Goal: Book appointment/travel/reservation

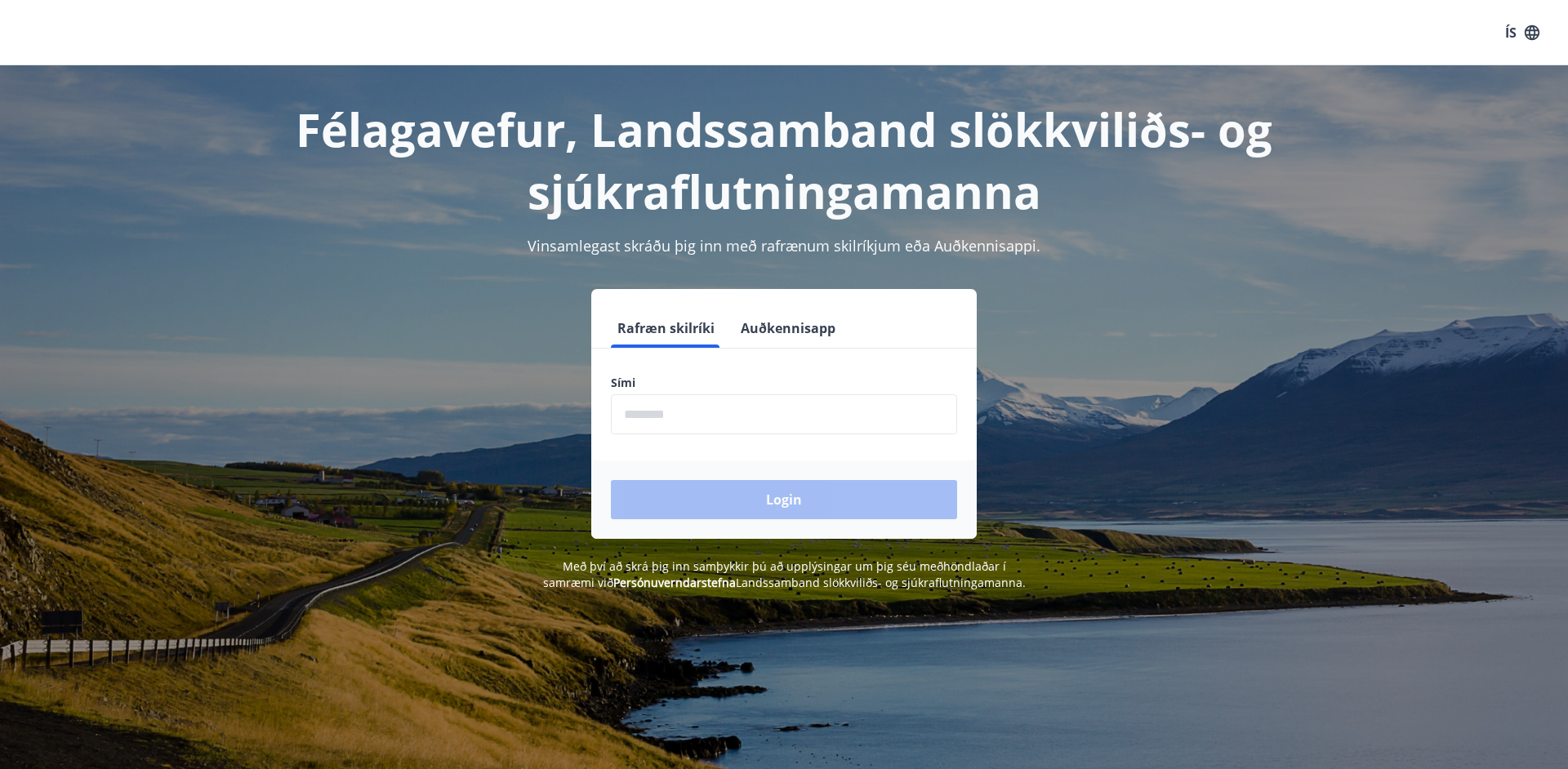
click at [709, 413] on input "phone" at bounding box center [784, 415] width 347 height 40
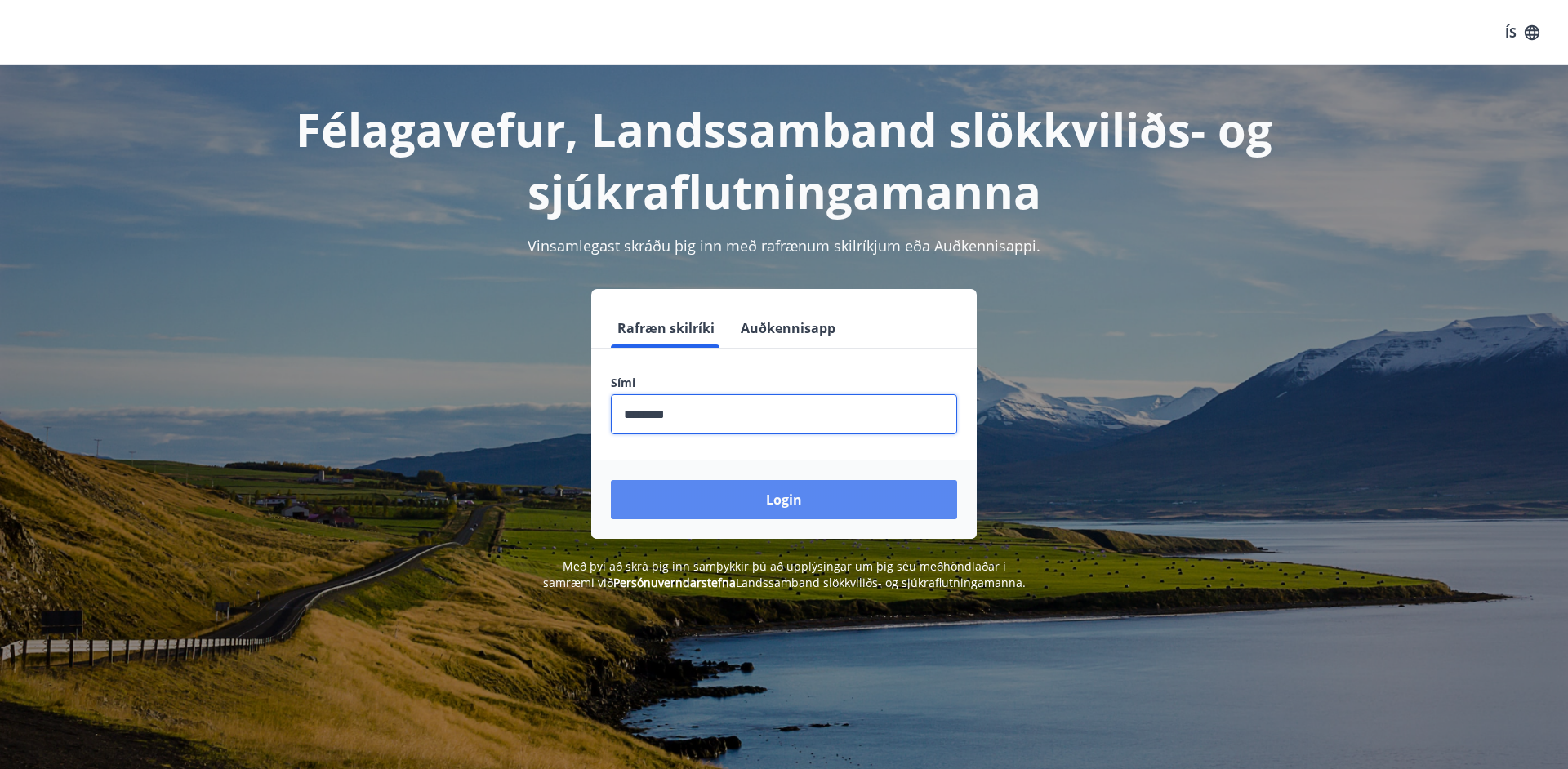
type input "********"
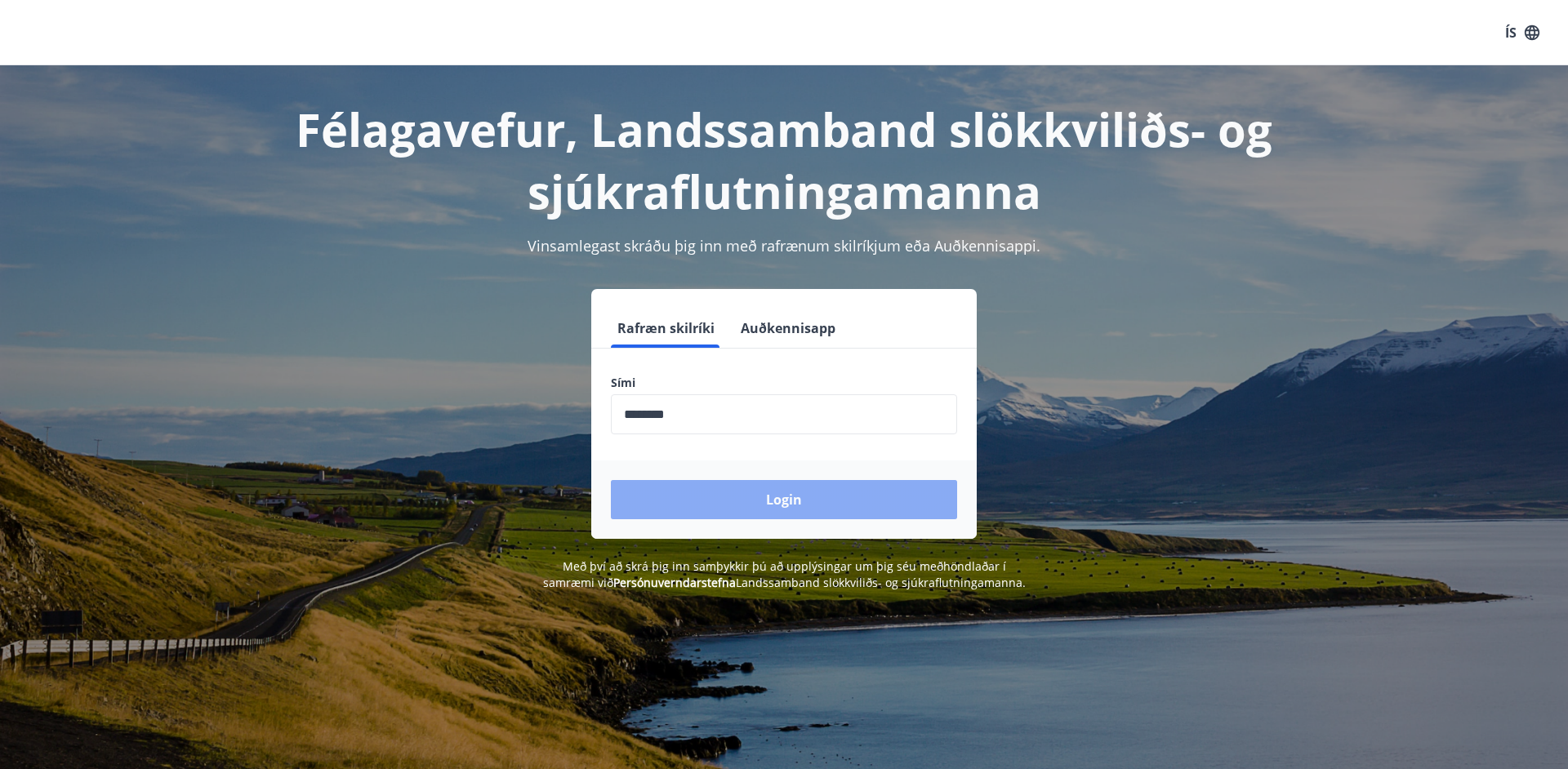
click at [739, 508] on button "Login" at bounding box center [784, 499] width 347 height 39
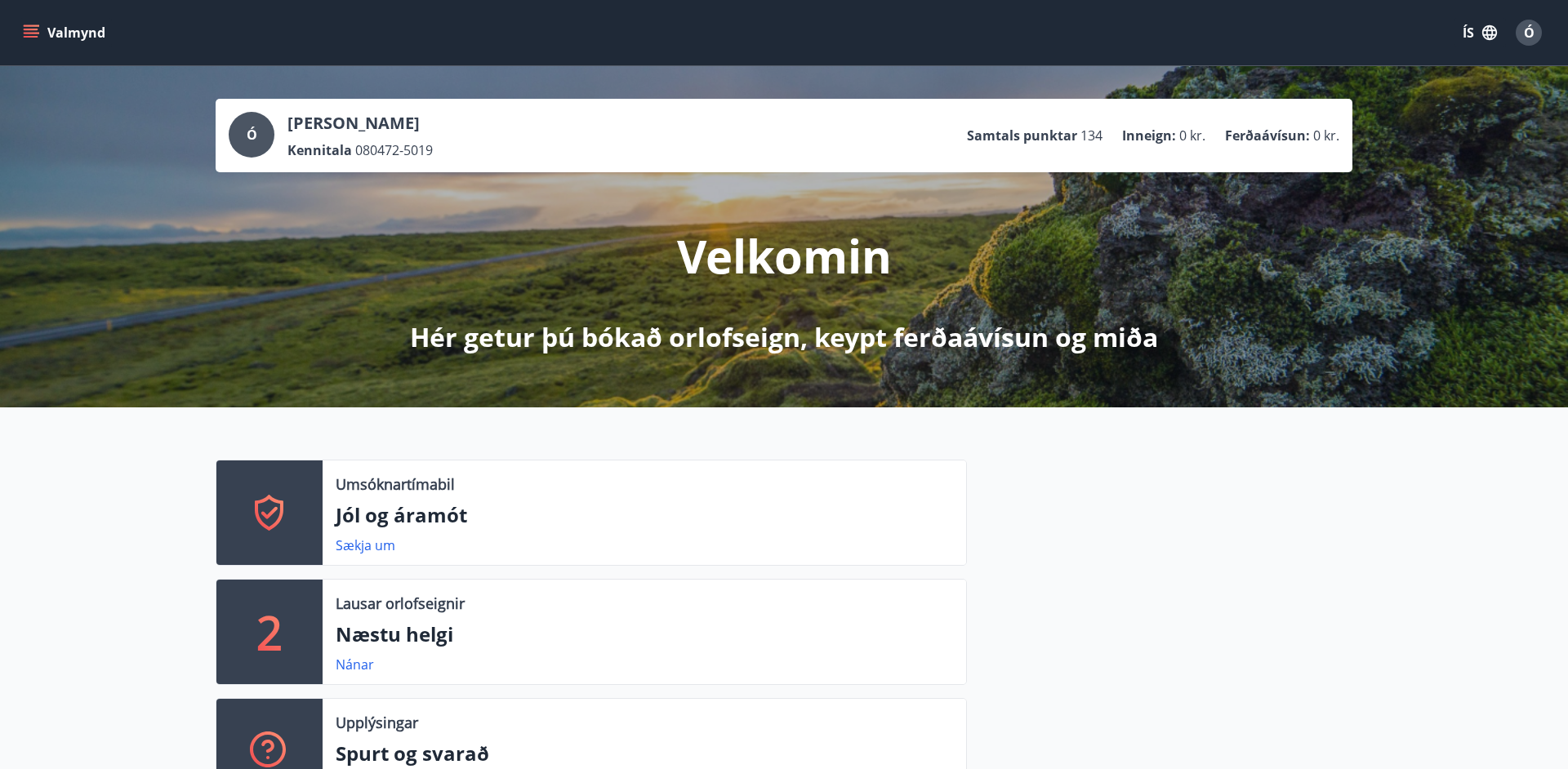
click at [30, 28] on icon "menu" at bounding box center [31, 32] width 17 height 17
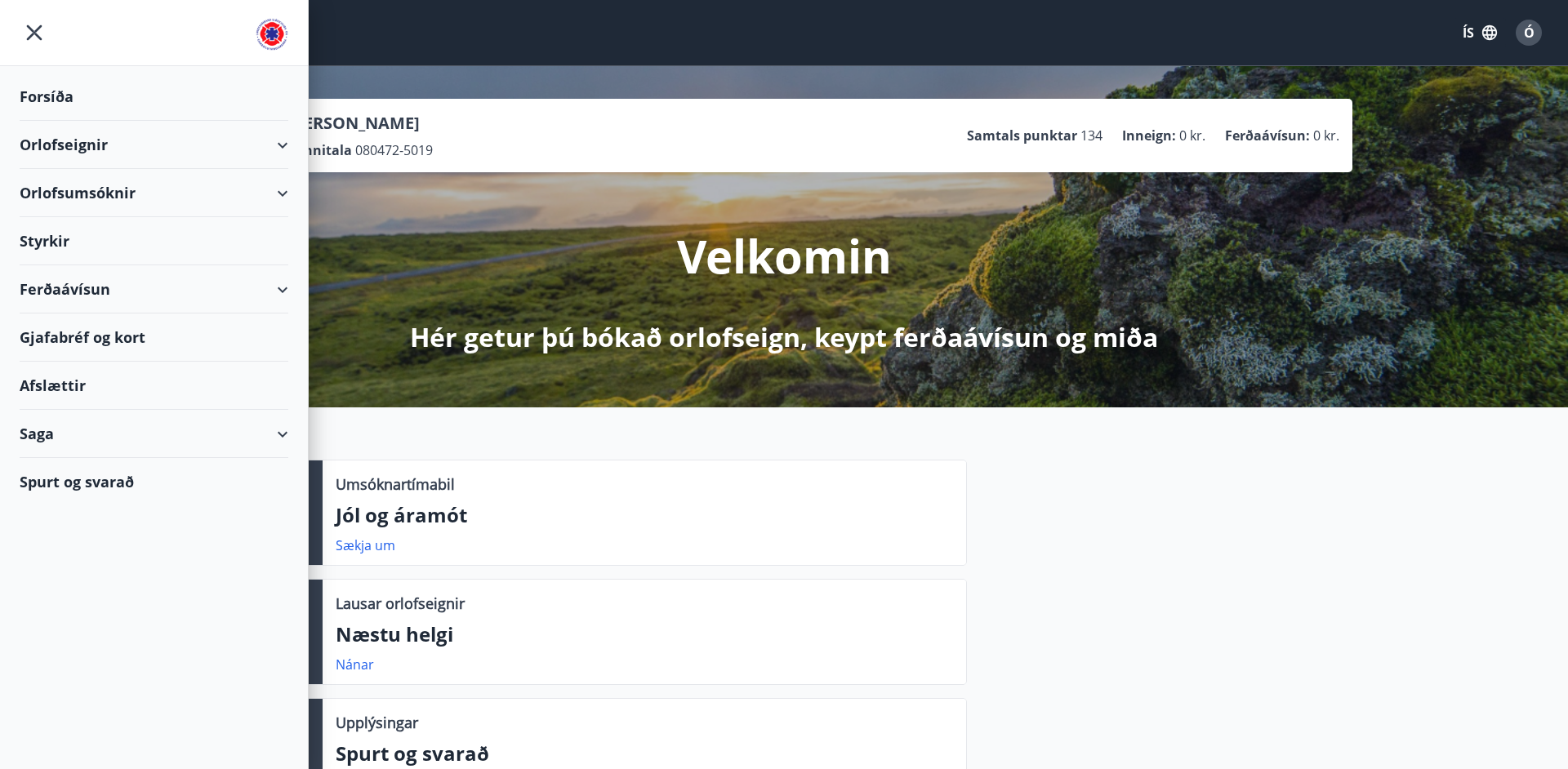
click at [78, 238] on div "Styrkir" at bounding box center [154, 241] width 269 height 48
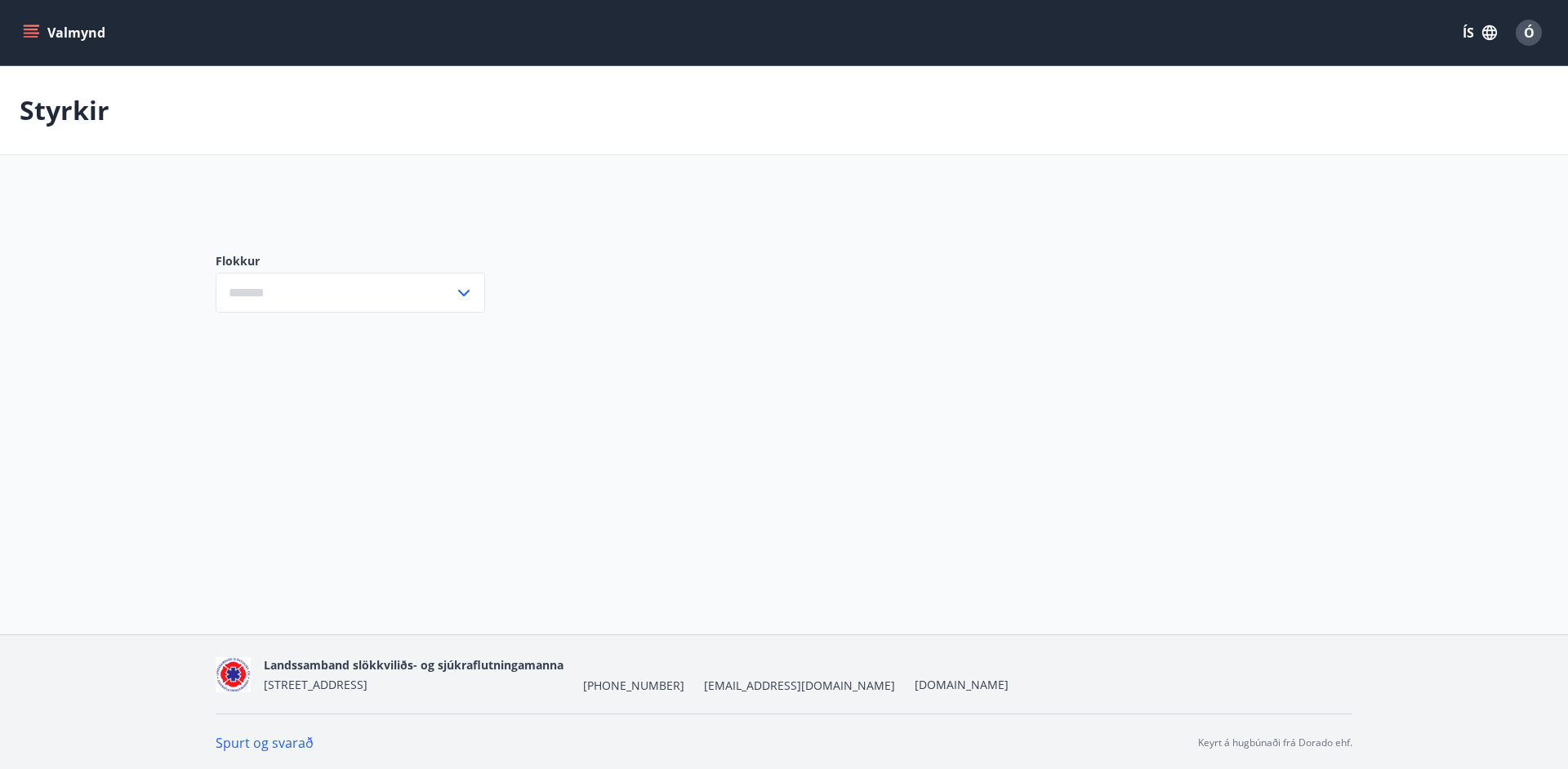
type input "***"
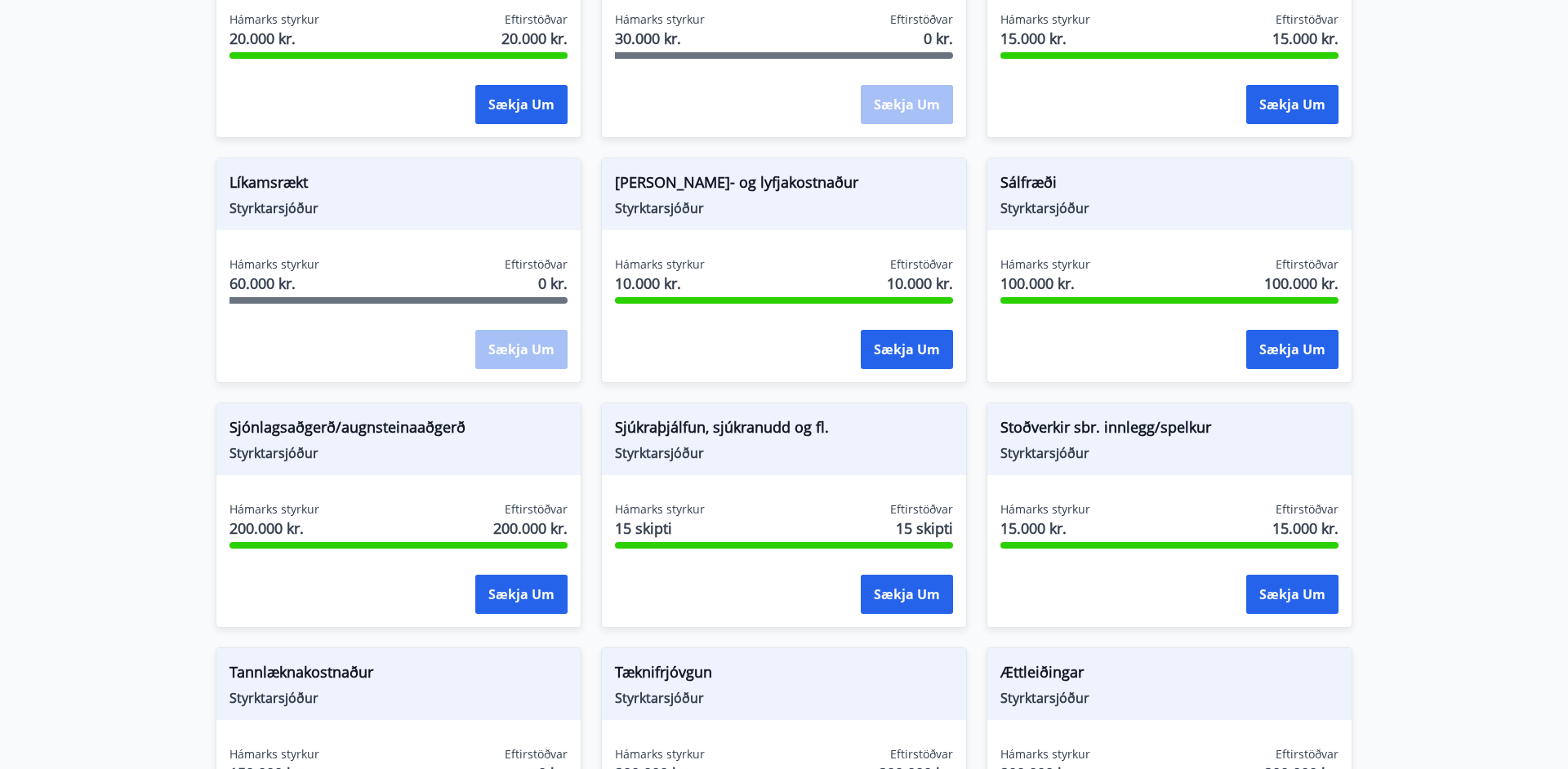
scroll to position [1409, 0]
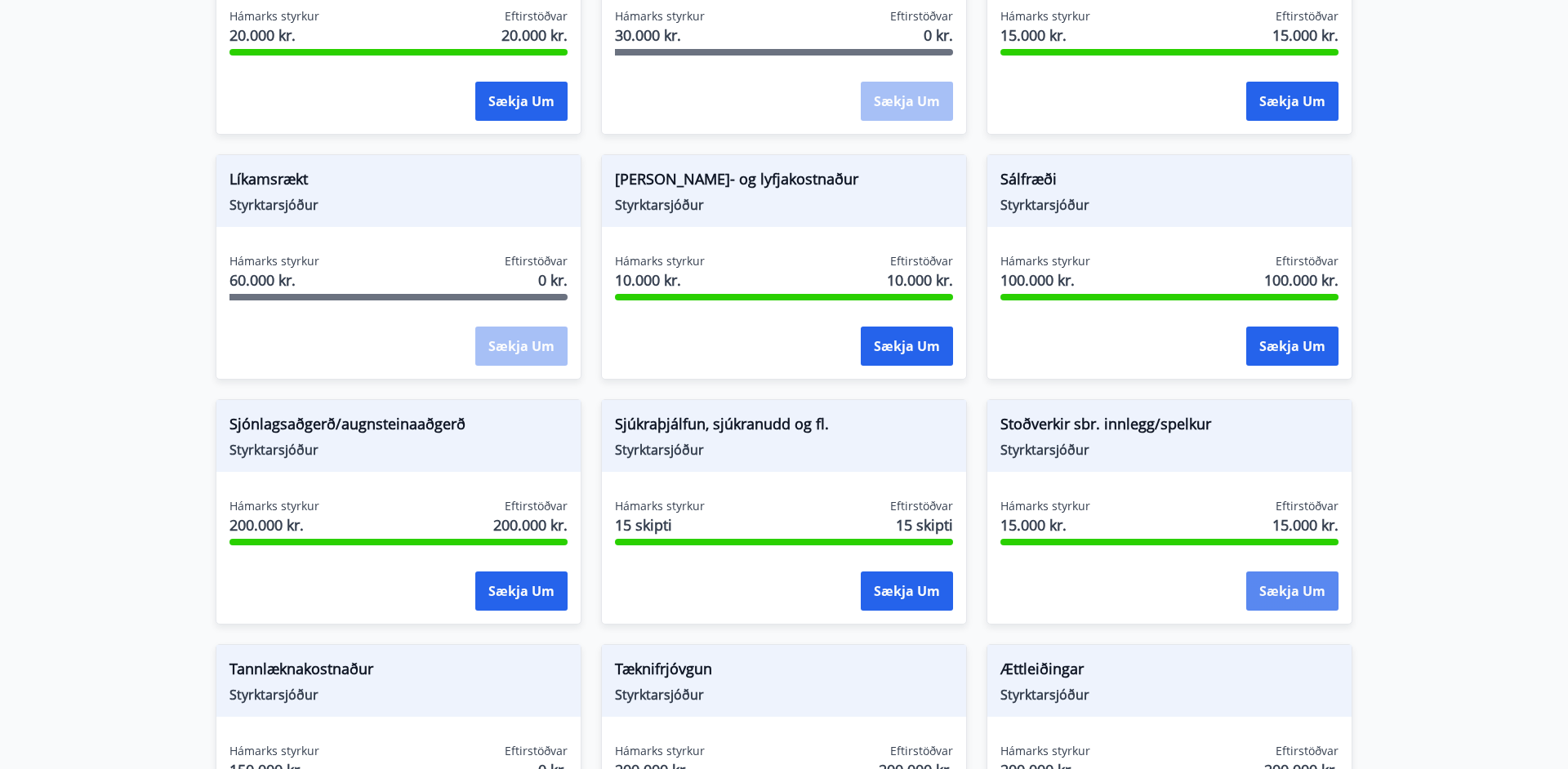
click at [1289, 590] on button "Sækja um" at bounding box center [1292, 591] width 93 height 39
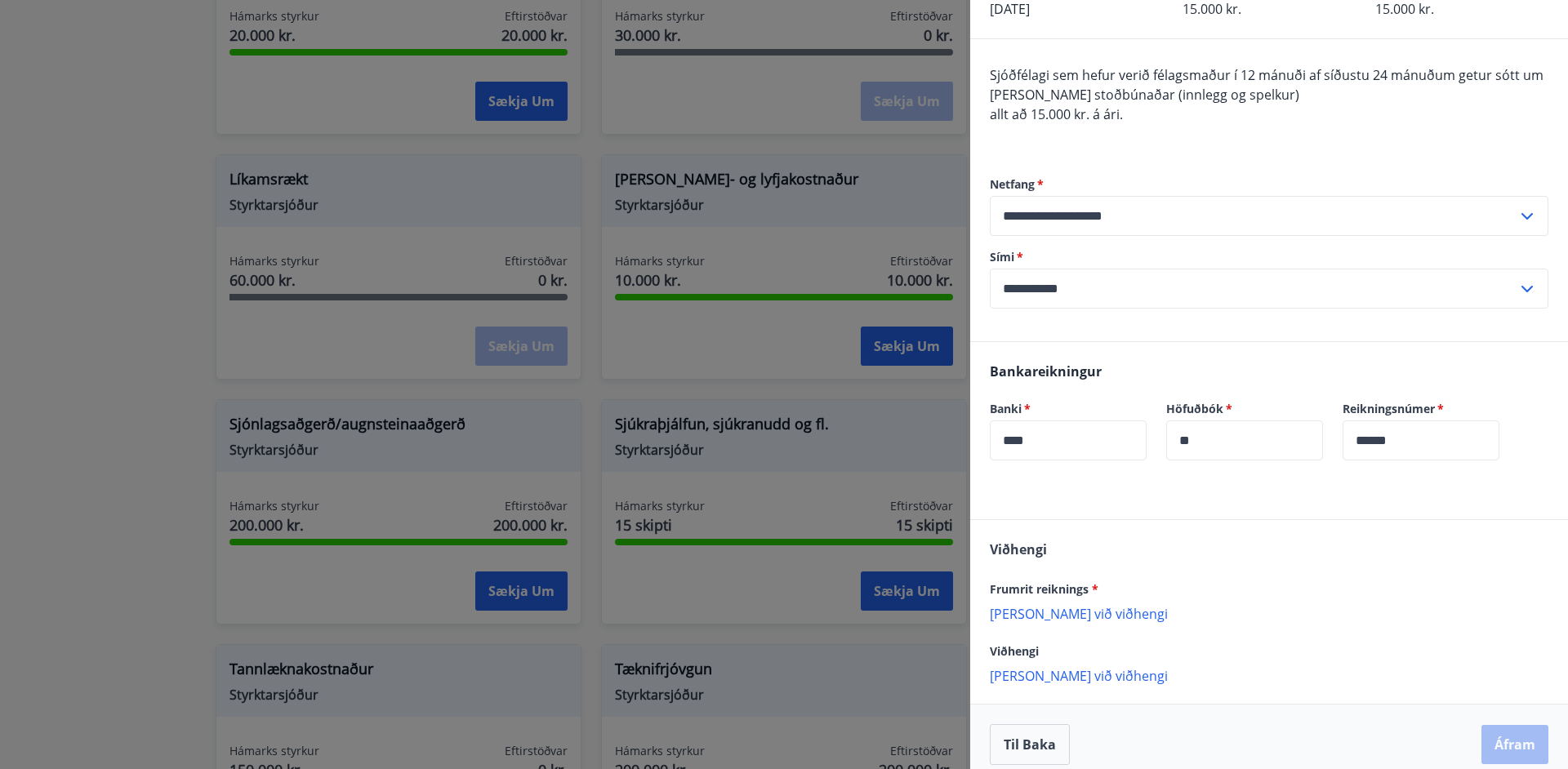
scroll to position [122, 0]
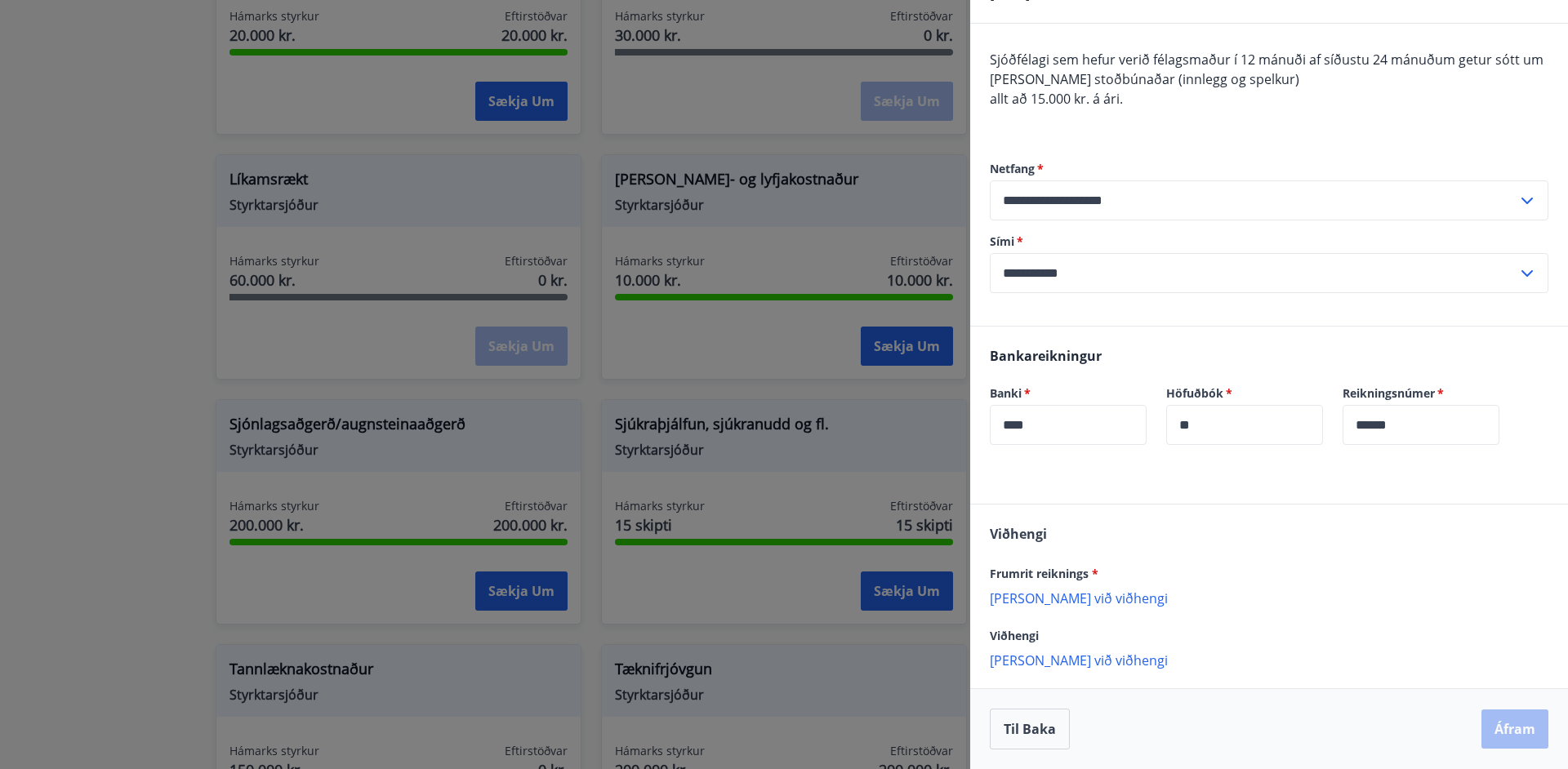
click at [1043, 601] on p "Bæta við viðhengi" at bounding box center [1269, 597] width 559 height 17
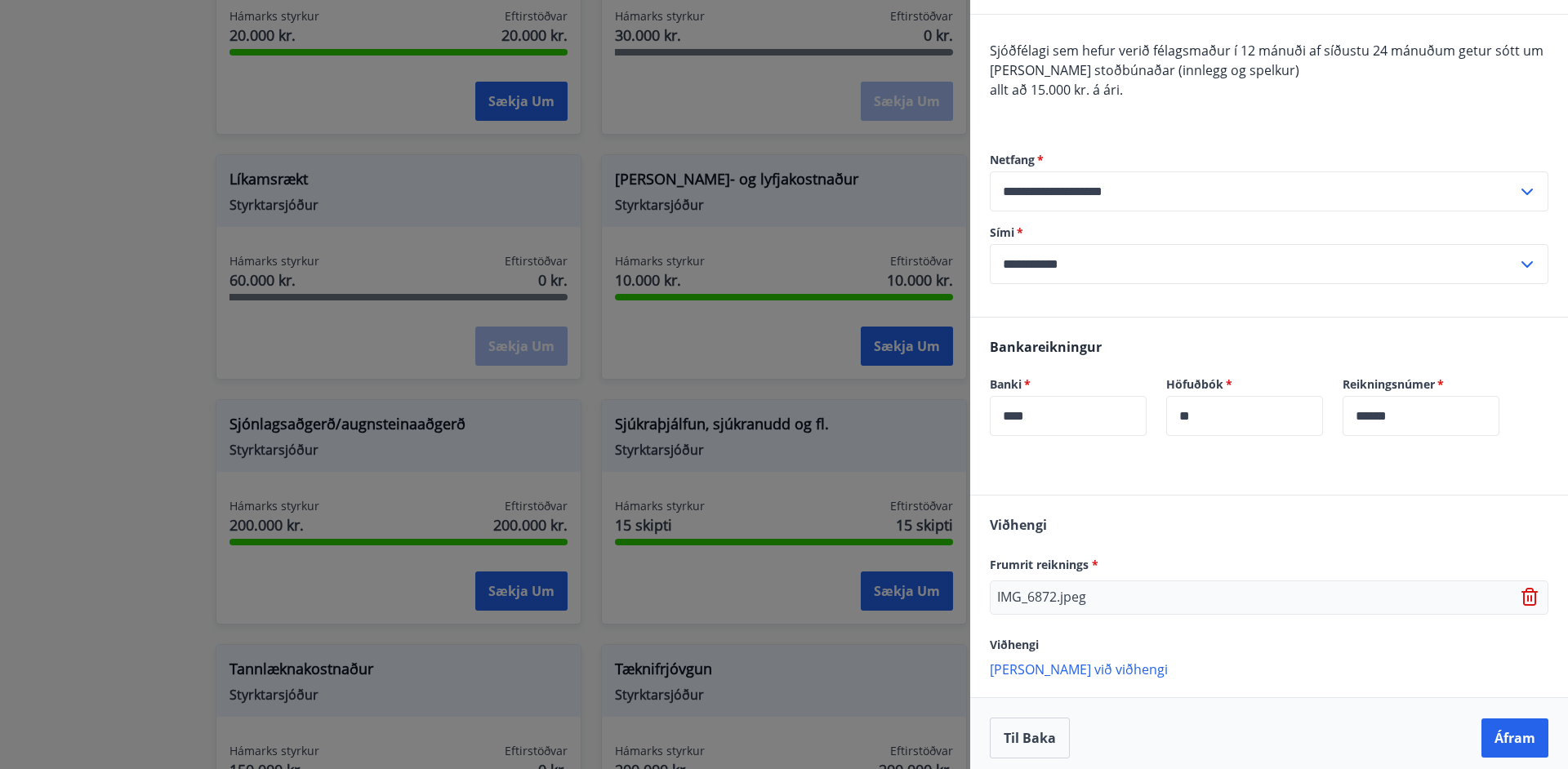
scroll to position [133, 0]
click at [1040, 740] on button "Til baka" at bounding box center [1030, 736] width 80 height 41
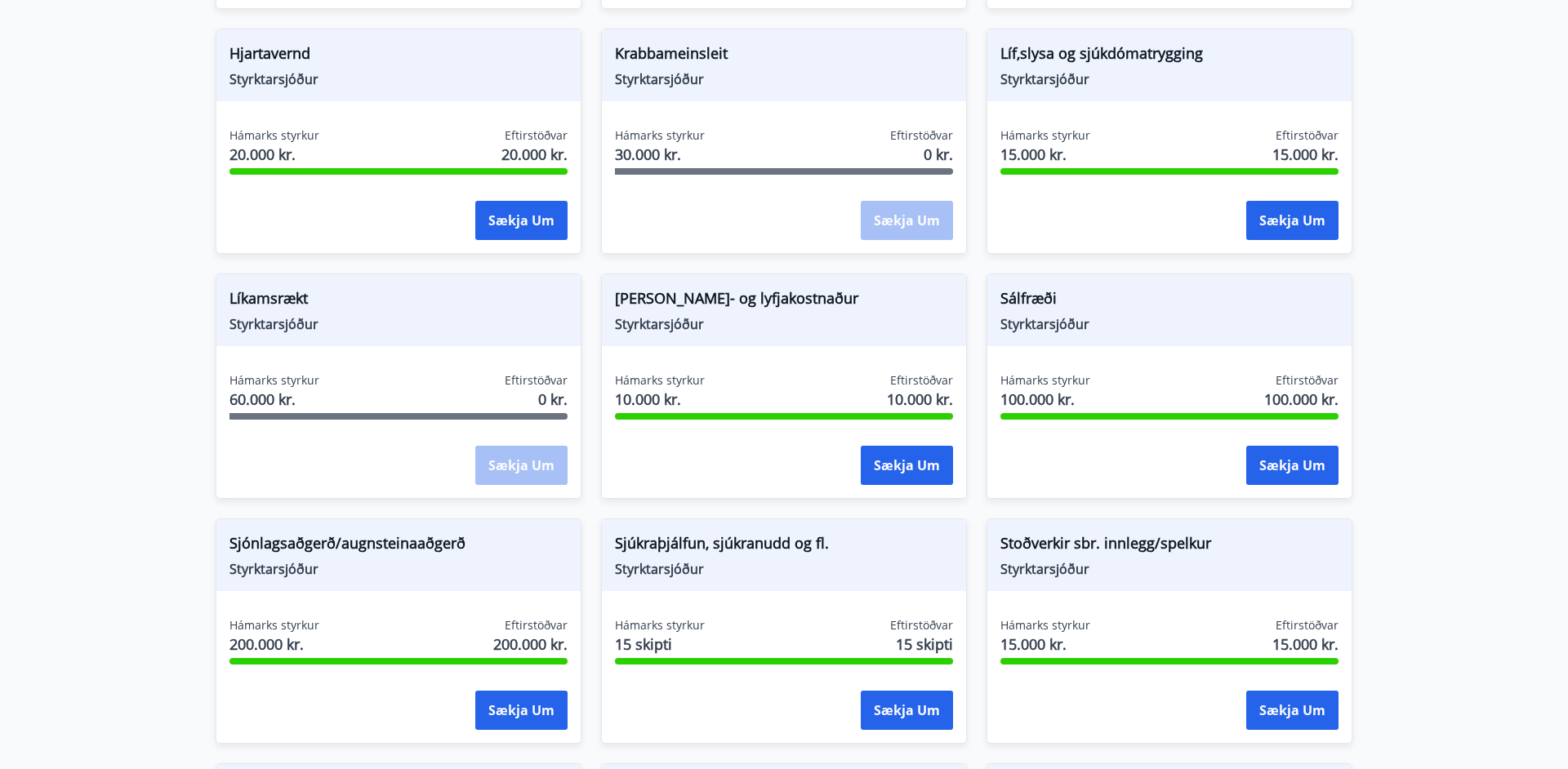
scroll to position [1292, 0]
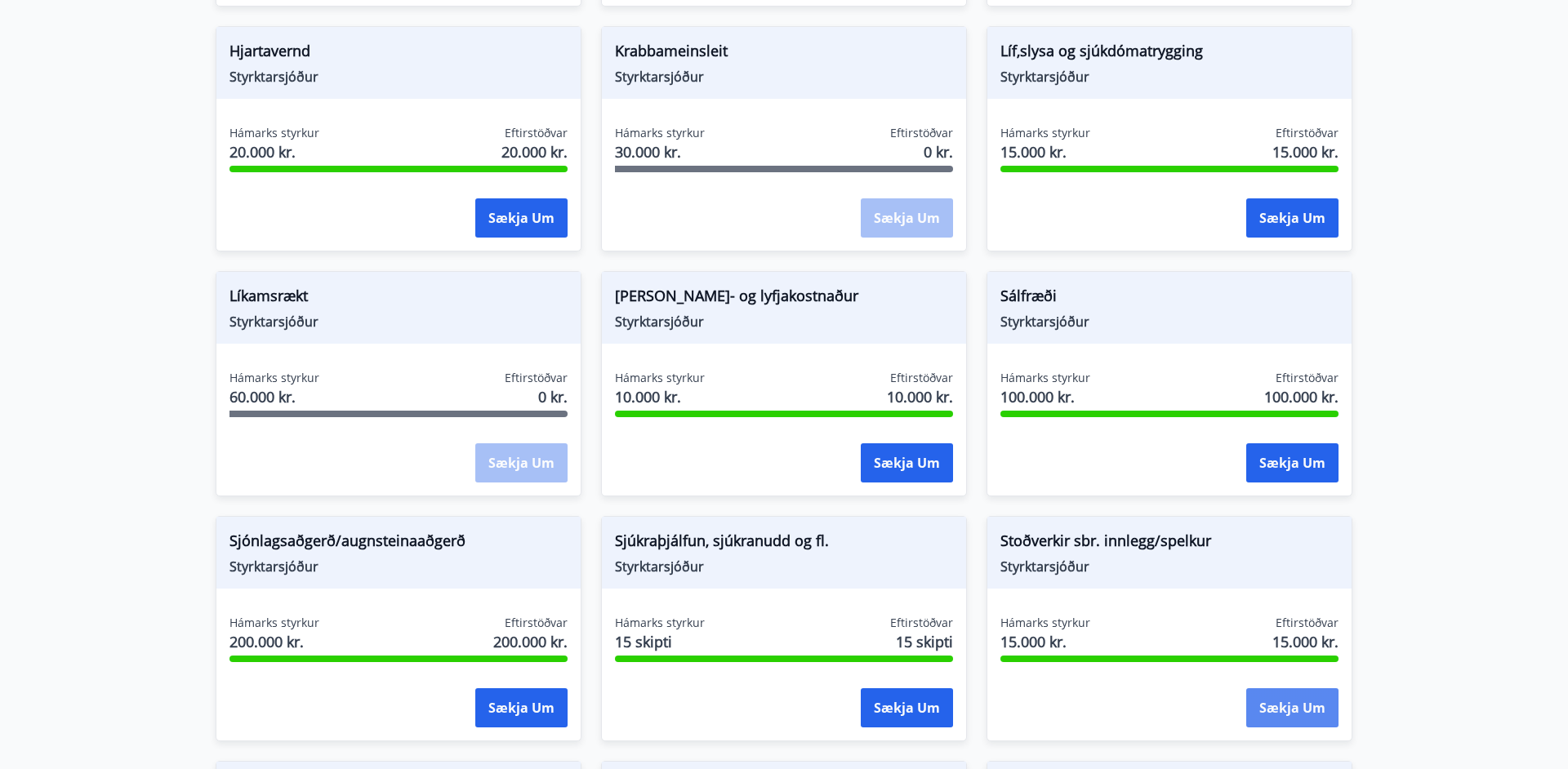
click at [1291, 713] on button "Sækja um" at bounding box center [1292, 708] width 93 height 39
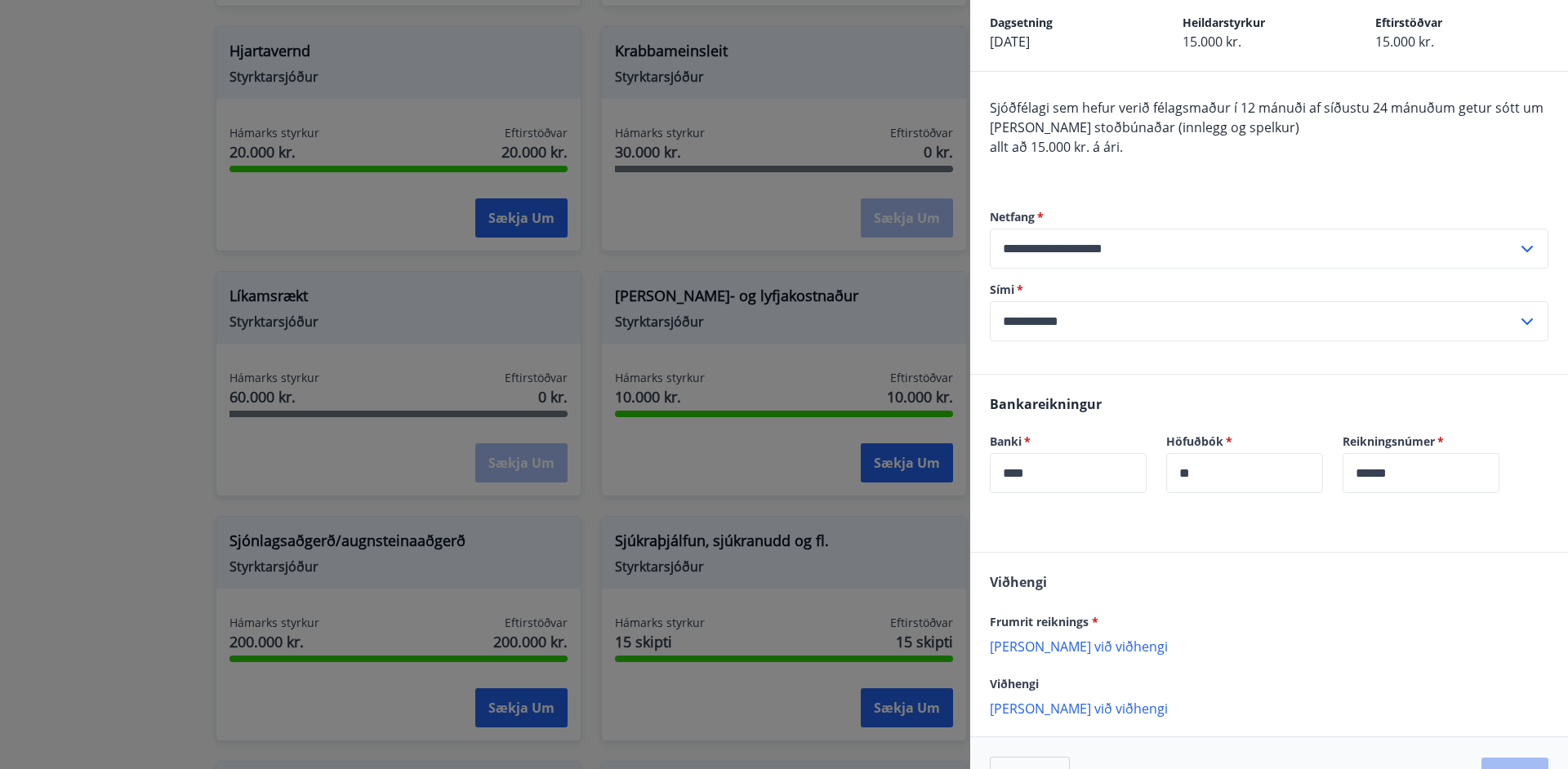
scroll to position [122, 0]
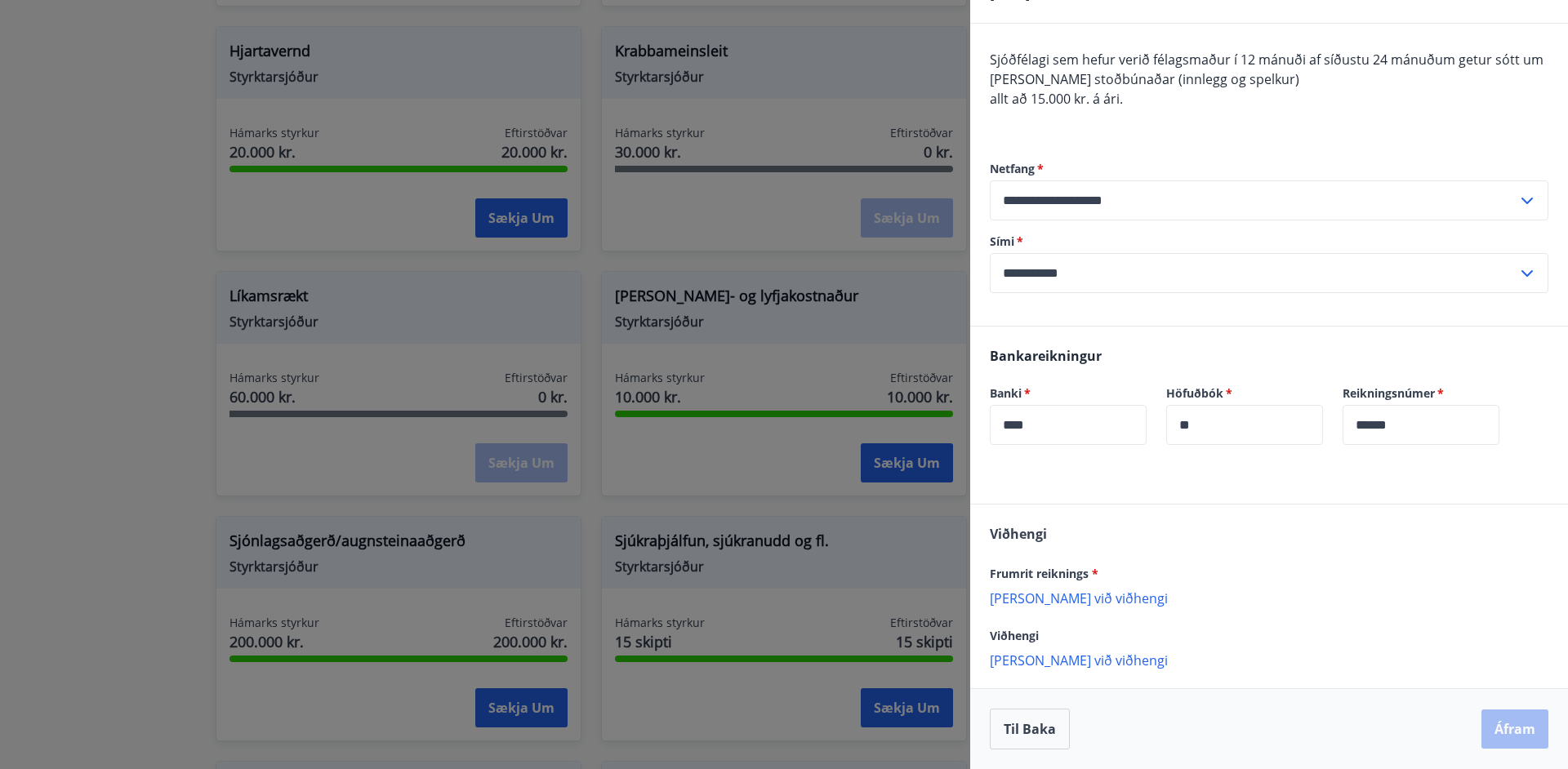
click at [1053, 602] on p "Bæta við viðhengi" at bounding box center [1269, 597] width 559 height 17
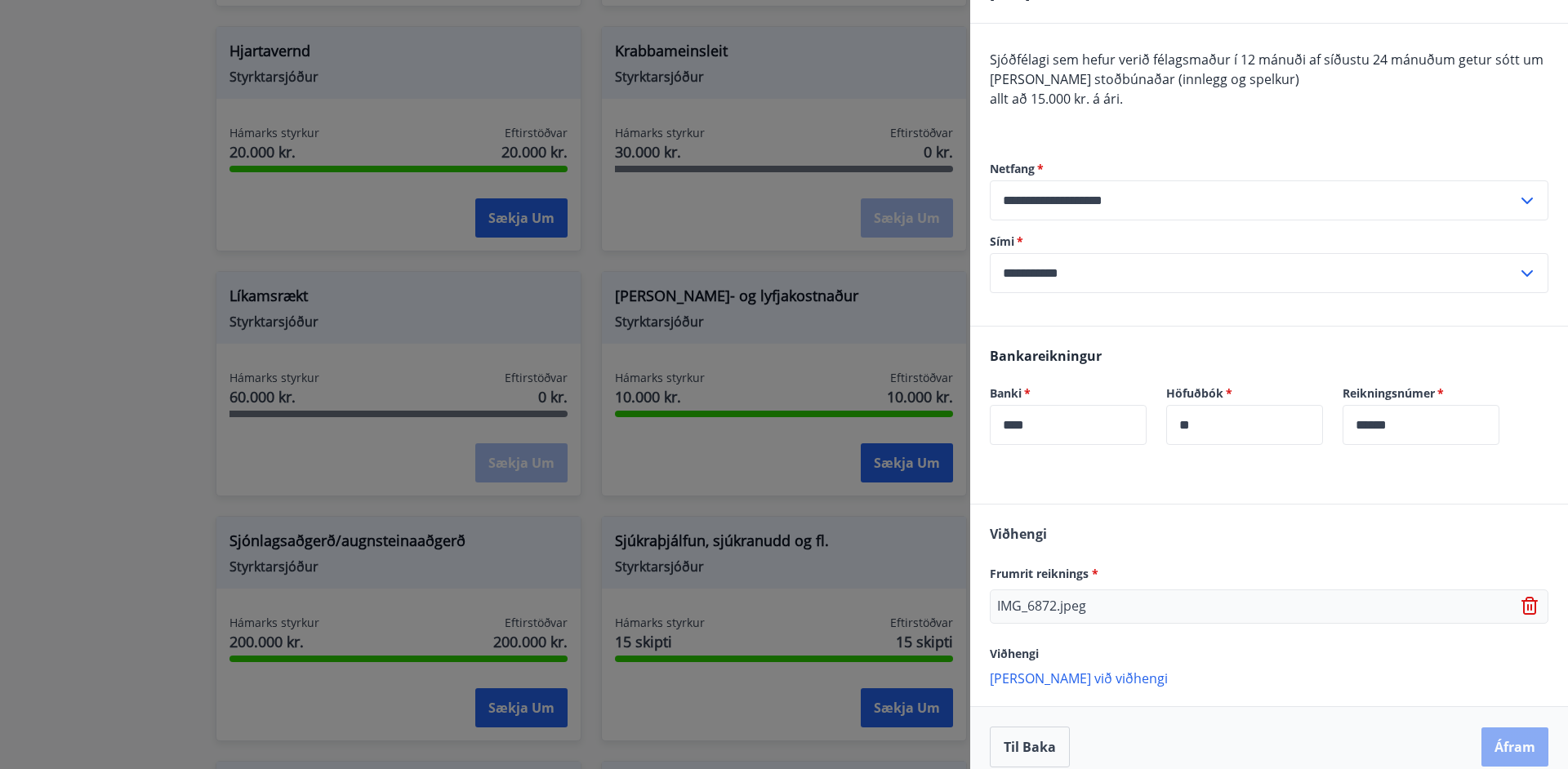
click at [1510, 742] on button "Áfram" at bounding box center [1515, 746] width 67 height 39
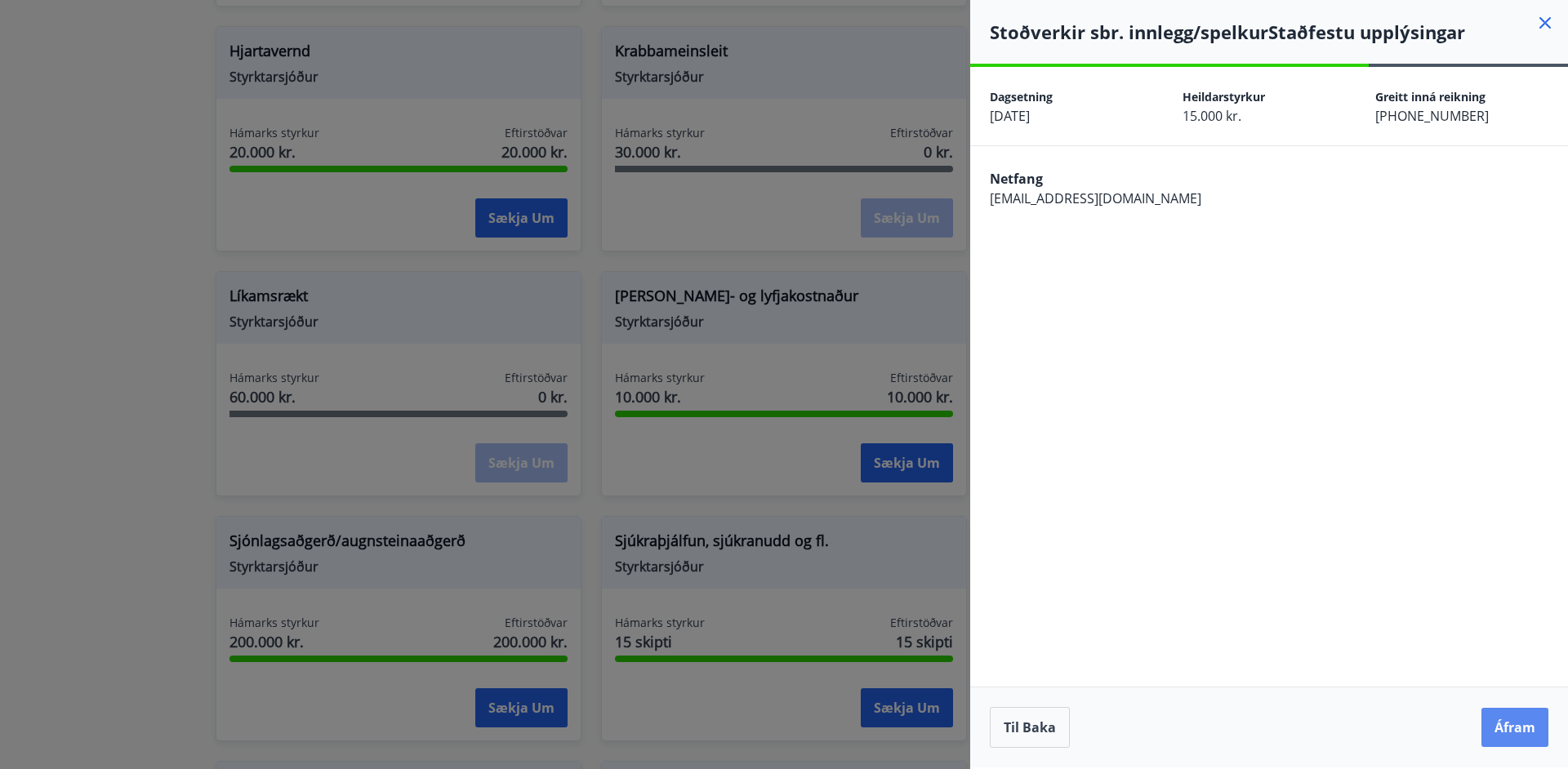
click at [1519, 727] on button "Áfram" at bounding box center [1515, 727] width 67 height 39
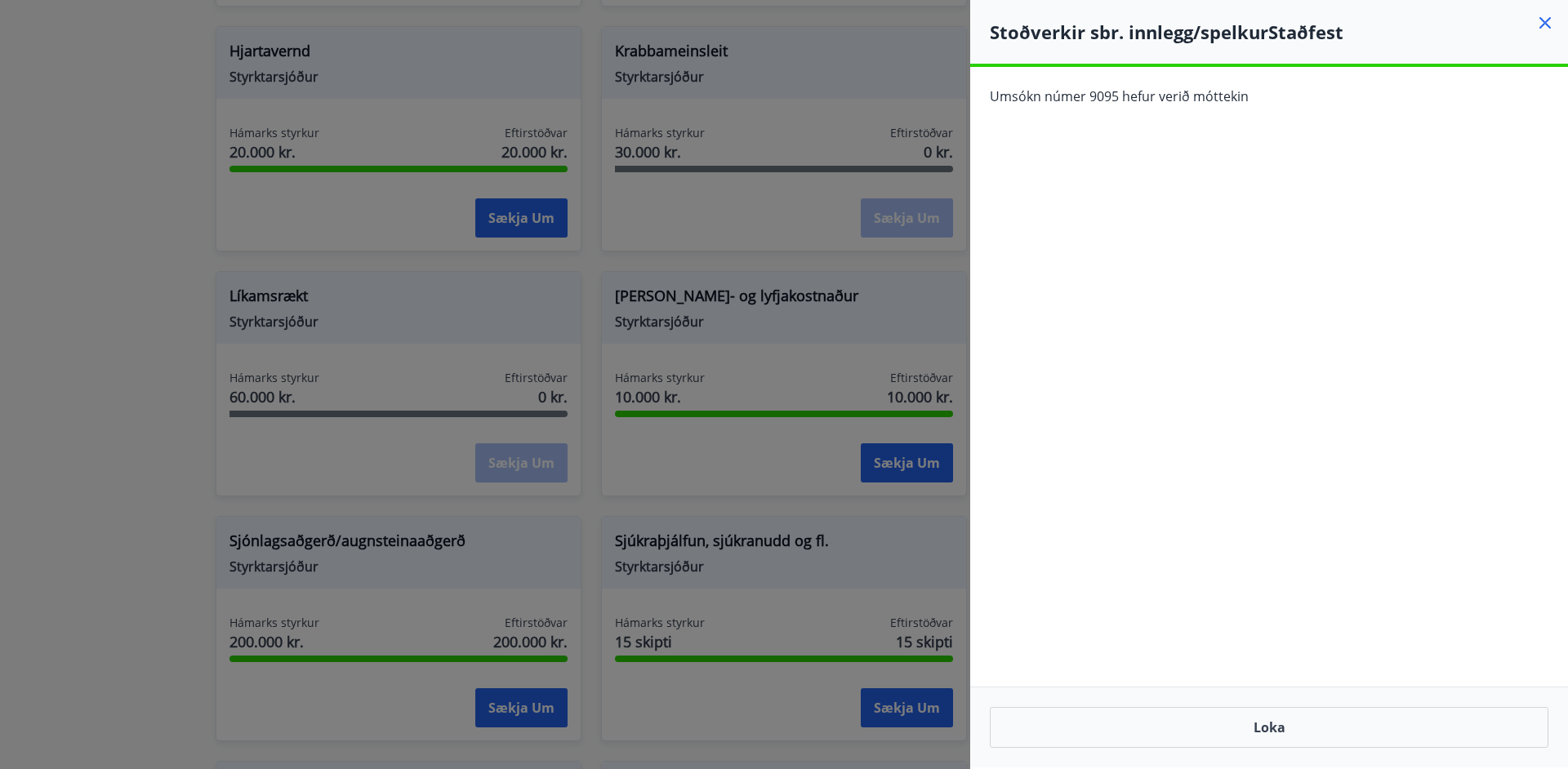
click at [1549, 21] on icon at bounding box center [1545, 23] width 19 height 19
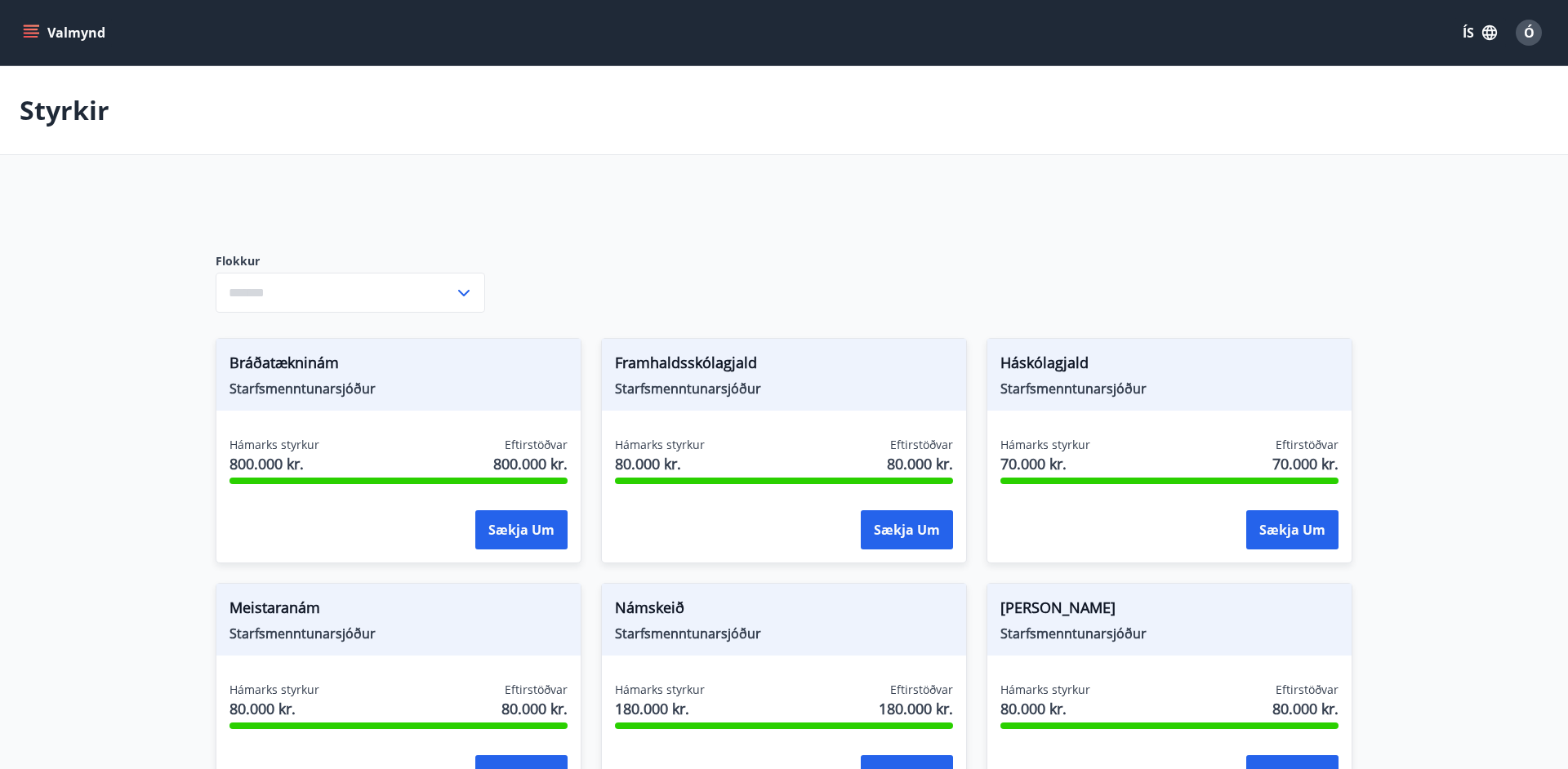
type input "***"
click at [39, 115] on p "Styrkir" at bounding box center [64, 110] width 90 height 36
click at [38, 37] on icon "menu" at bounding box center [31, 37] width 15 height 2
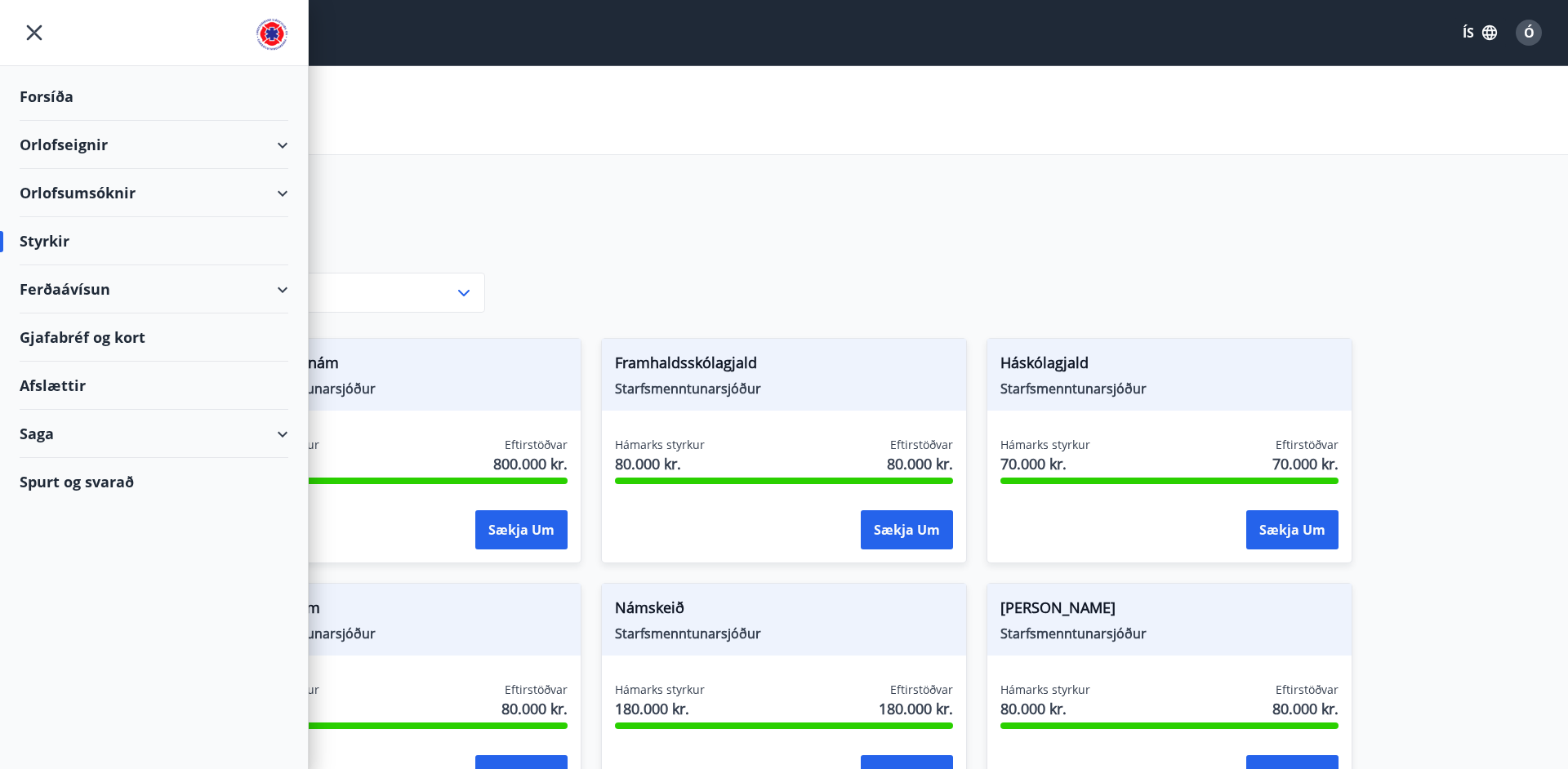
click at [58, 295] on div "Ferðaávísun" at bounding box center [154, 289] width 269 height 48
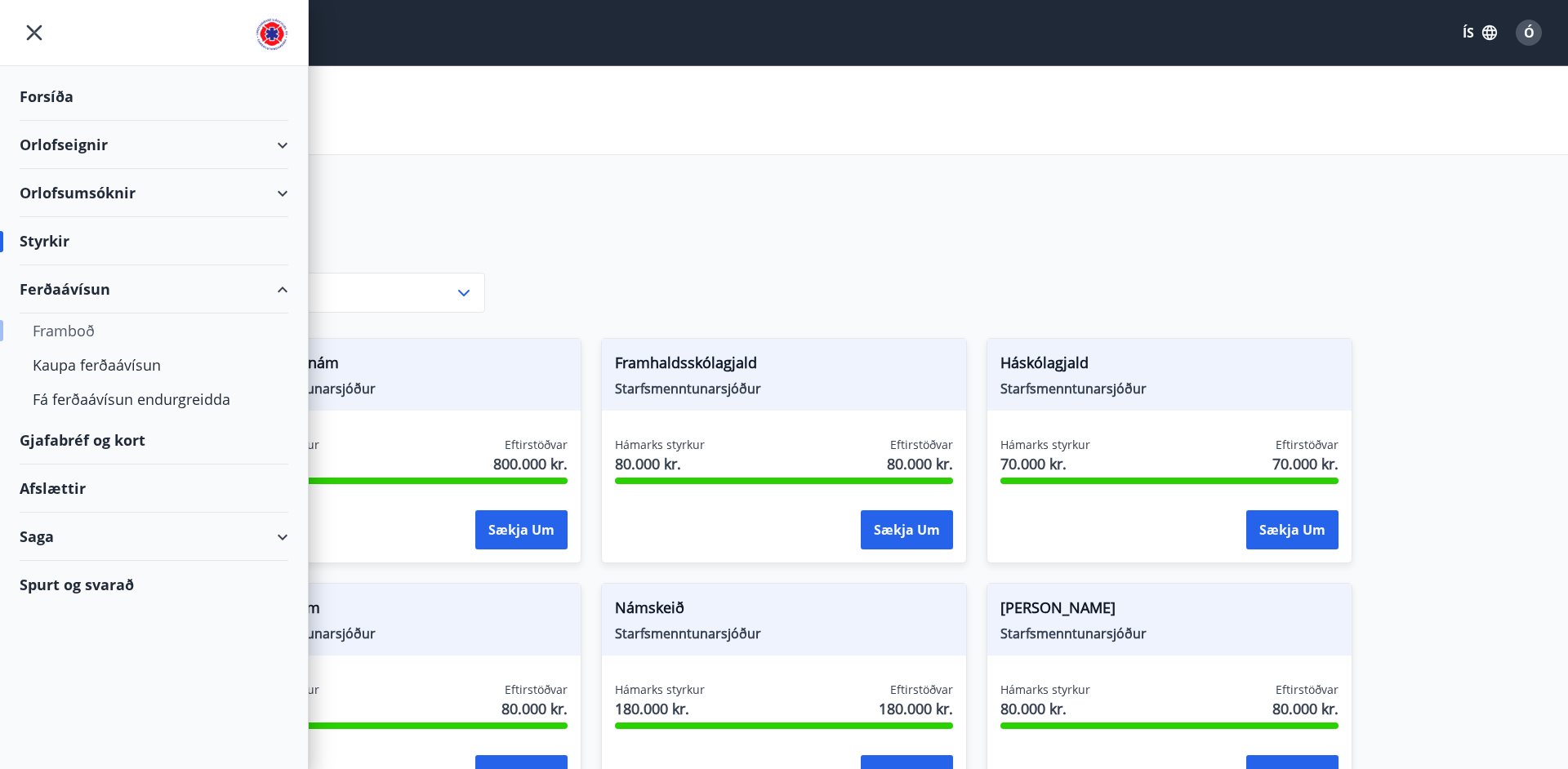
click at [64, 335] on div "Framboð" at bounding box center [154, 330] width 243 height 34
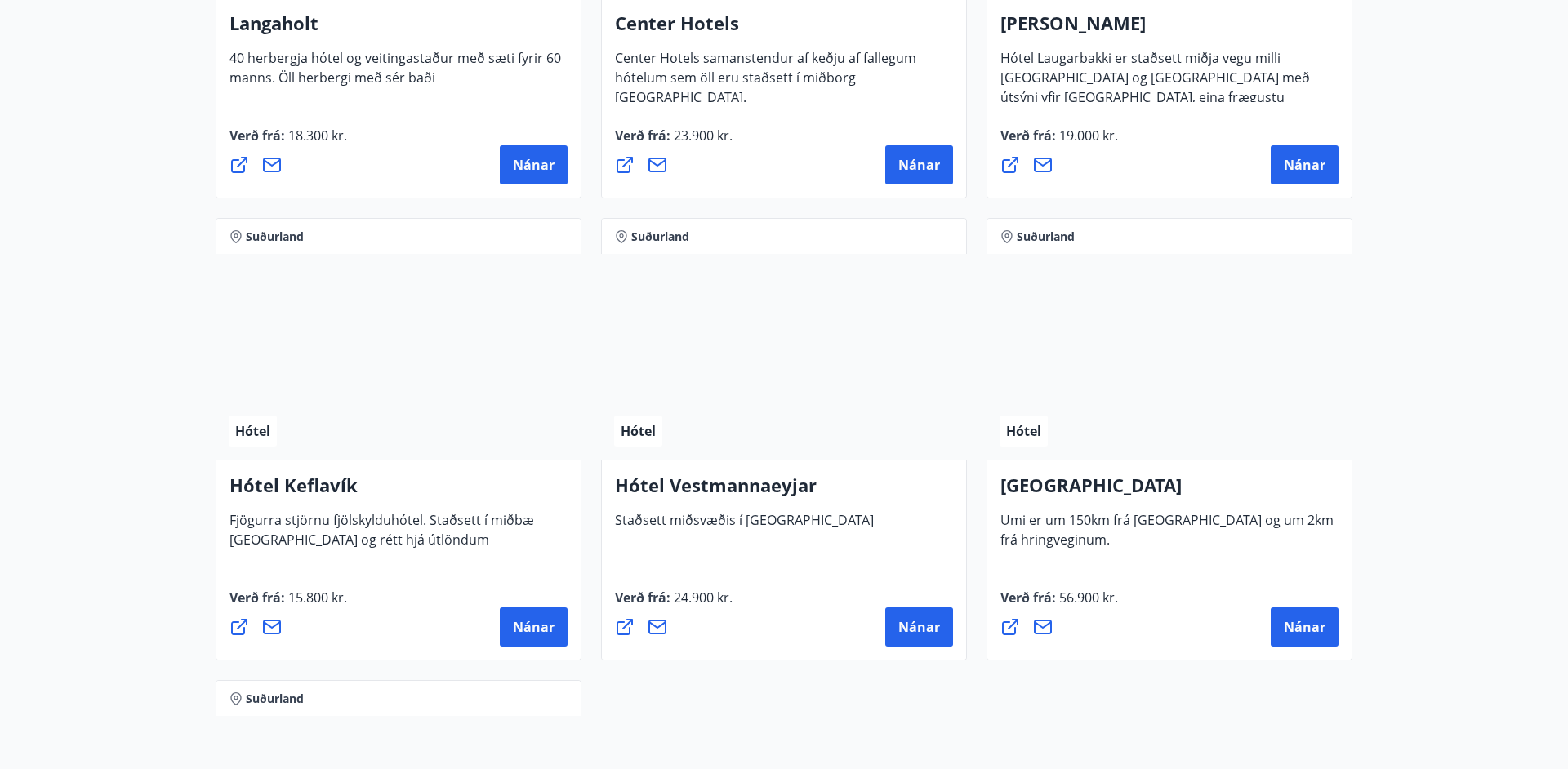
scroll to position [3795, 0]
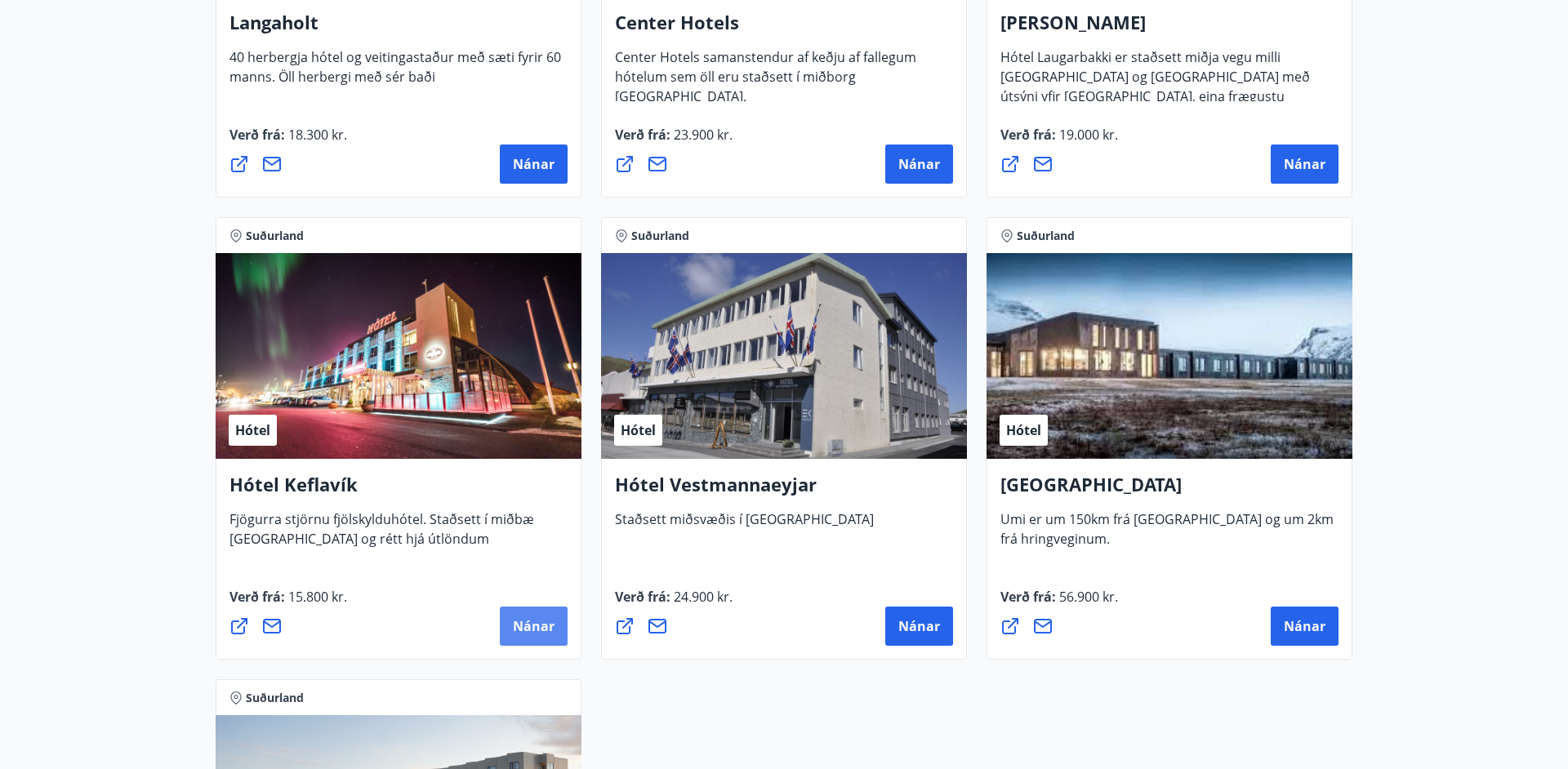
click at [525, 623] on span "Nánar" at bounding box center [533, 626] width 42 height 18
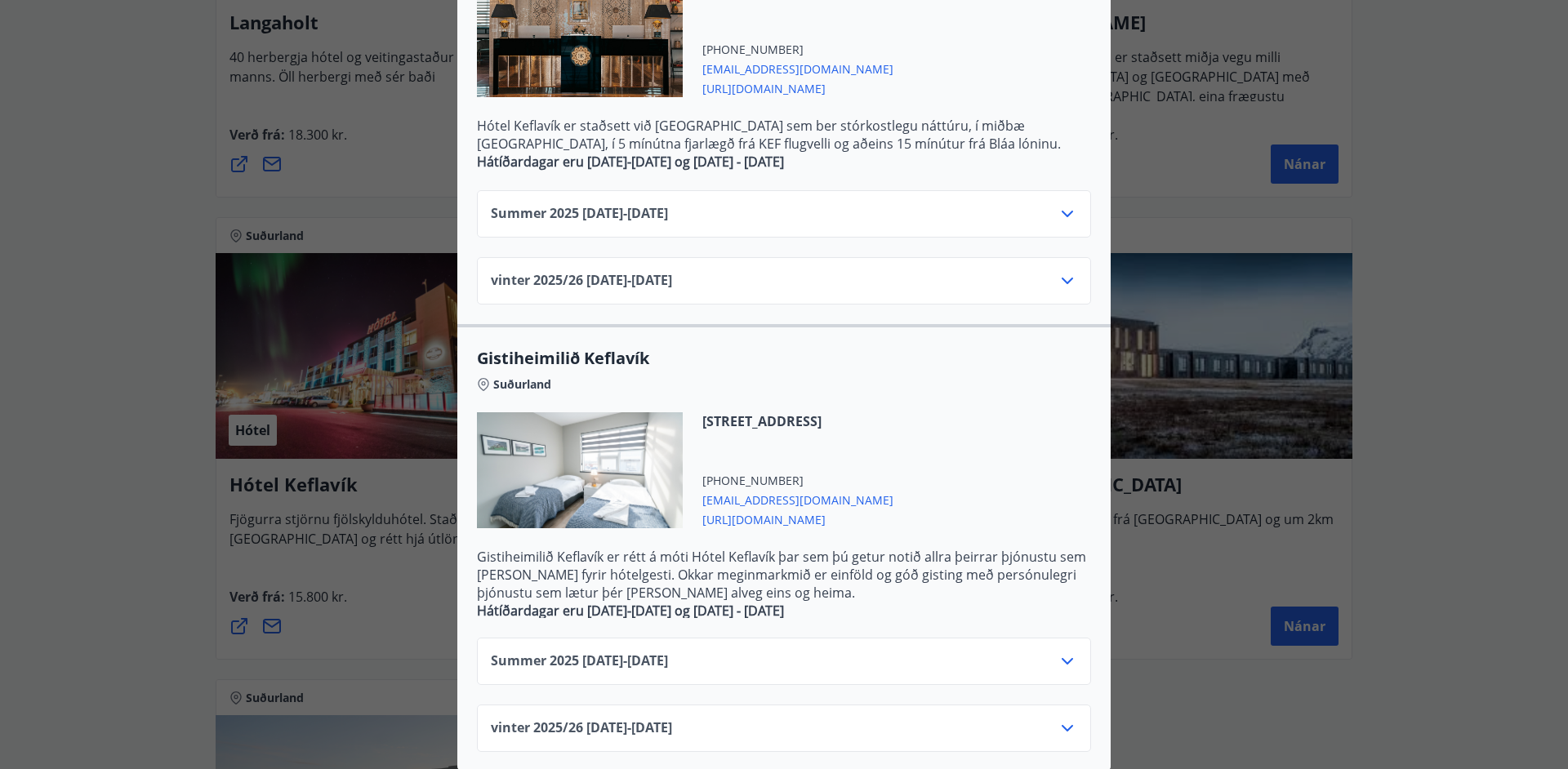
scroll to position [454, 0]
click at [1074, 663] on icon at bounding box center [1067, 659] width 19 height 19
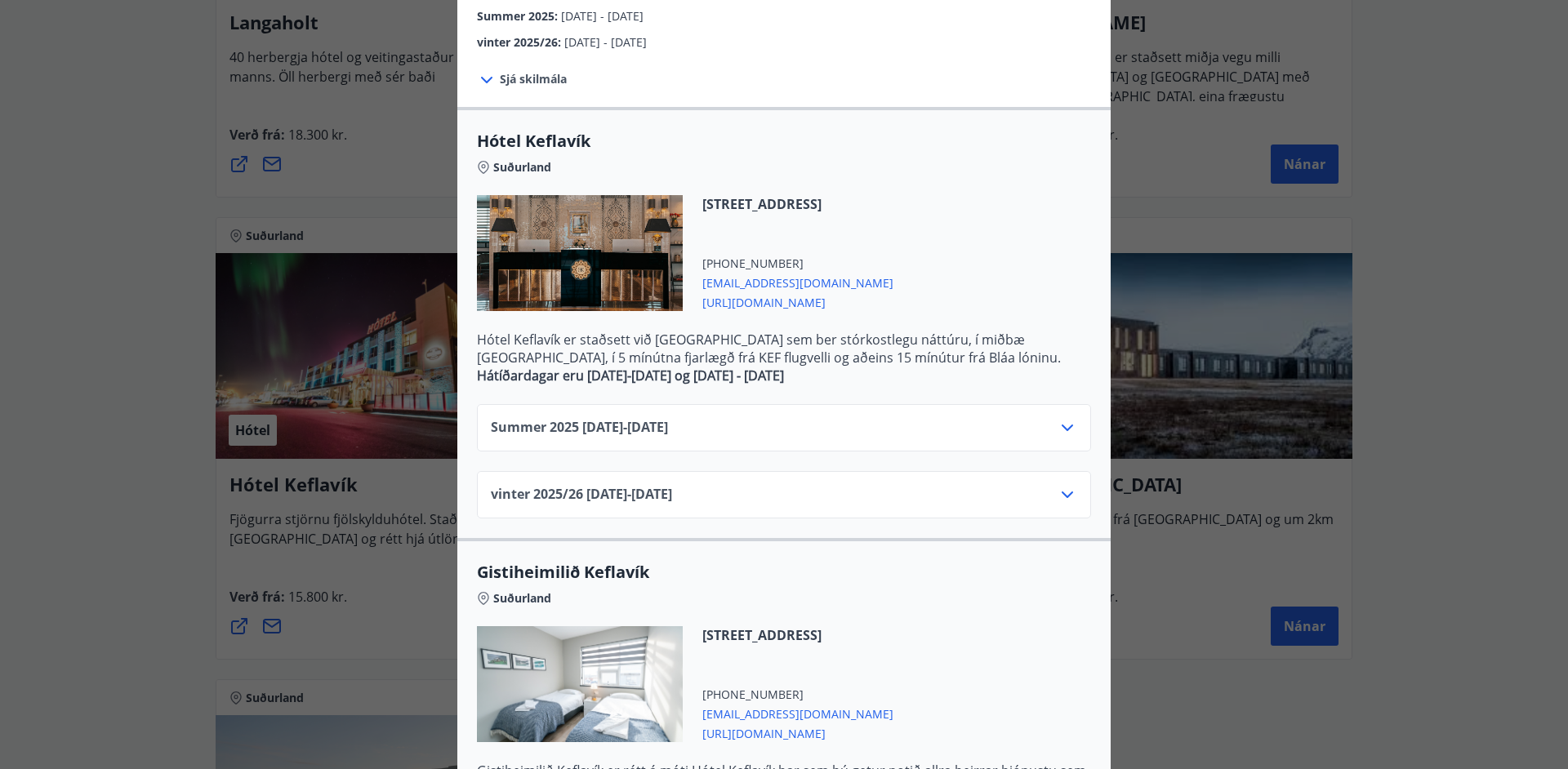
scroll to position [0, 0]
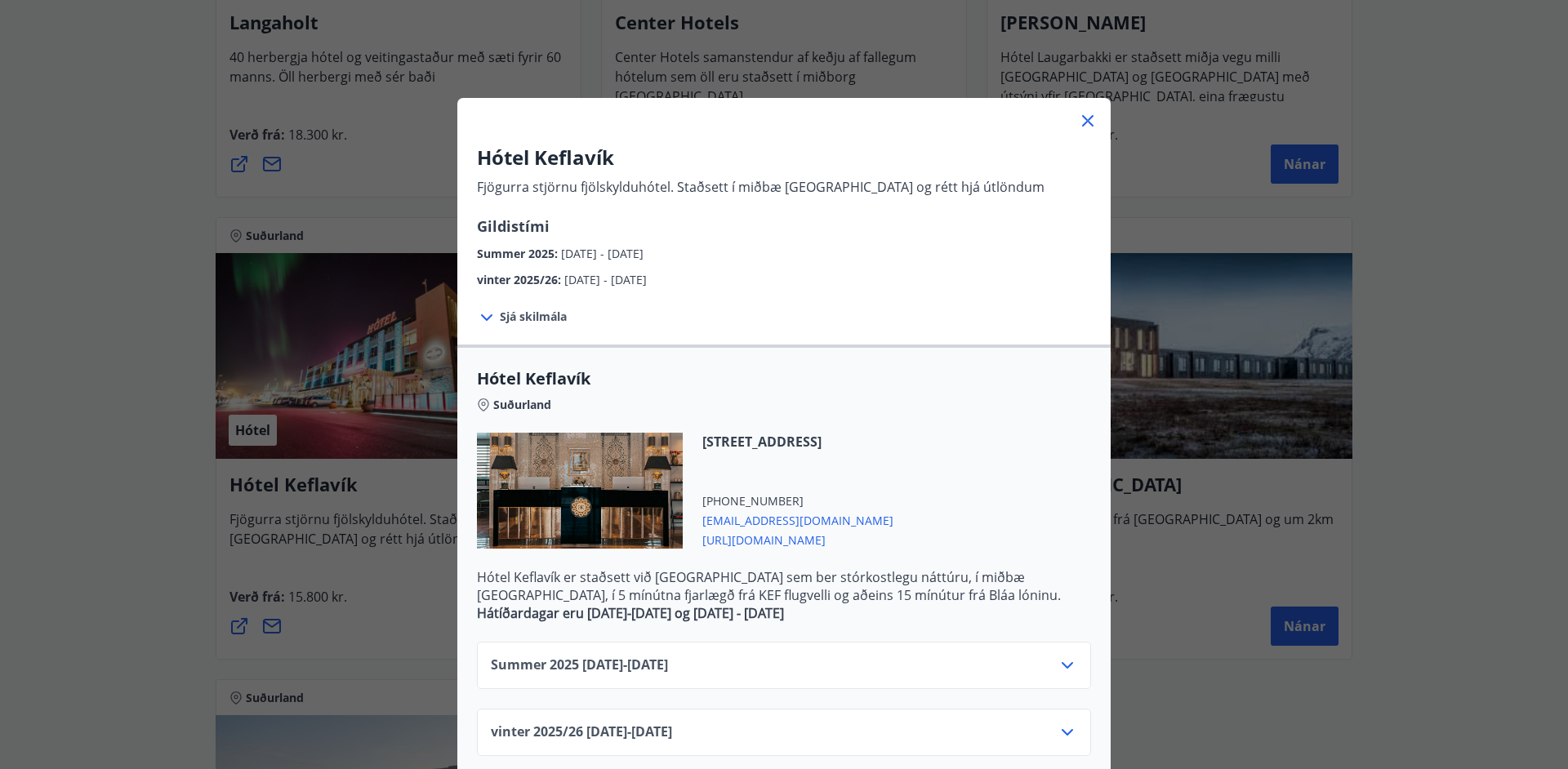
click at [1088, 120] on icon at bounding box center [1088, 121] width 3 height 3
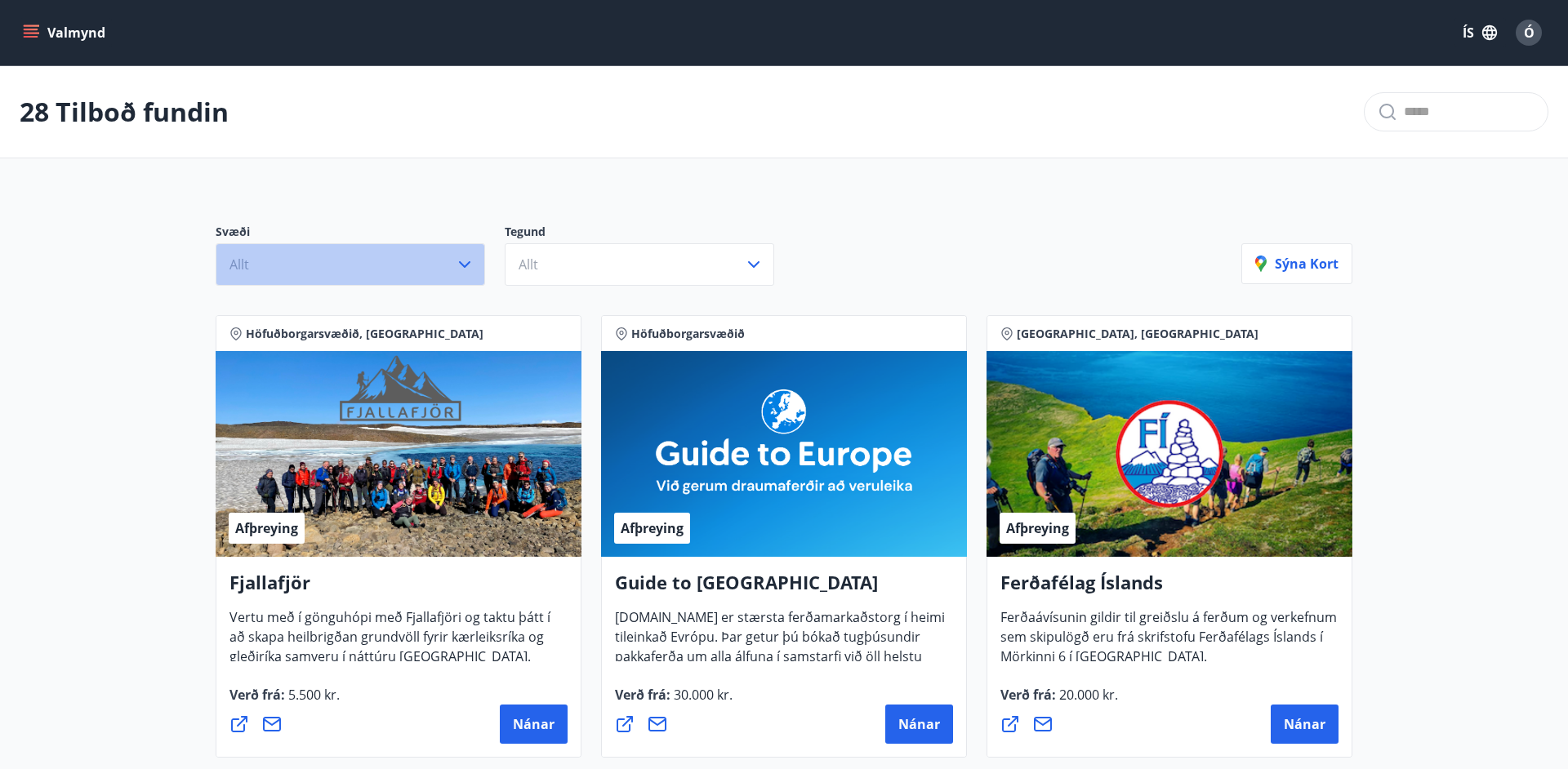
click at [469, 264] on icon "button" at bounding box center [464, 264] width 19 height 19
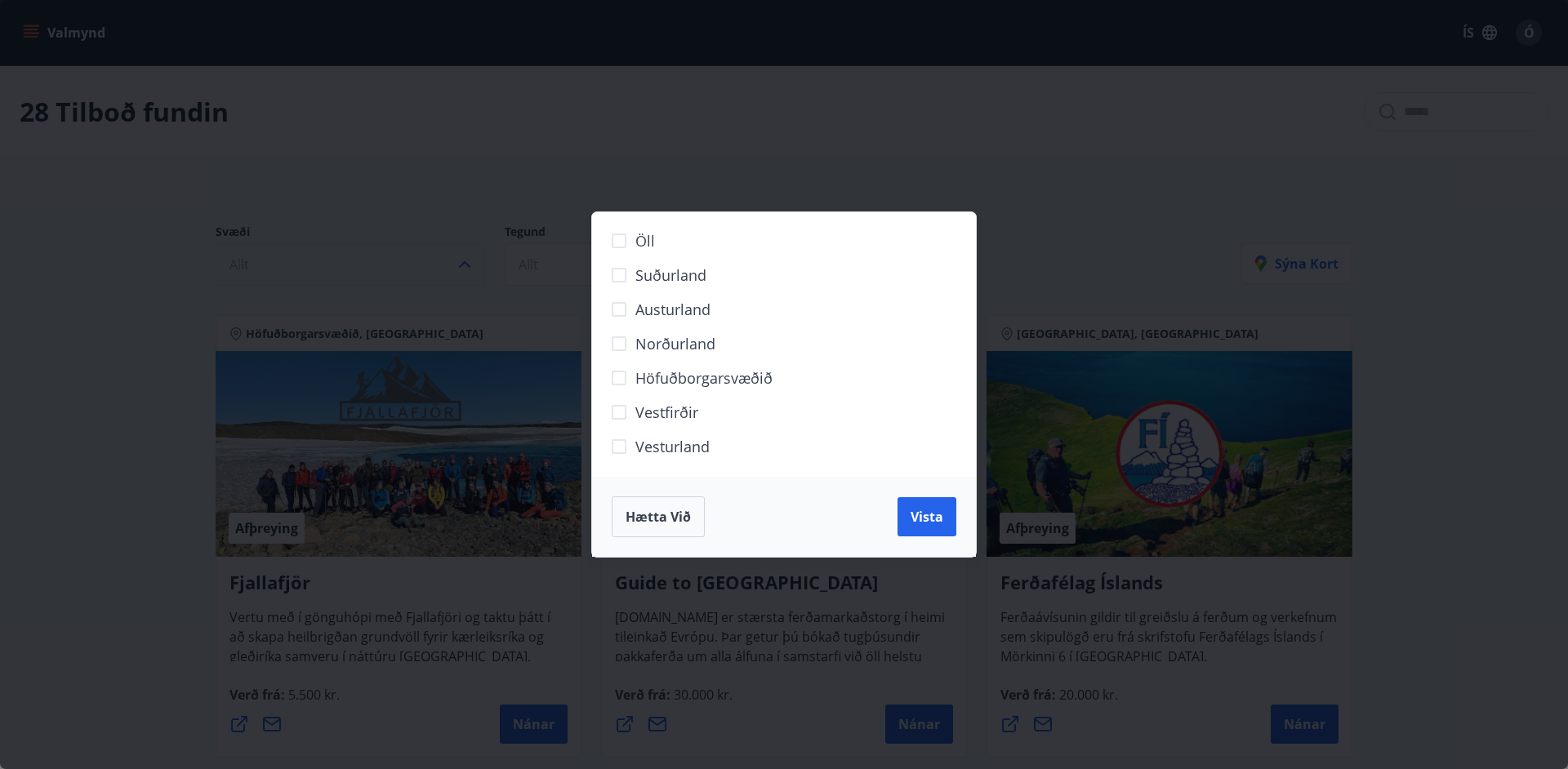
click at [665, 510] on span "Hætta við" at bounding box center [658, 517] width 65 height 18
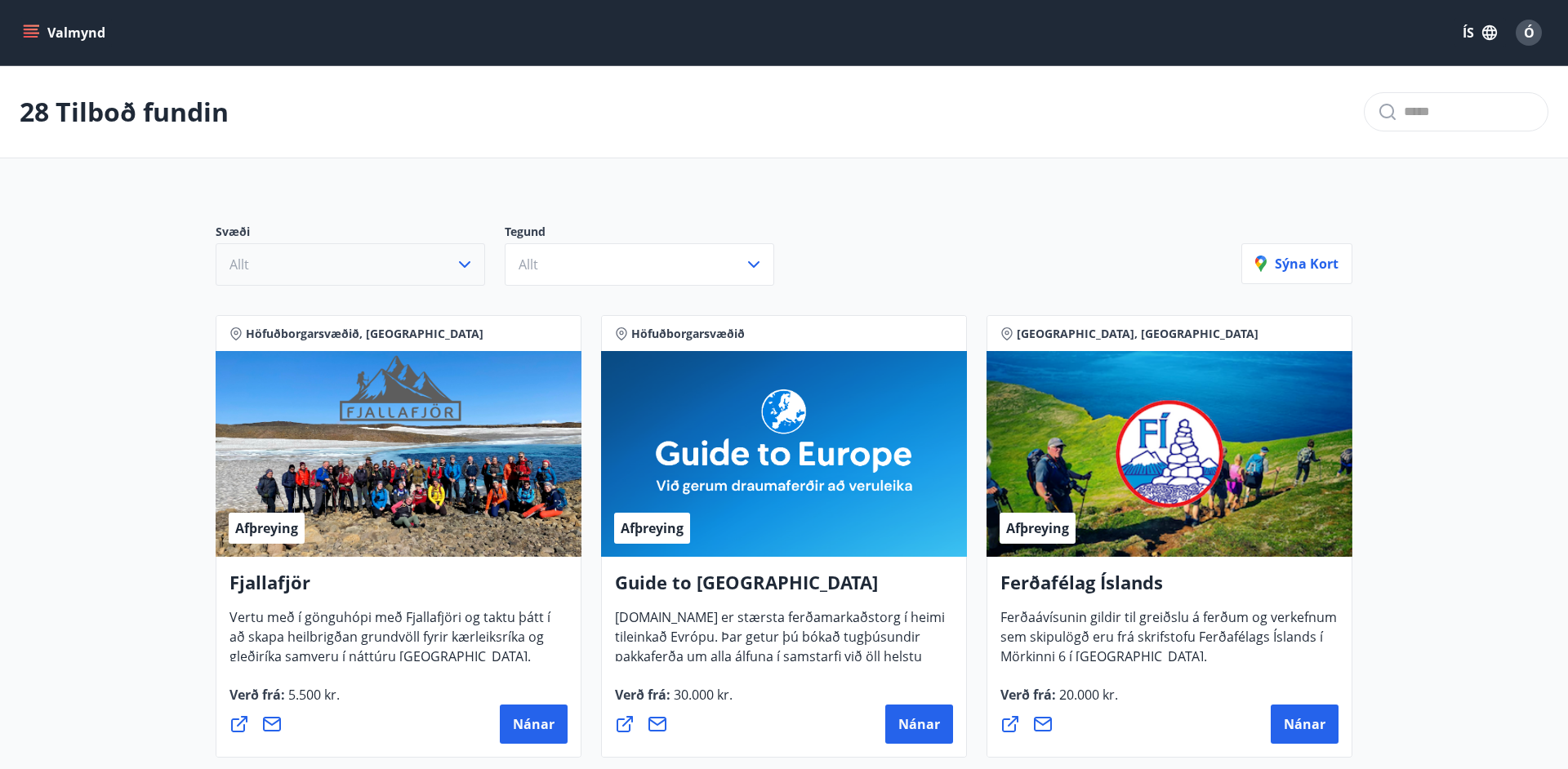
click at [31, 36] on icon "menu" at bounding box center [31, 37] width 15 height 2
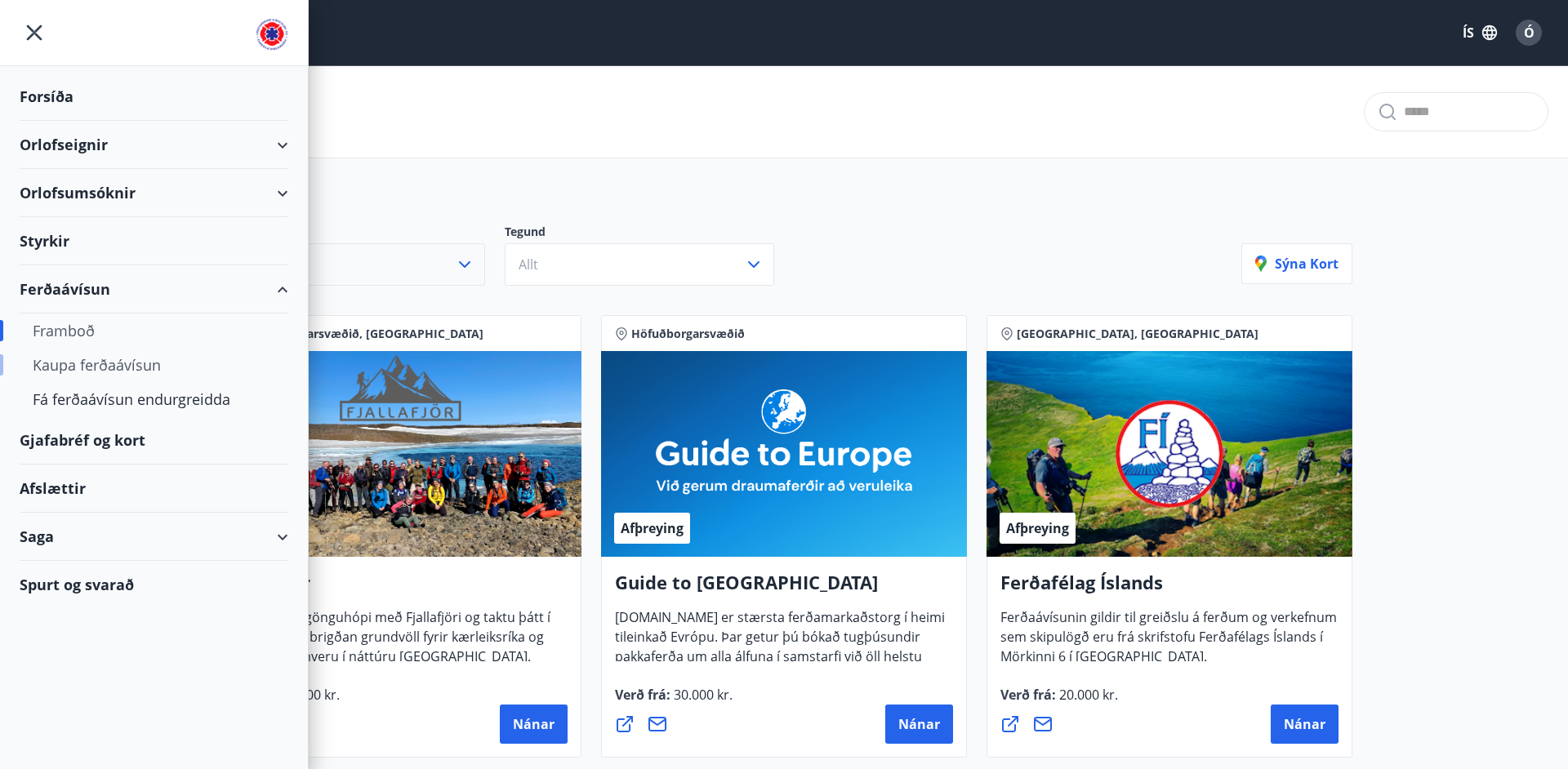
click at [121, 369] on div "Kaupa ferðaávísun" at bounding box center [154, 364] width 243 height 34
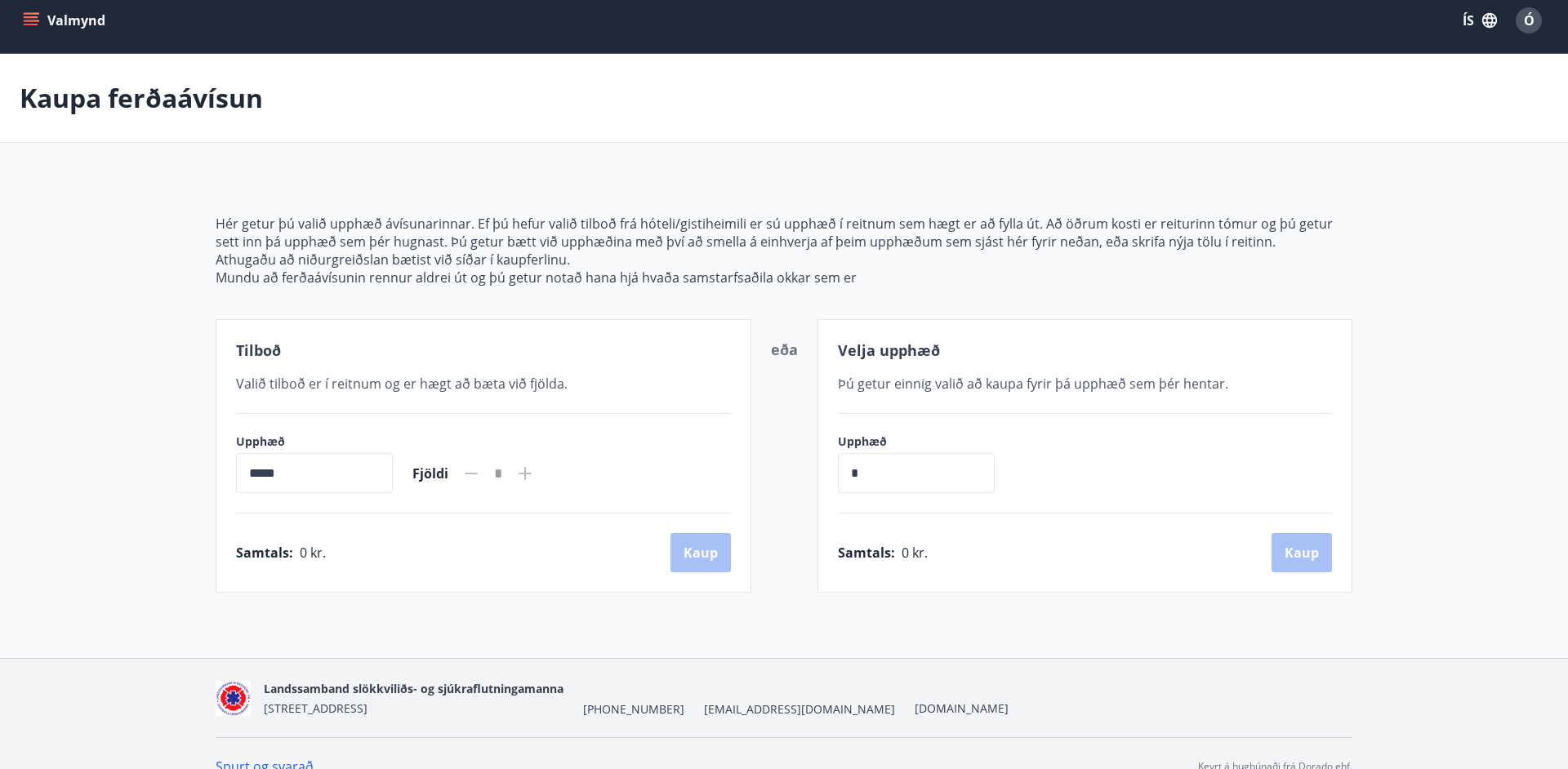
scroll to position [9, 0]
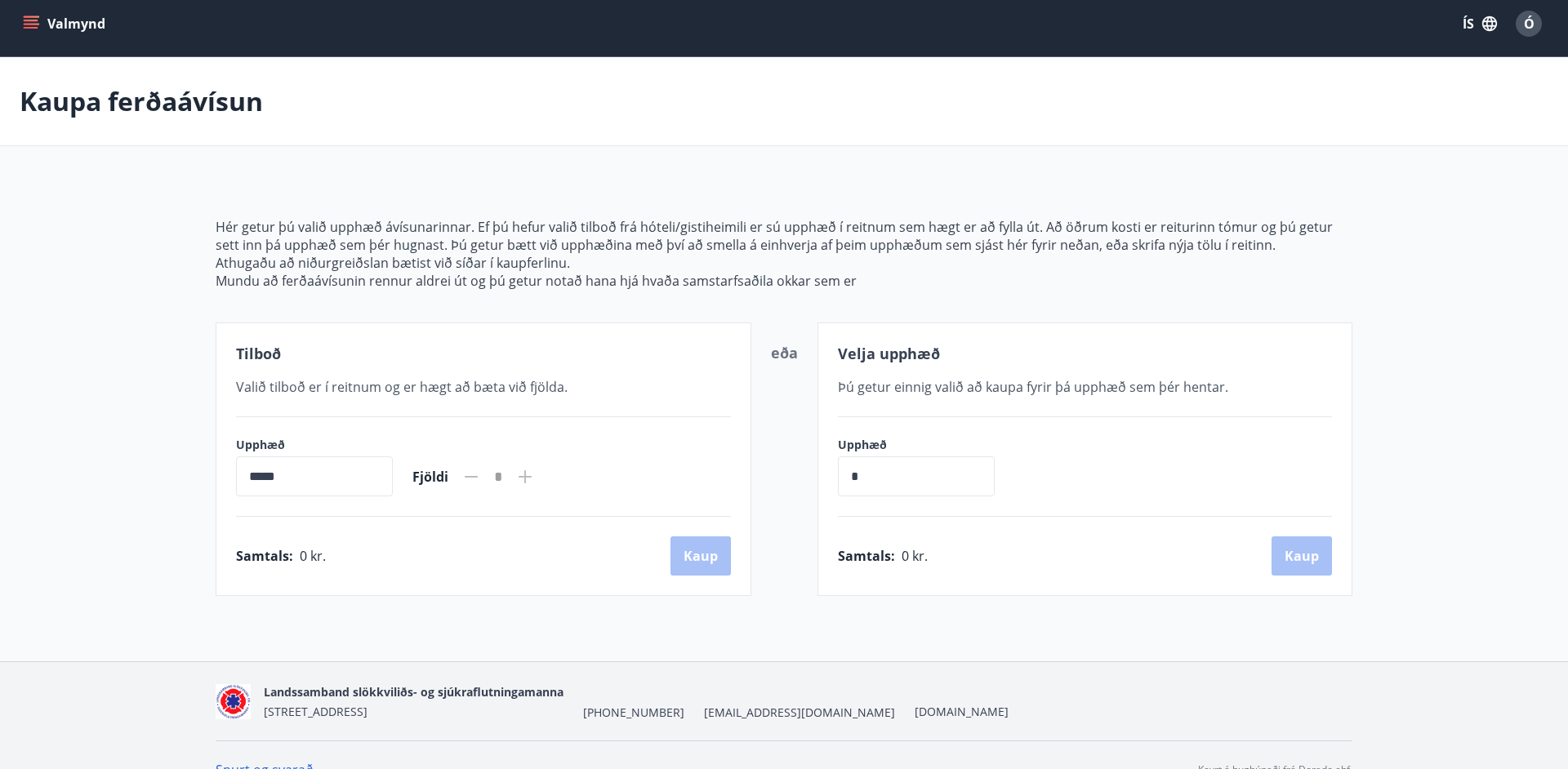
click at [40, 25] on button "Valmynd" at bounding box center [65, 24] width 93 height 30
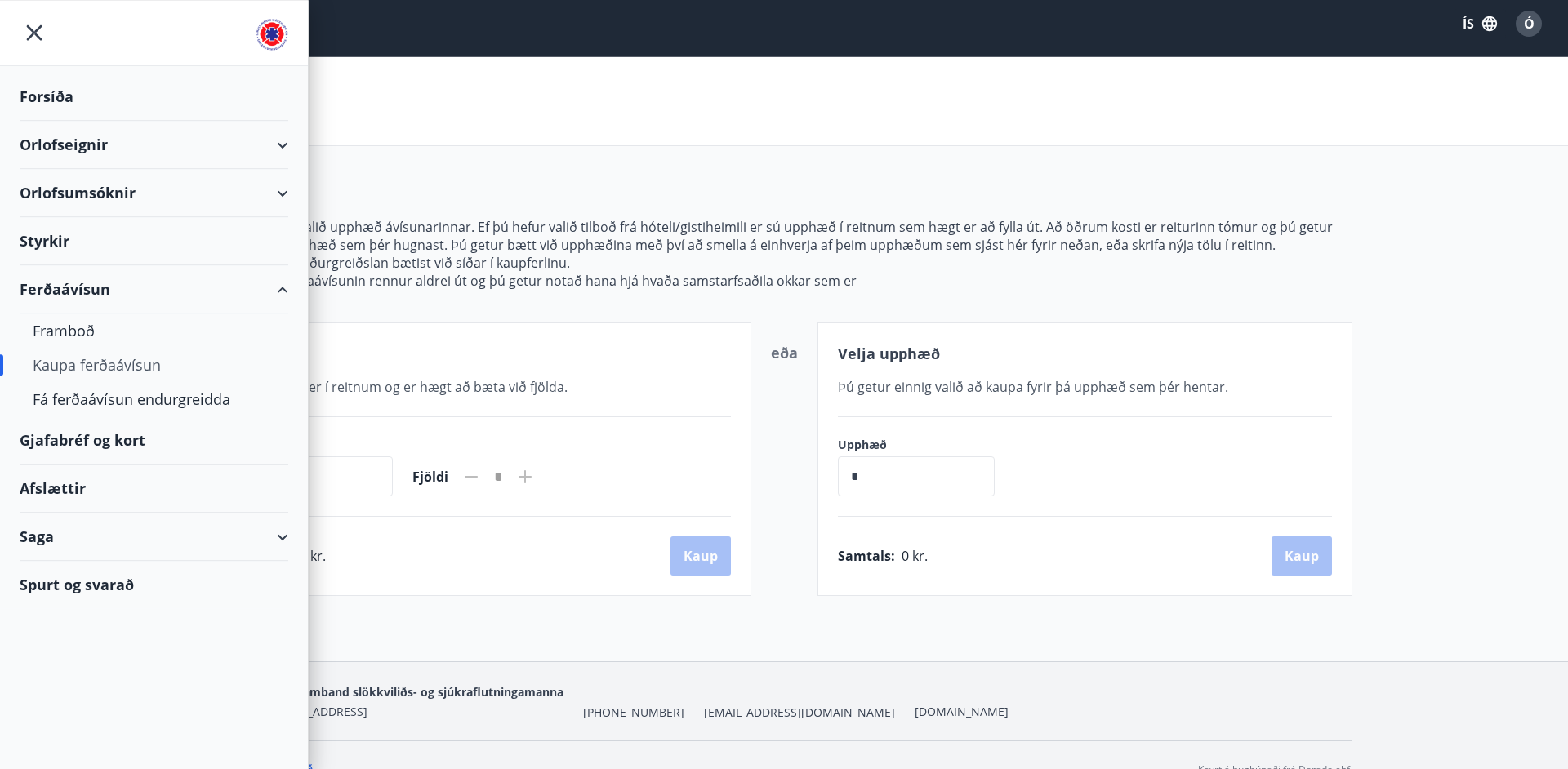
click at [110, 444] on div "Gjafabréf og kort" at bounding box center [154, 440] width 269 height 48
click at [87, 148] on div "Orlofseignir" at bounding box center [154, 144] width 269 height 48
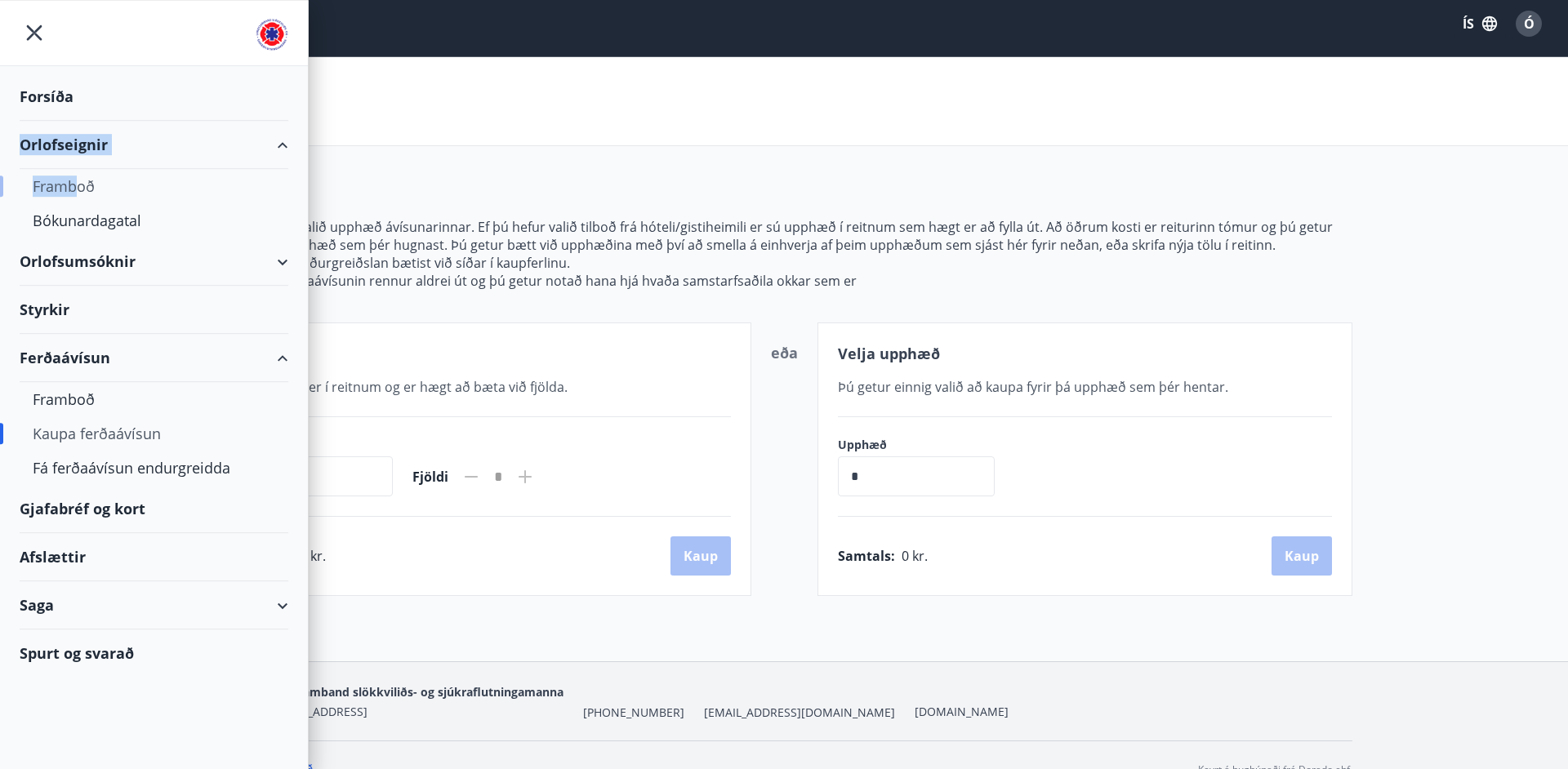
click at [79, 184] on div "Framboð" at bounding box center [154, 186] width 243 height 34
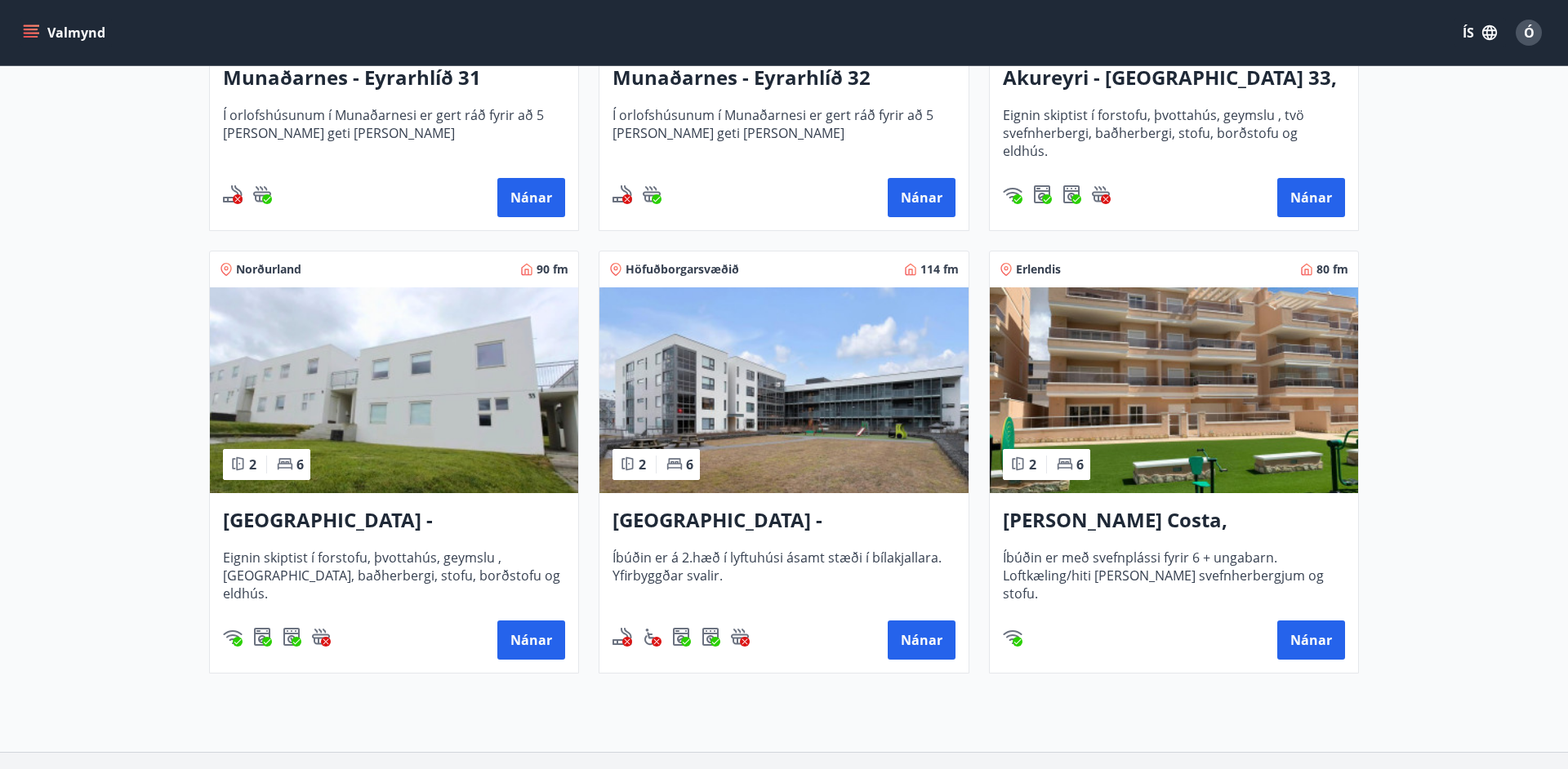
scroll to position [568, 0]
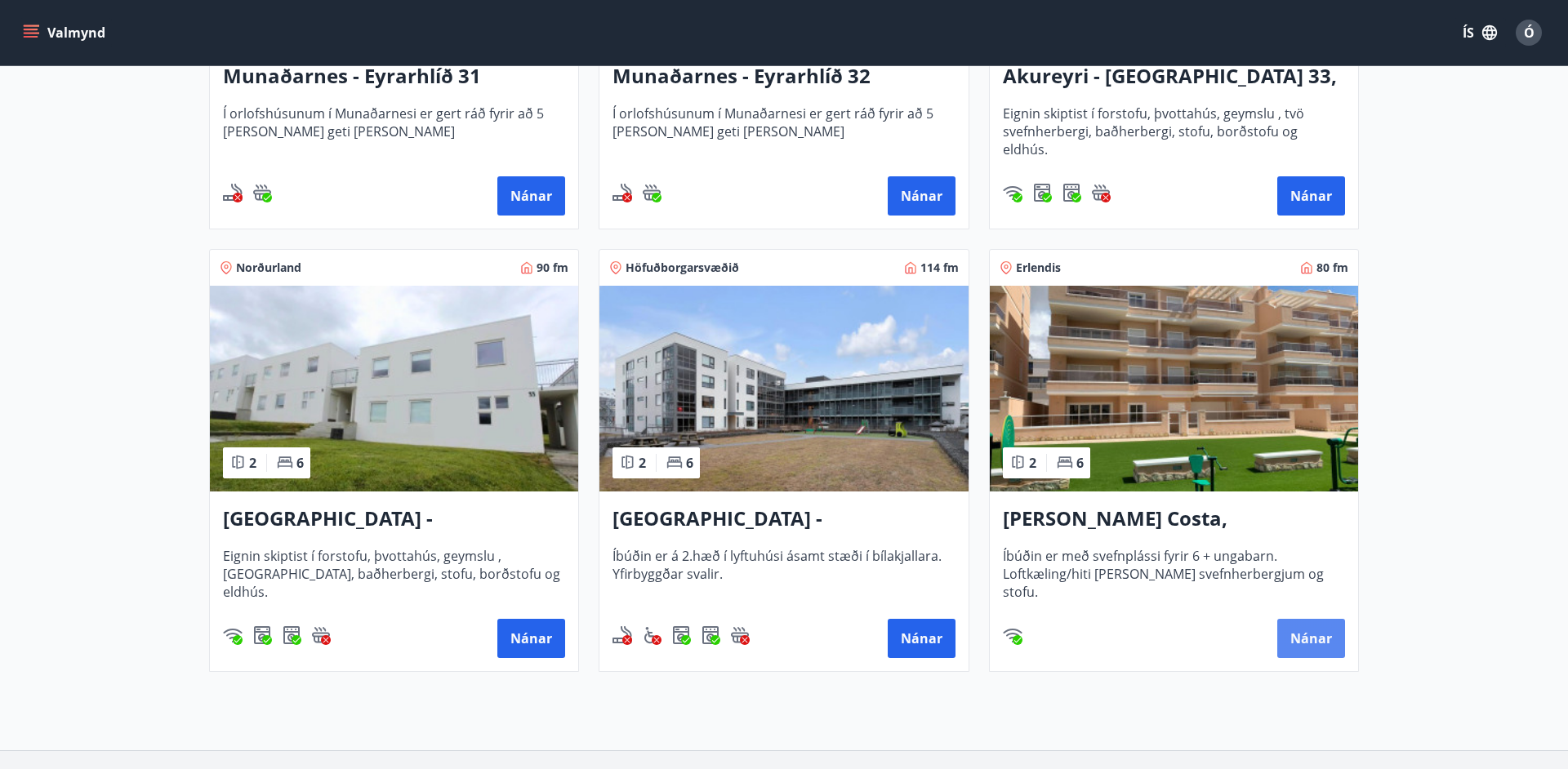
click at [1308, 641] on button "Nánar" at bounding box center [1311, 638] width 68 height 39
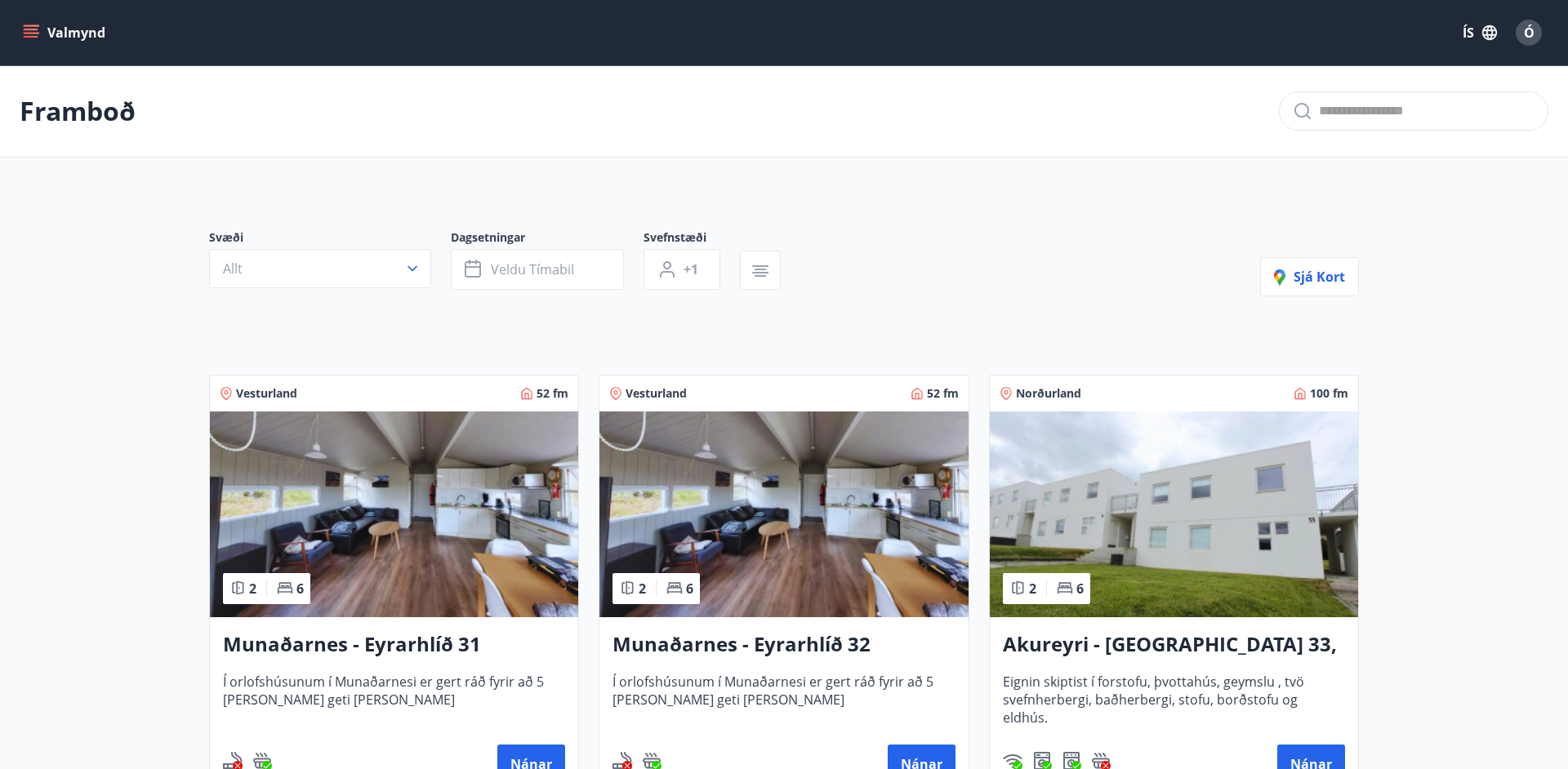
click at [70, 34] on button "Valmynd" at bounding box center [65, 33] width 93 height 30
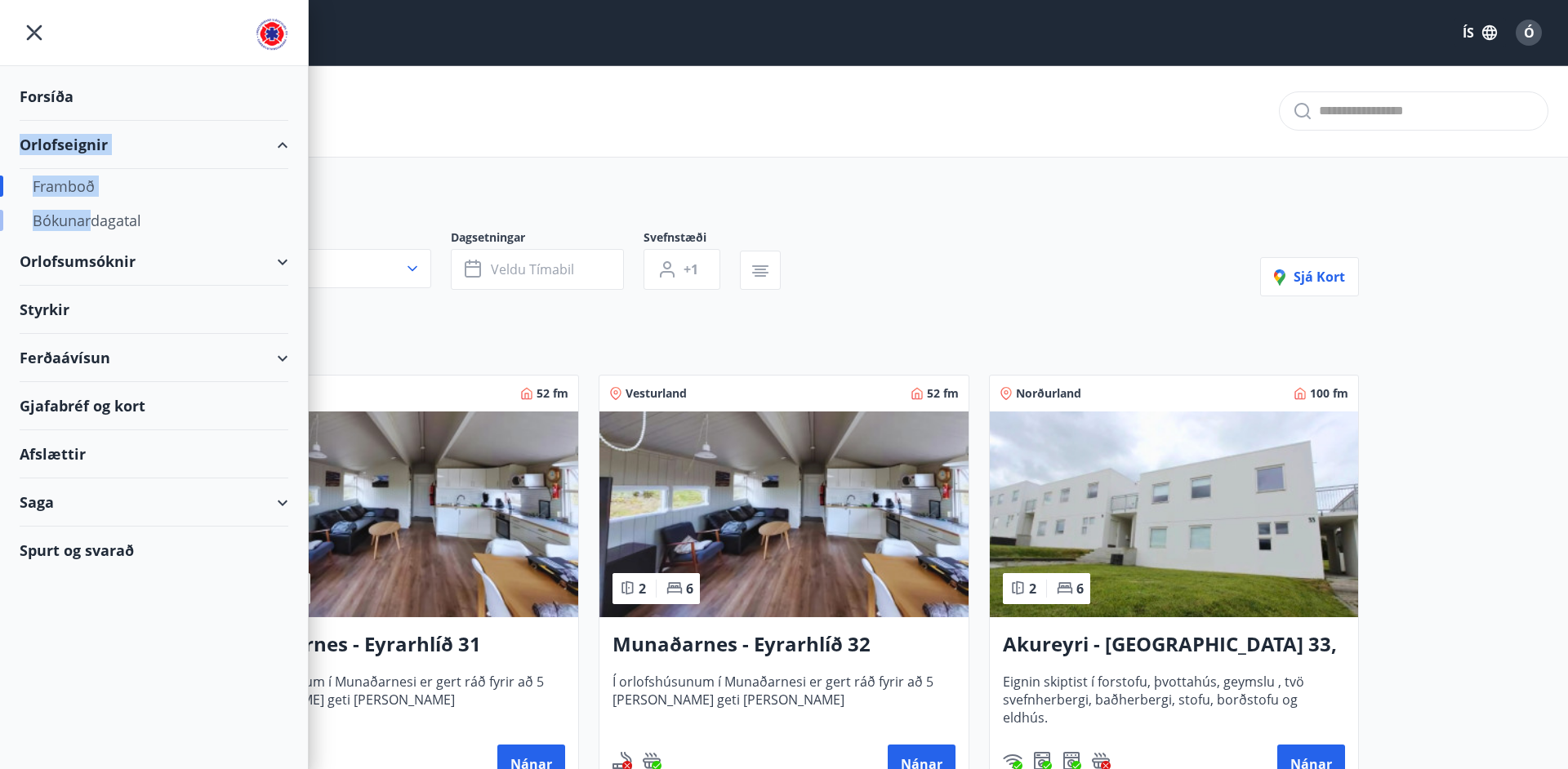
click at [90, 224] on div "Bókunardagatal" at bounding box center [154, 220] width 243 height 34
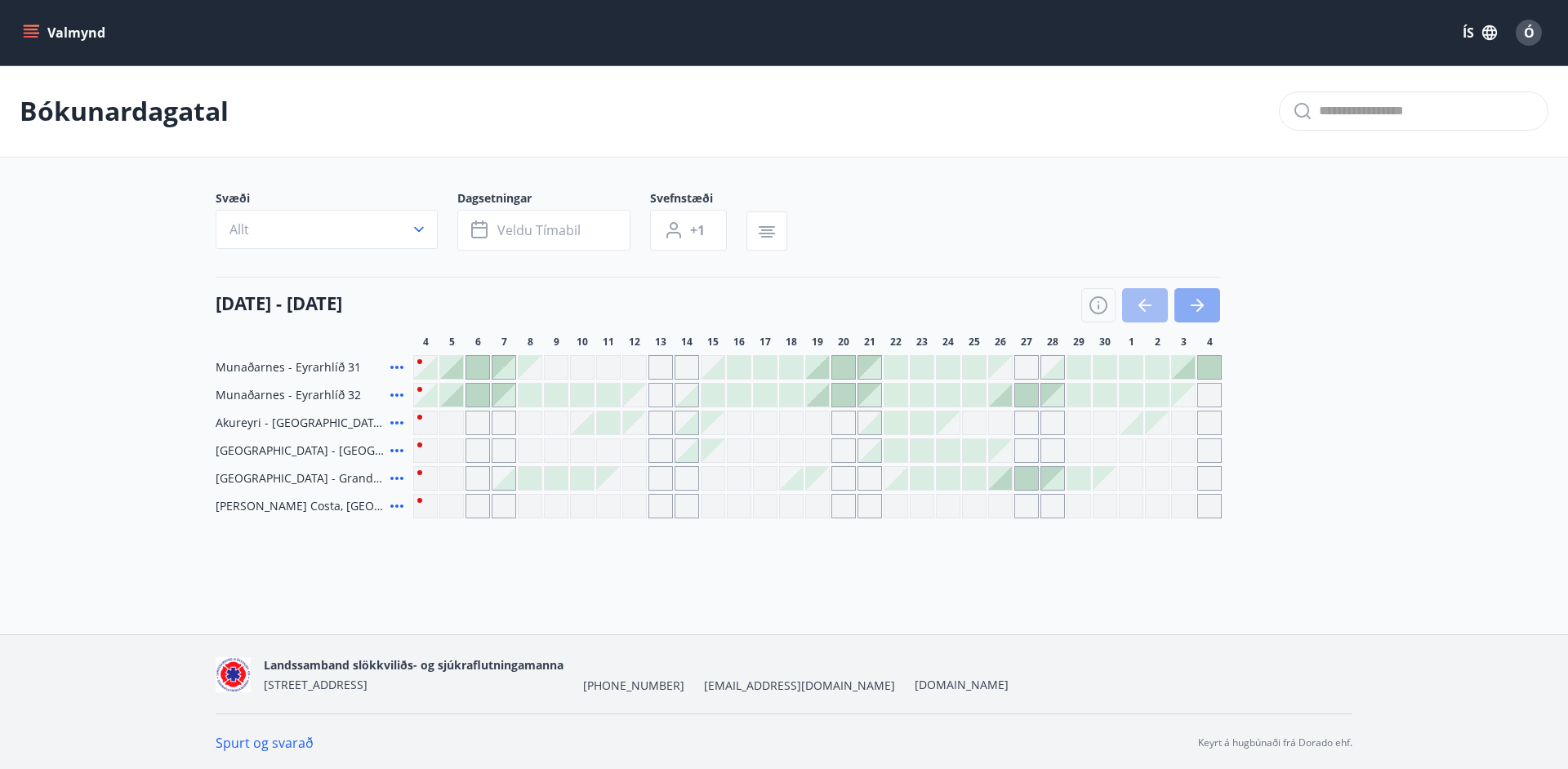
click at [1197, 308] on icon "button" at bounding box center [1197, 306] width 19 height 19
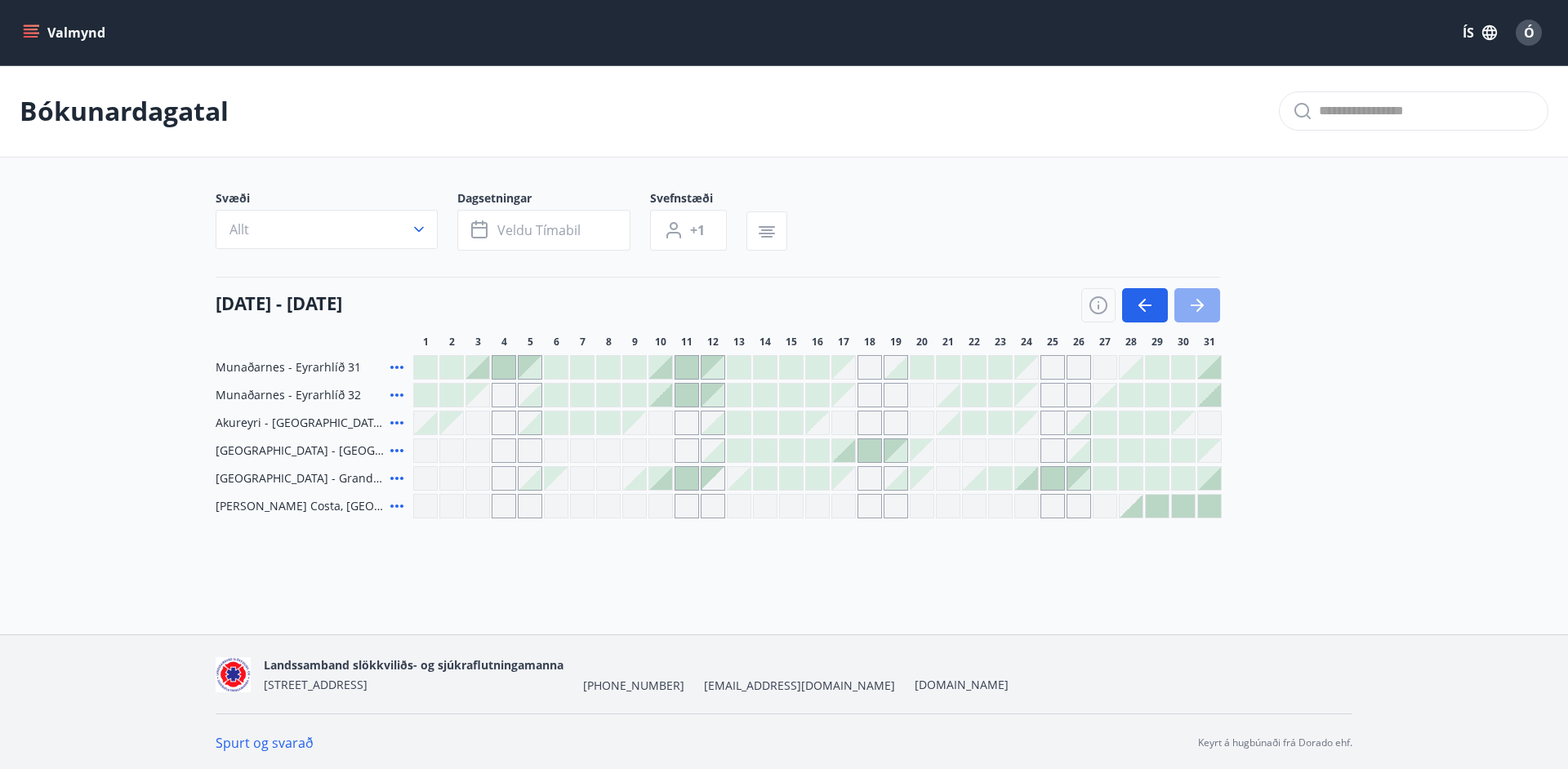
click at [1197, 309] on icon "button" at bounding box center [1197, 306] width 19 height 19
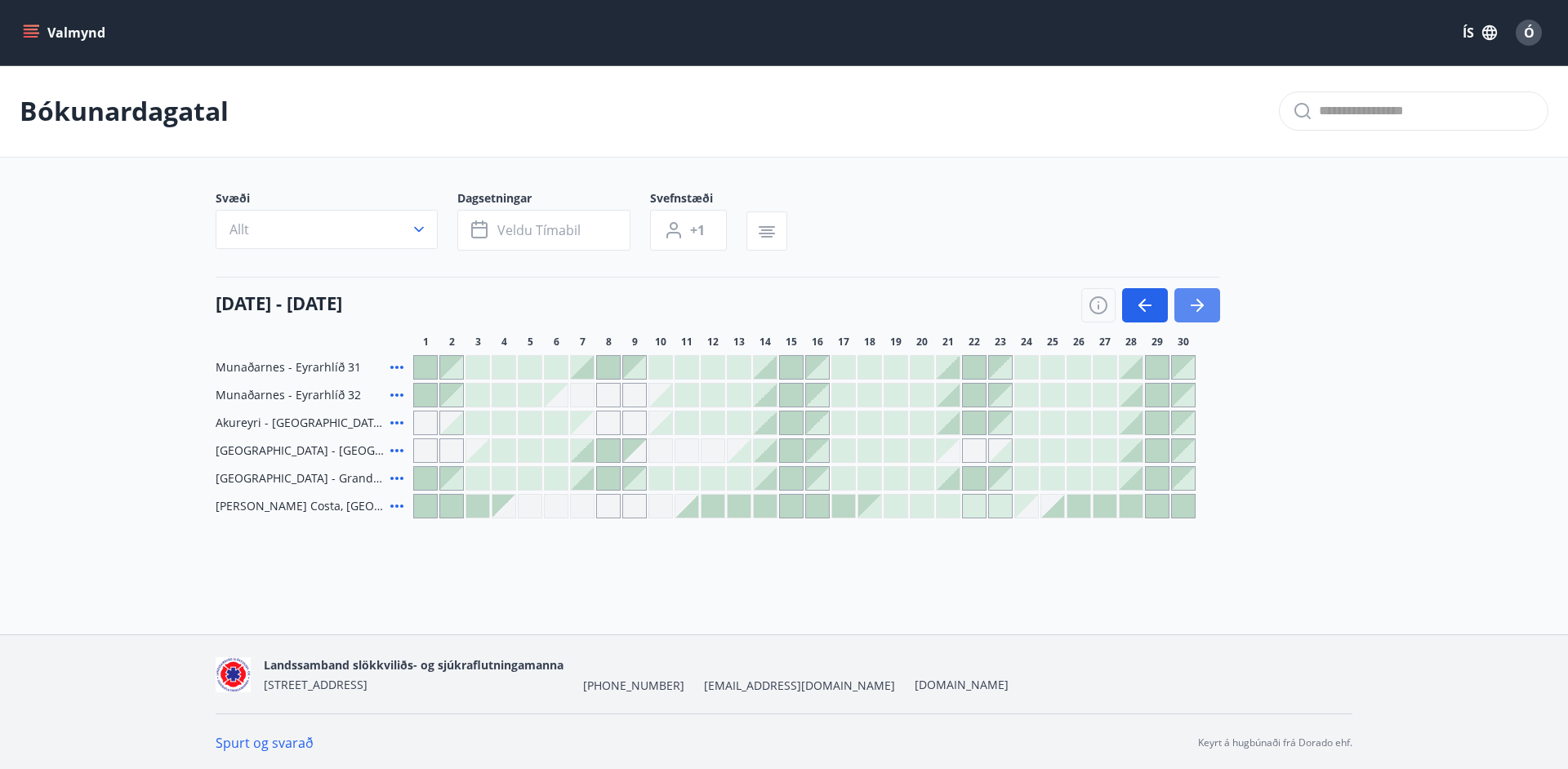
click at [1196, 306] on icon "button" at bounding box center [1197, 306] width 13 height 2
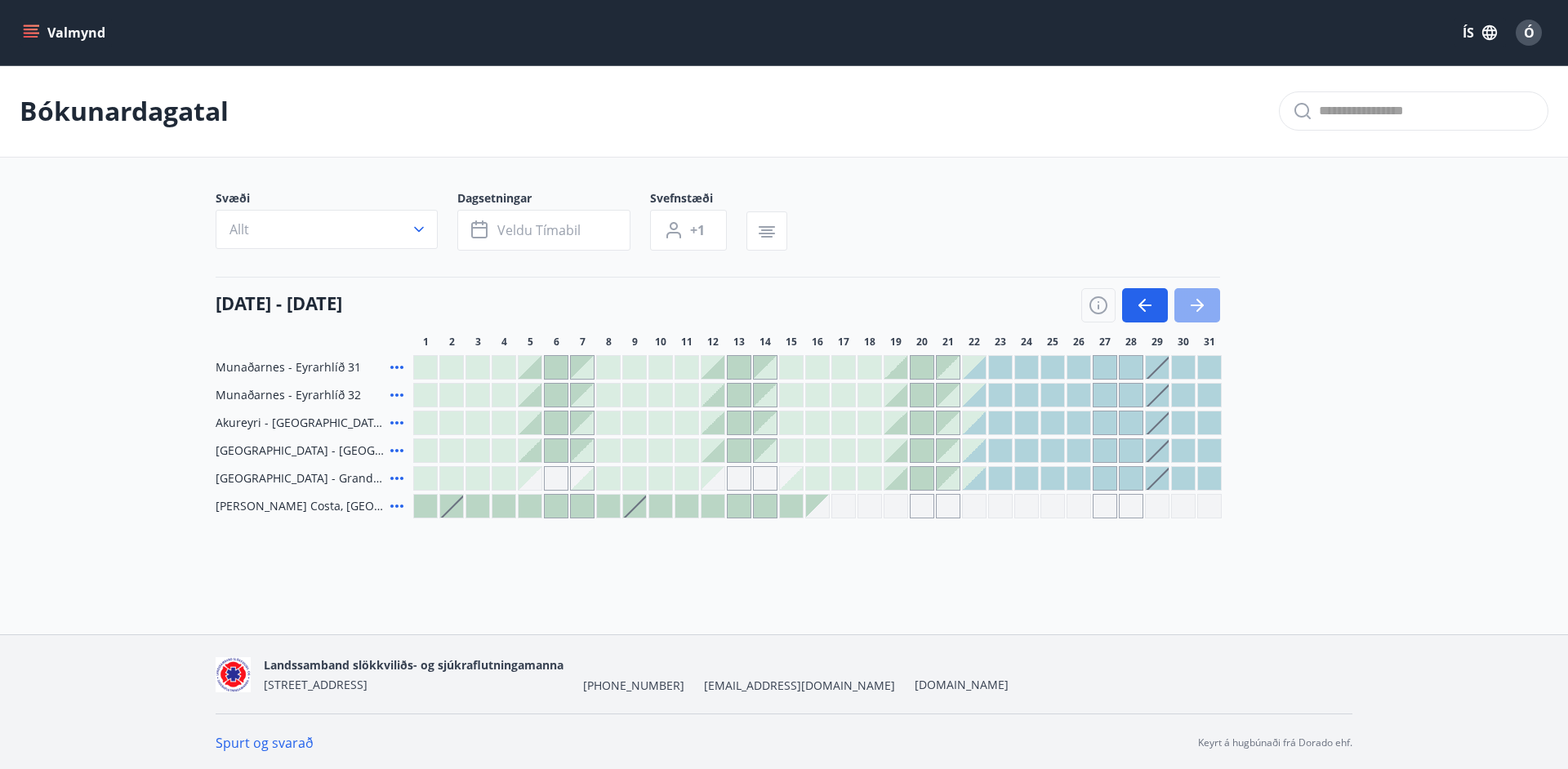
click at [1196, 306] on icon "button" at bounding box center [1197, 306] width 19 height 19
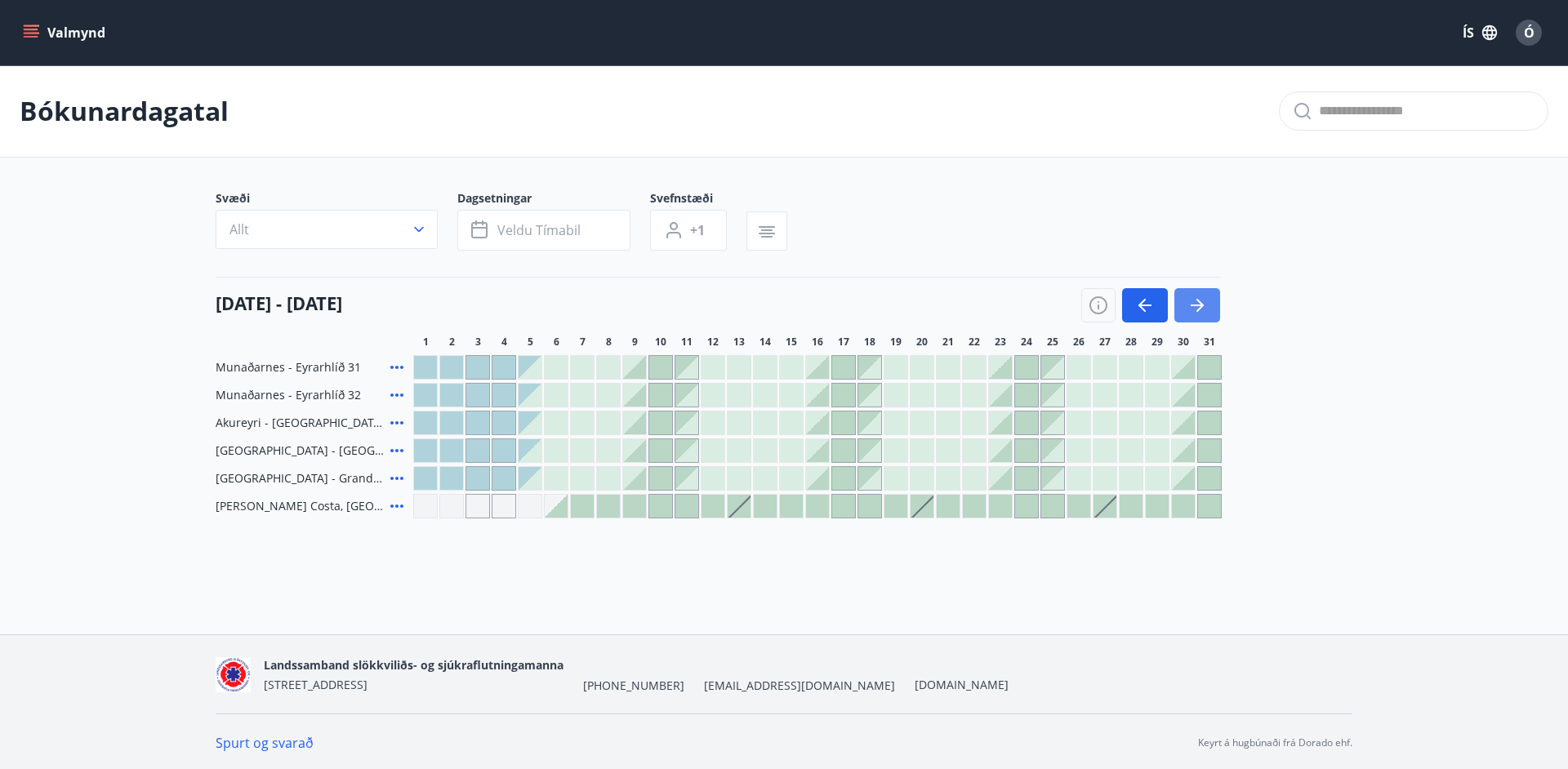
click at [1196, 306] on icon "button" at bounding box center [1197, 306] width 19 height 19
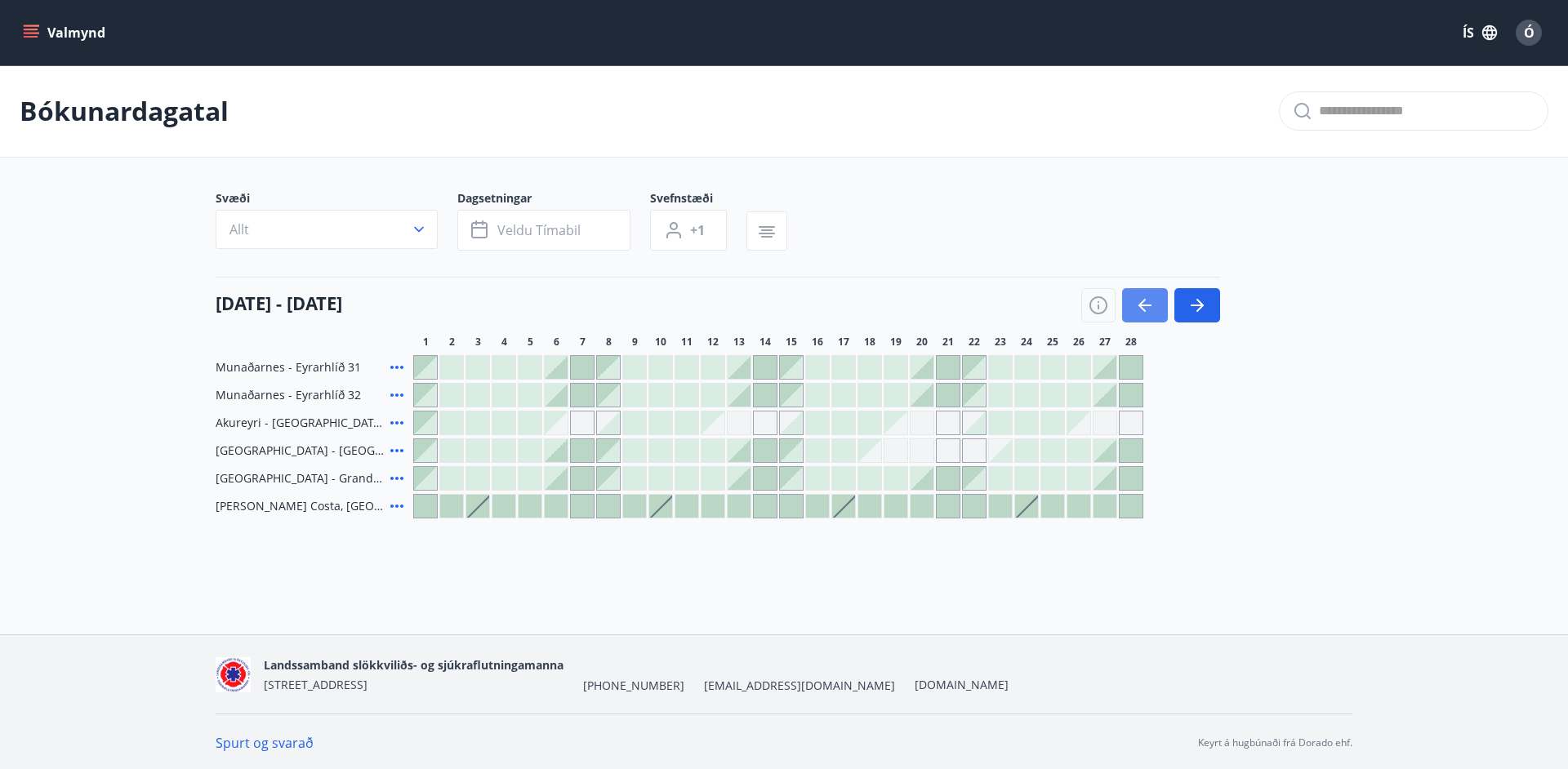
click at [1134, 304] on button "button" at bounding box center [1145, 305] width 45 height 34
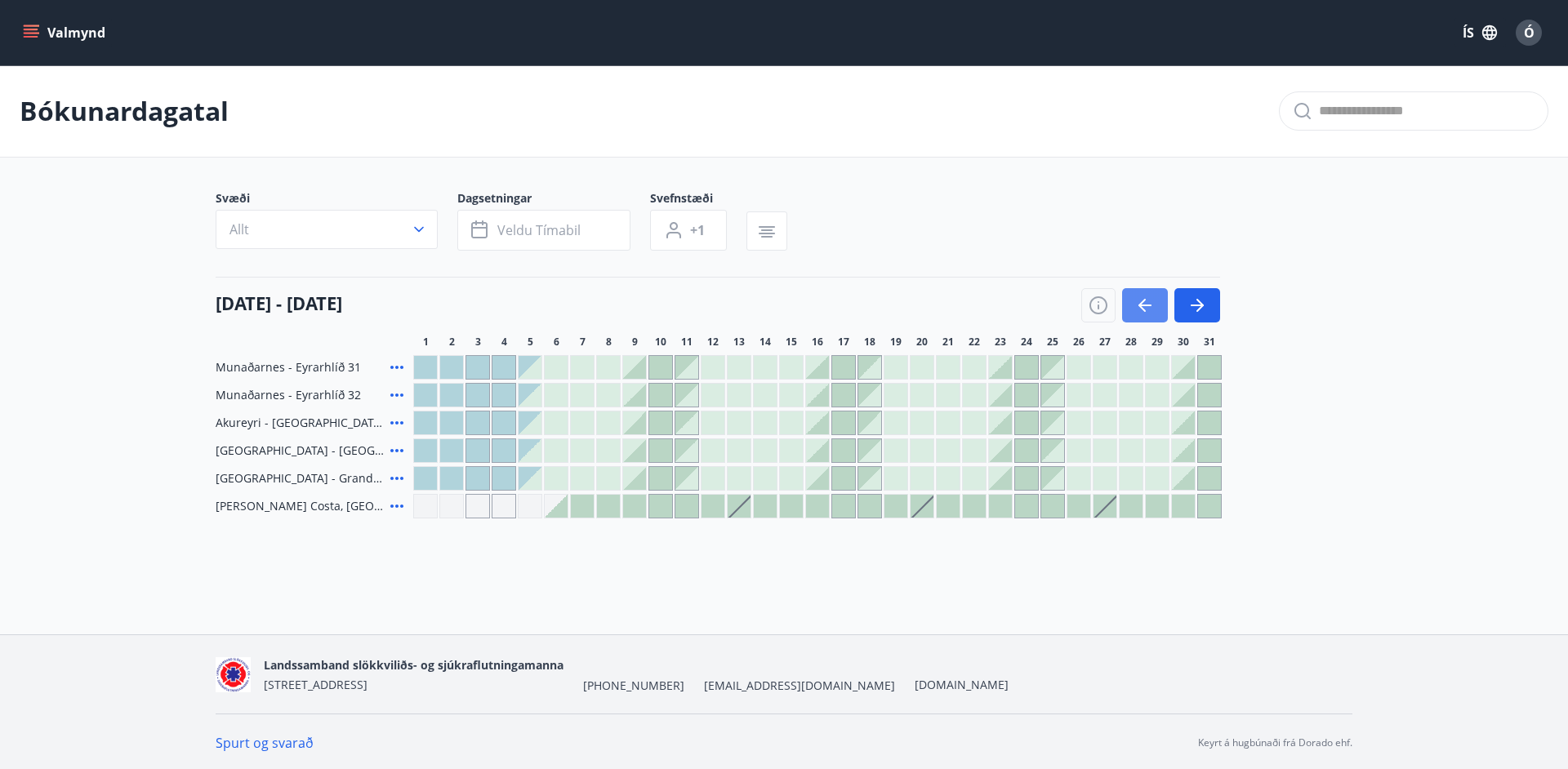
click at [1134, 304] on button "button" at bounding box center [1145, 305] width 45 height 34
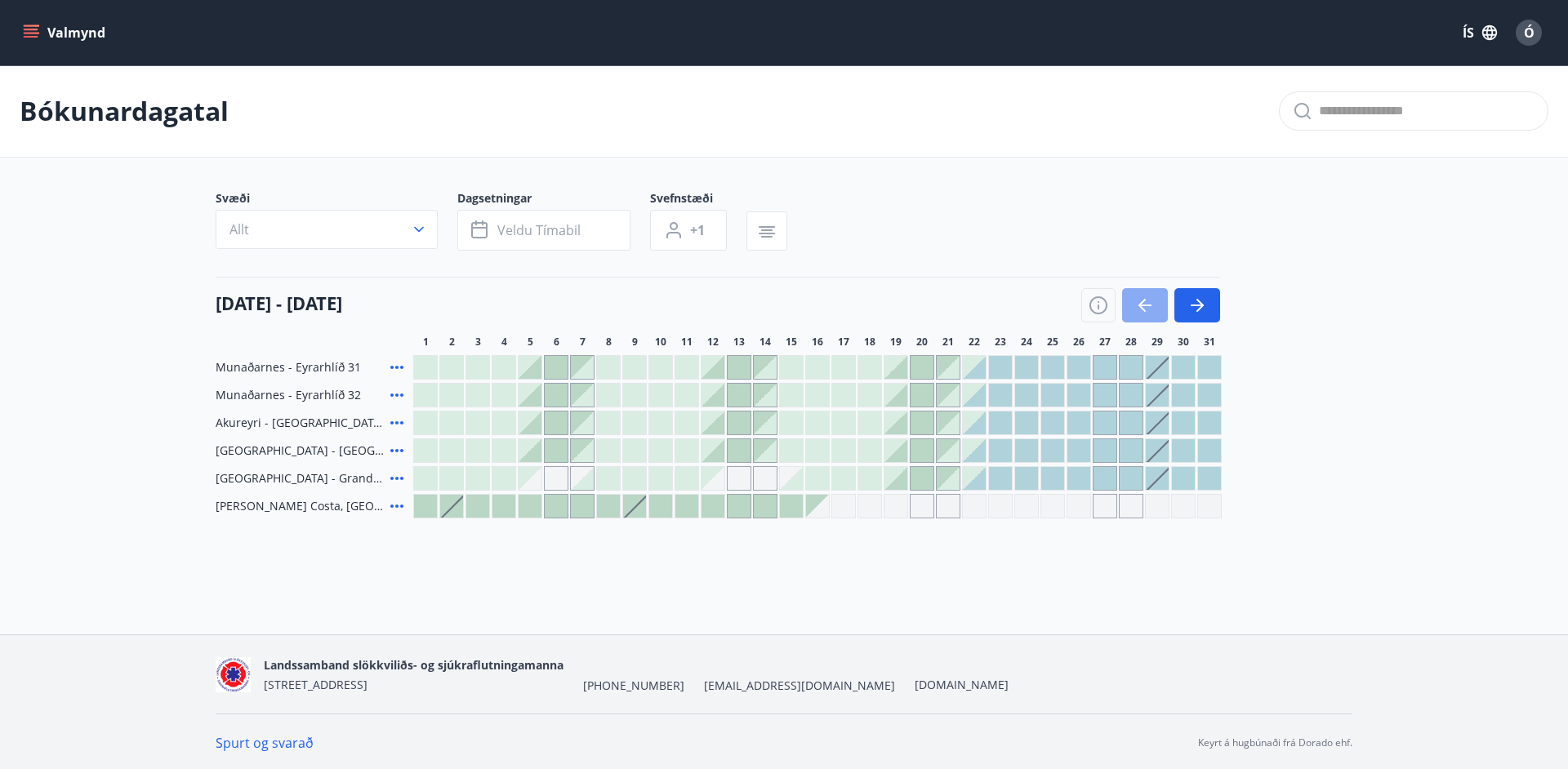
click at [1134, 304] on button "button" at bounding box center [1145, 305] width 45 height 34
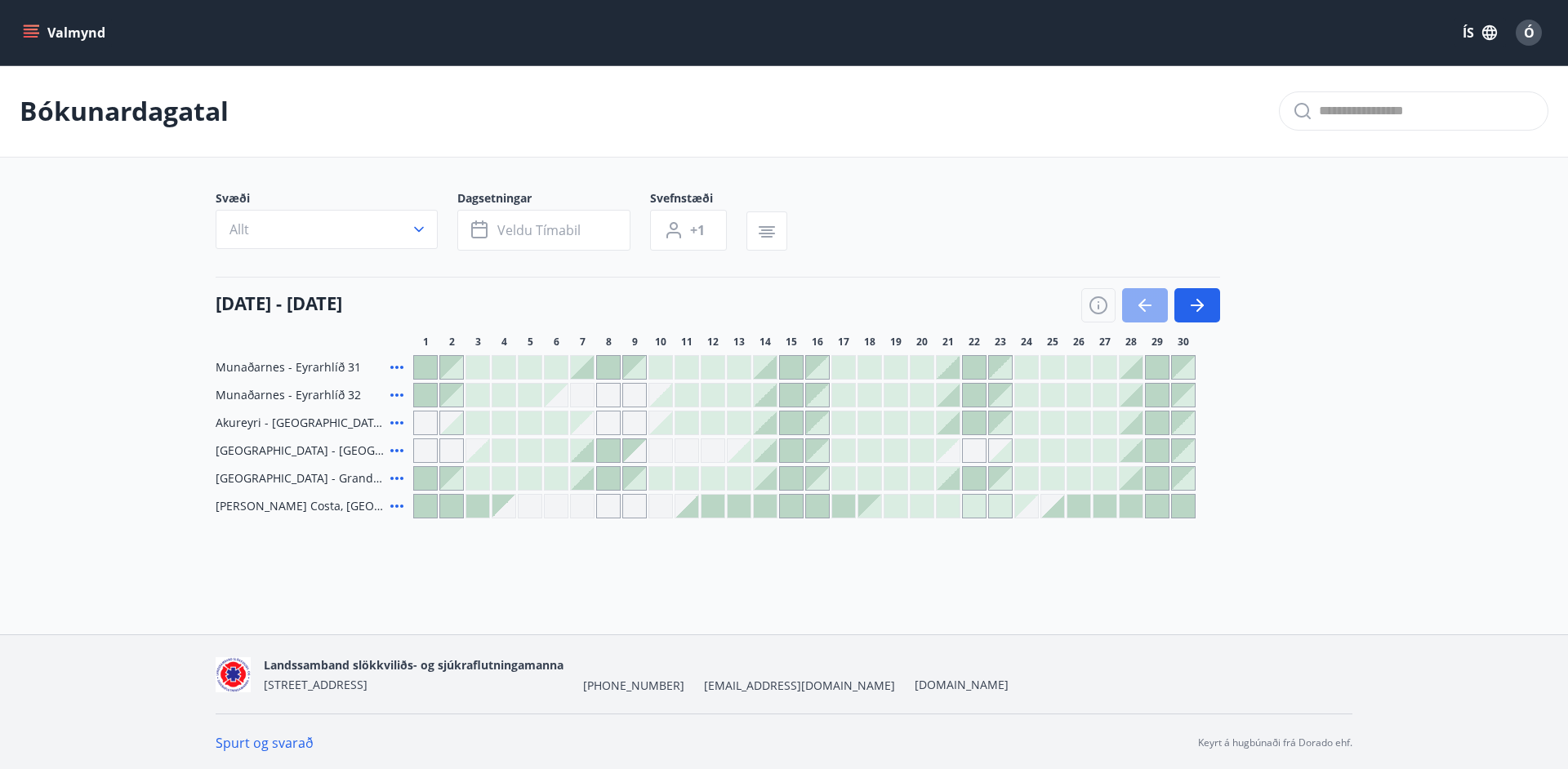
click at [1134, 304] on button "button" at bounding box center [1145, 305] width 45 height 34
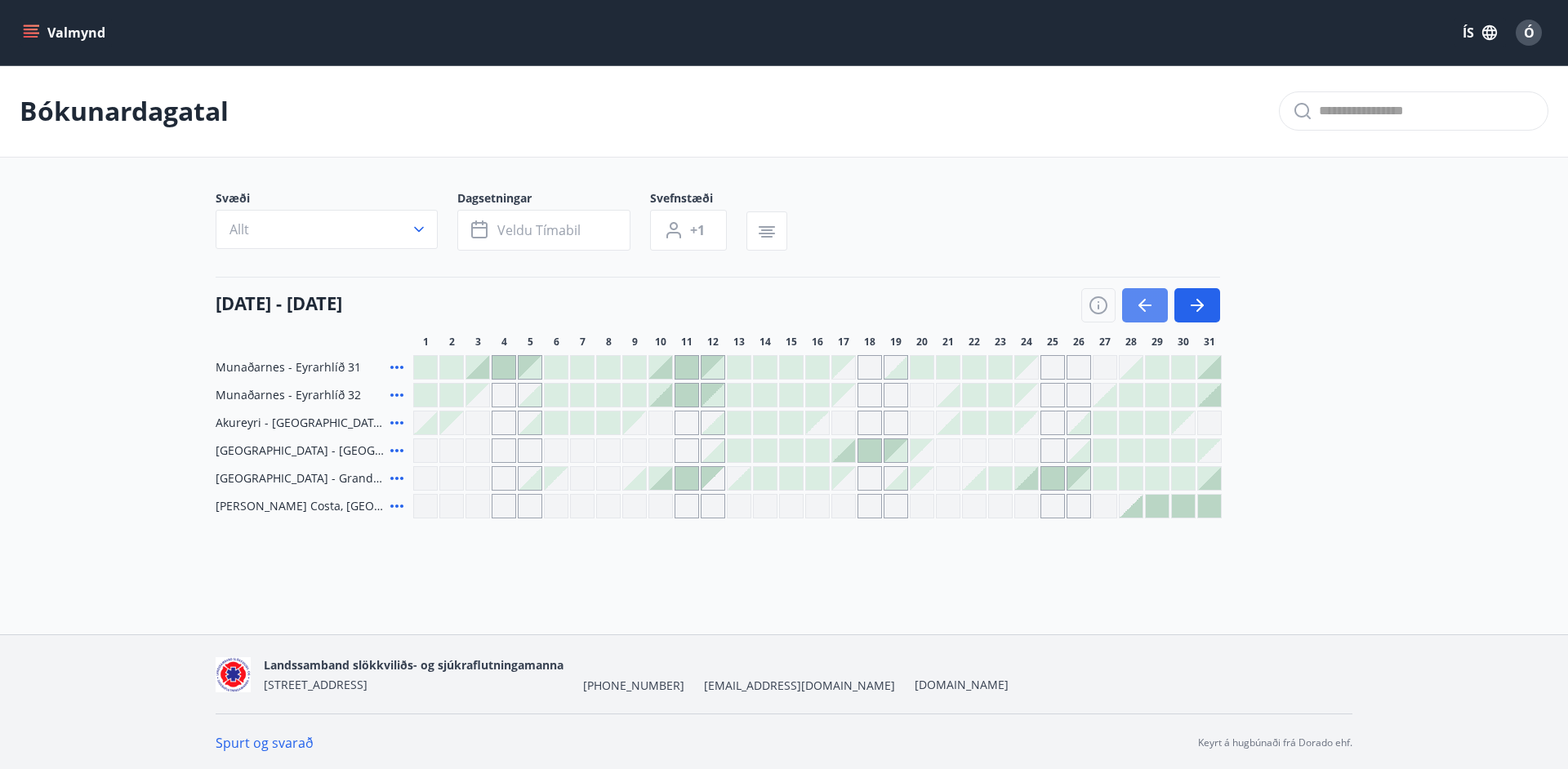
click at [1134, 304] on button "button" at bounding box center [1145, 305] width 45 height 34
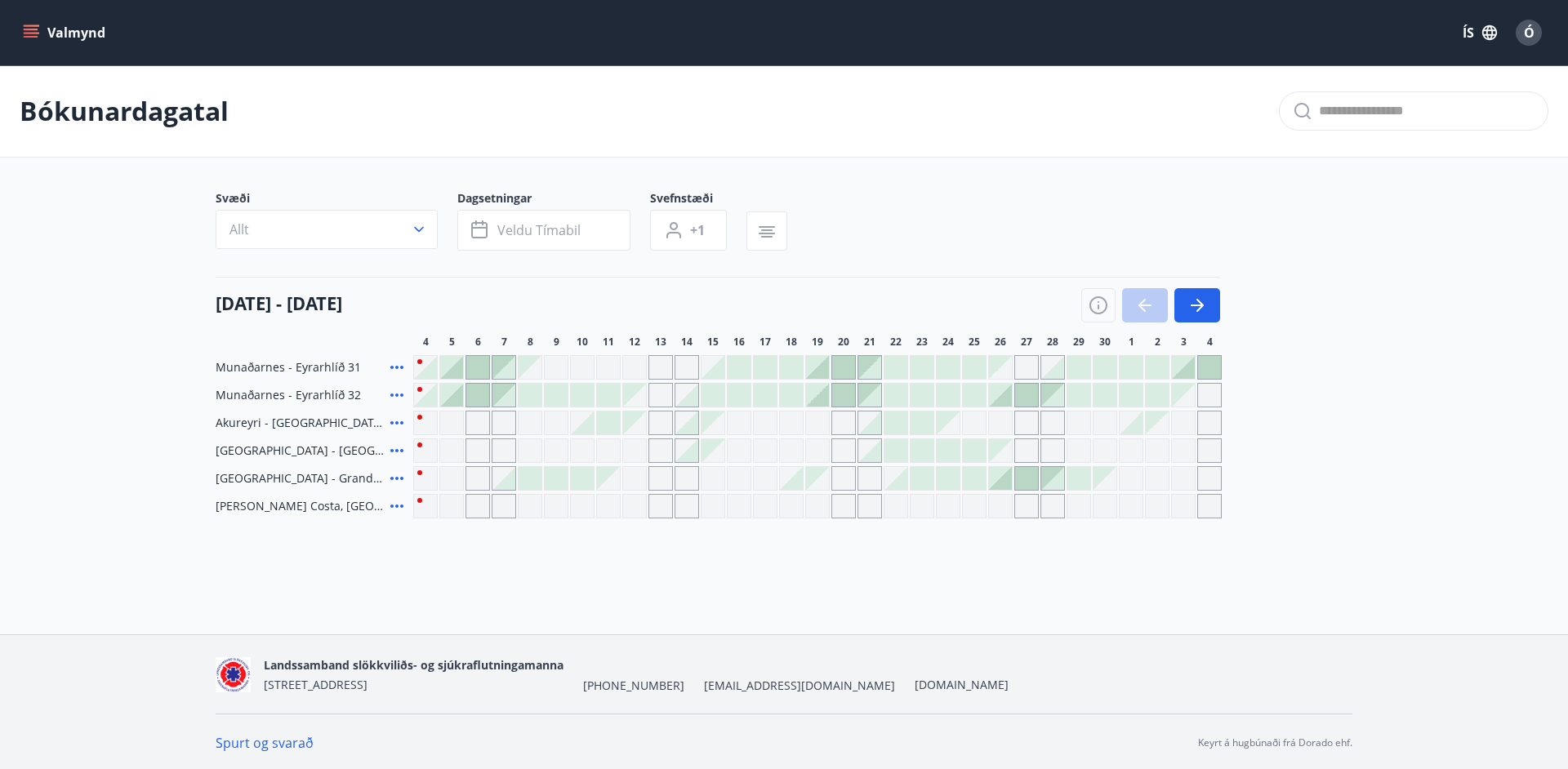
click at [1134, 304] on div at bounding box center [1150, 305] width 139 height 34
click at [589, 427] on div at bounding box center [582, 422] width 23 height 23
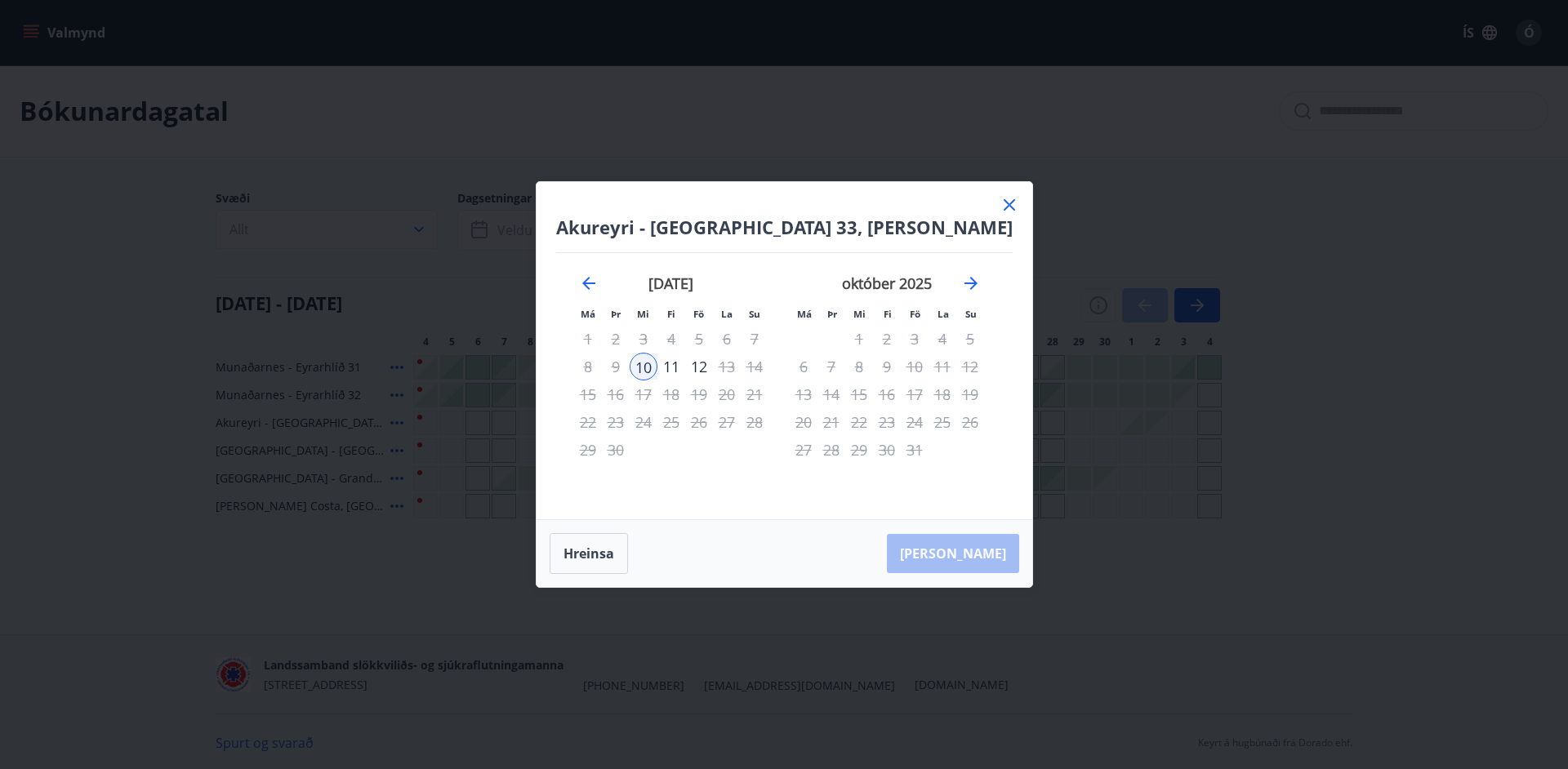
click at [1005, 202] on icon at bounding box center [1009, 205] width 19 height 19
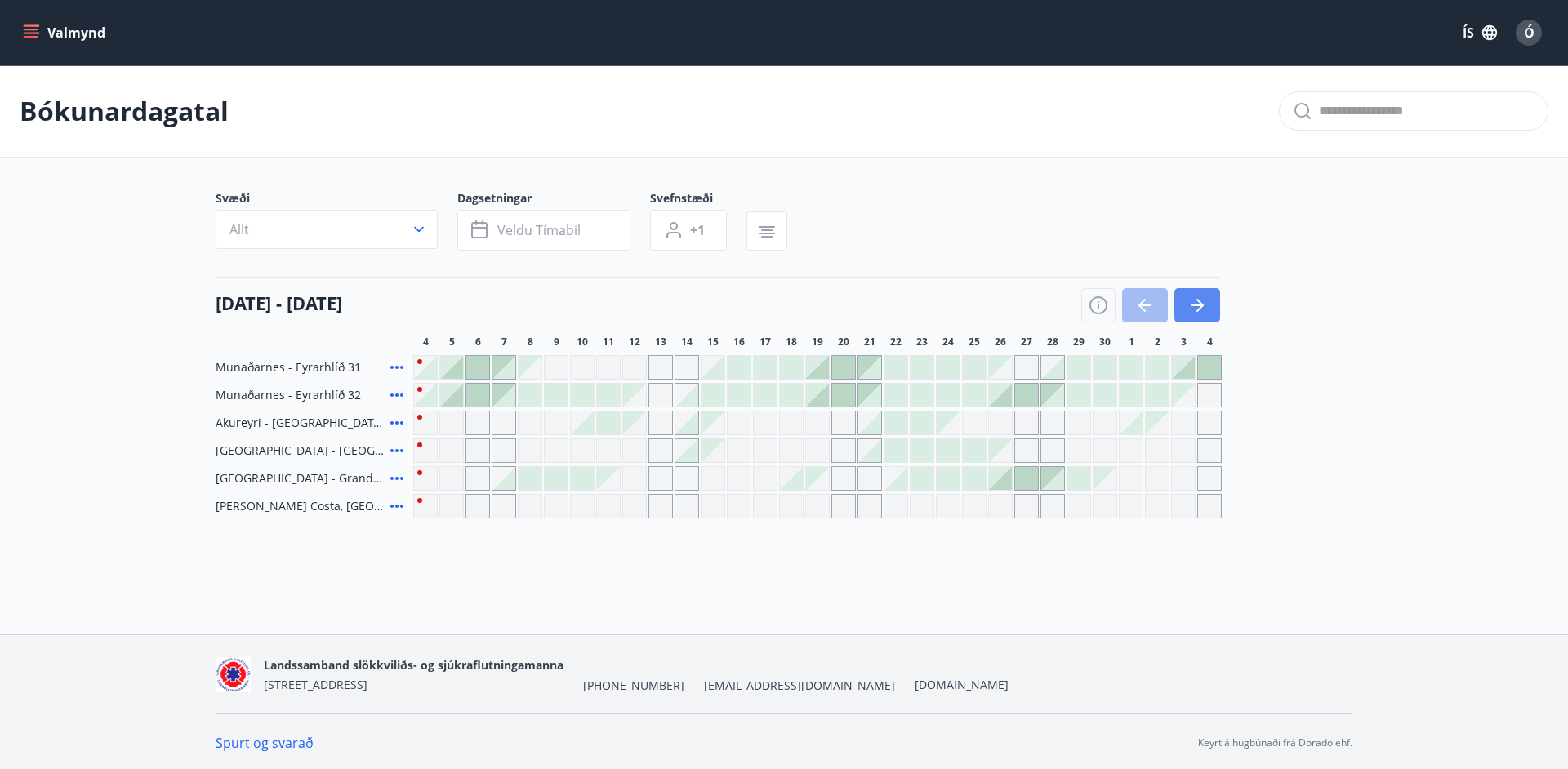
click at [1194, 307] on icon "button" at bounding box center [1197, 306] width 19 height 19
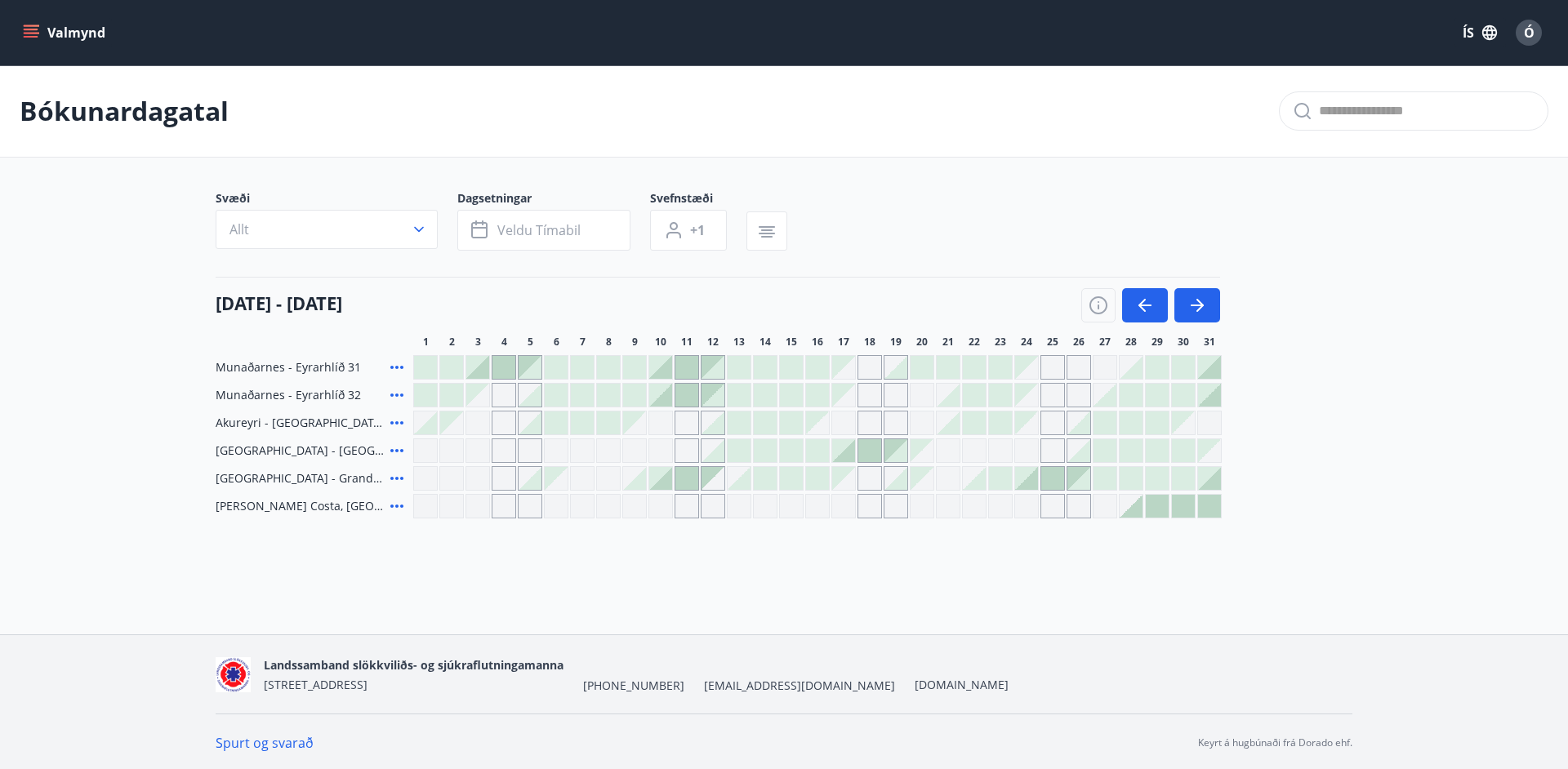
click at [30, 38] on icon "menu" at bounding box center [31, 37] width 15 height 2
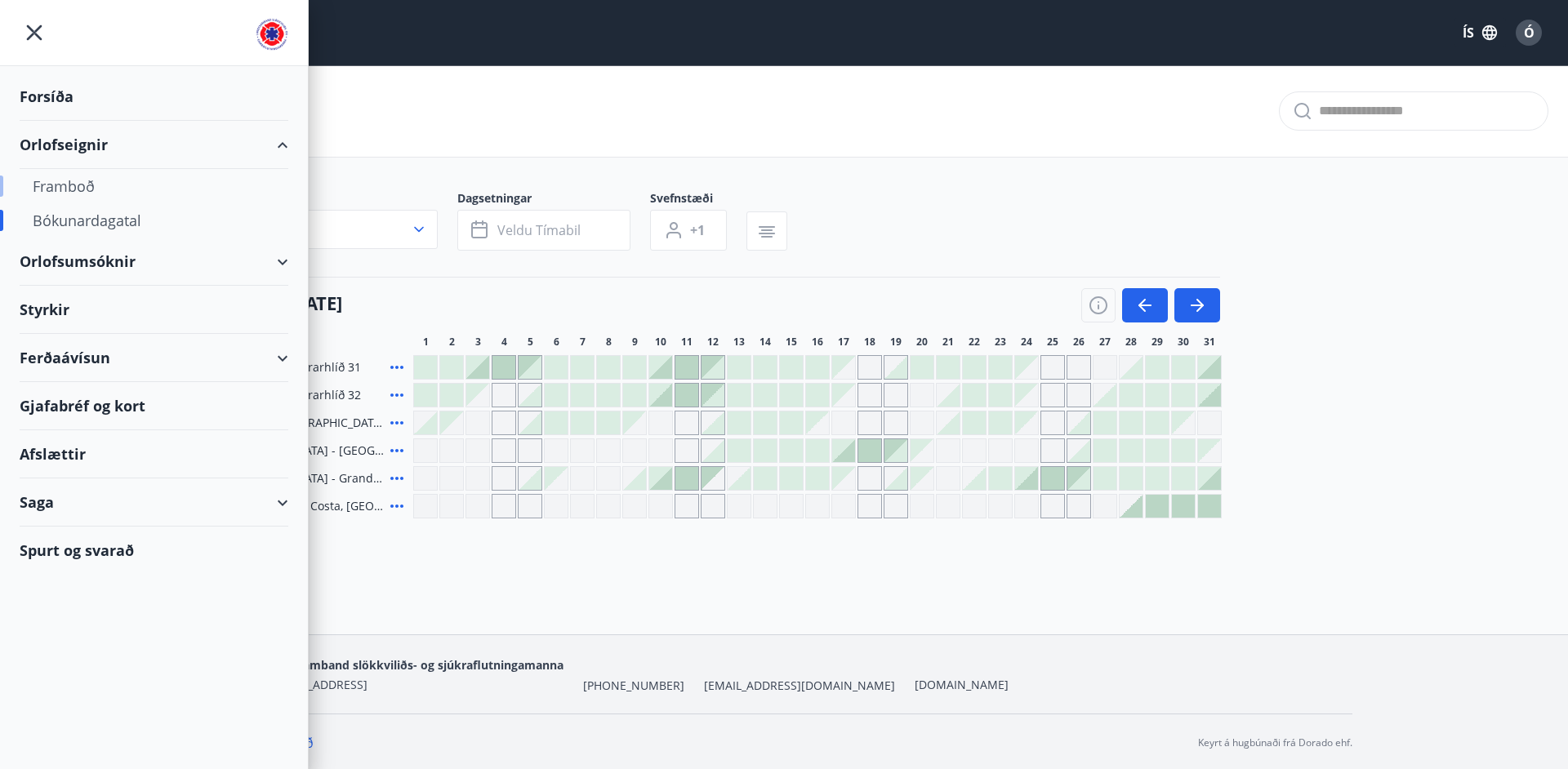
click at [88, 192] on div "Framboð" at bounding box center [154, 186] width 243 height 34
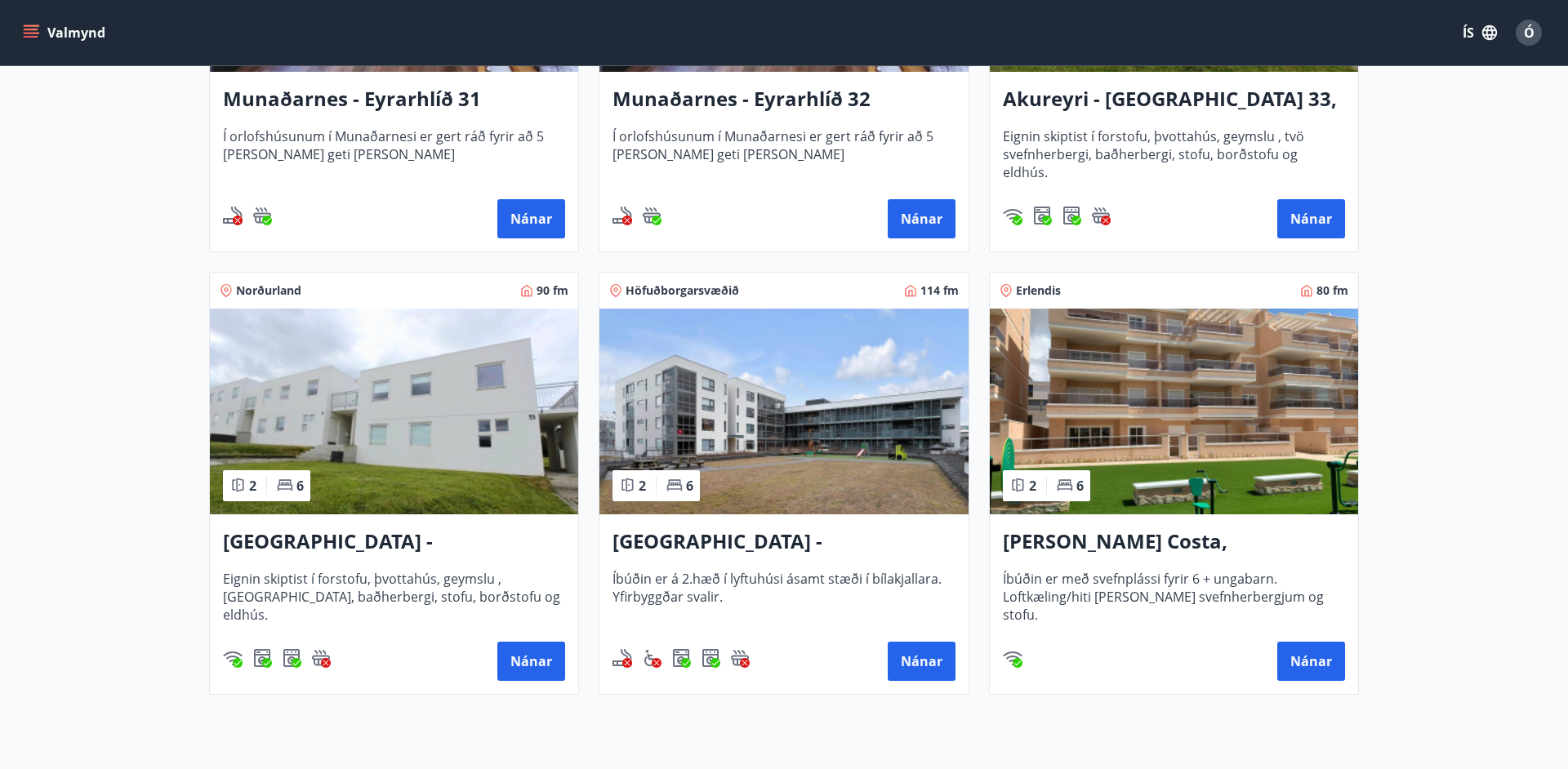
scroll to position [547, 0]
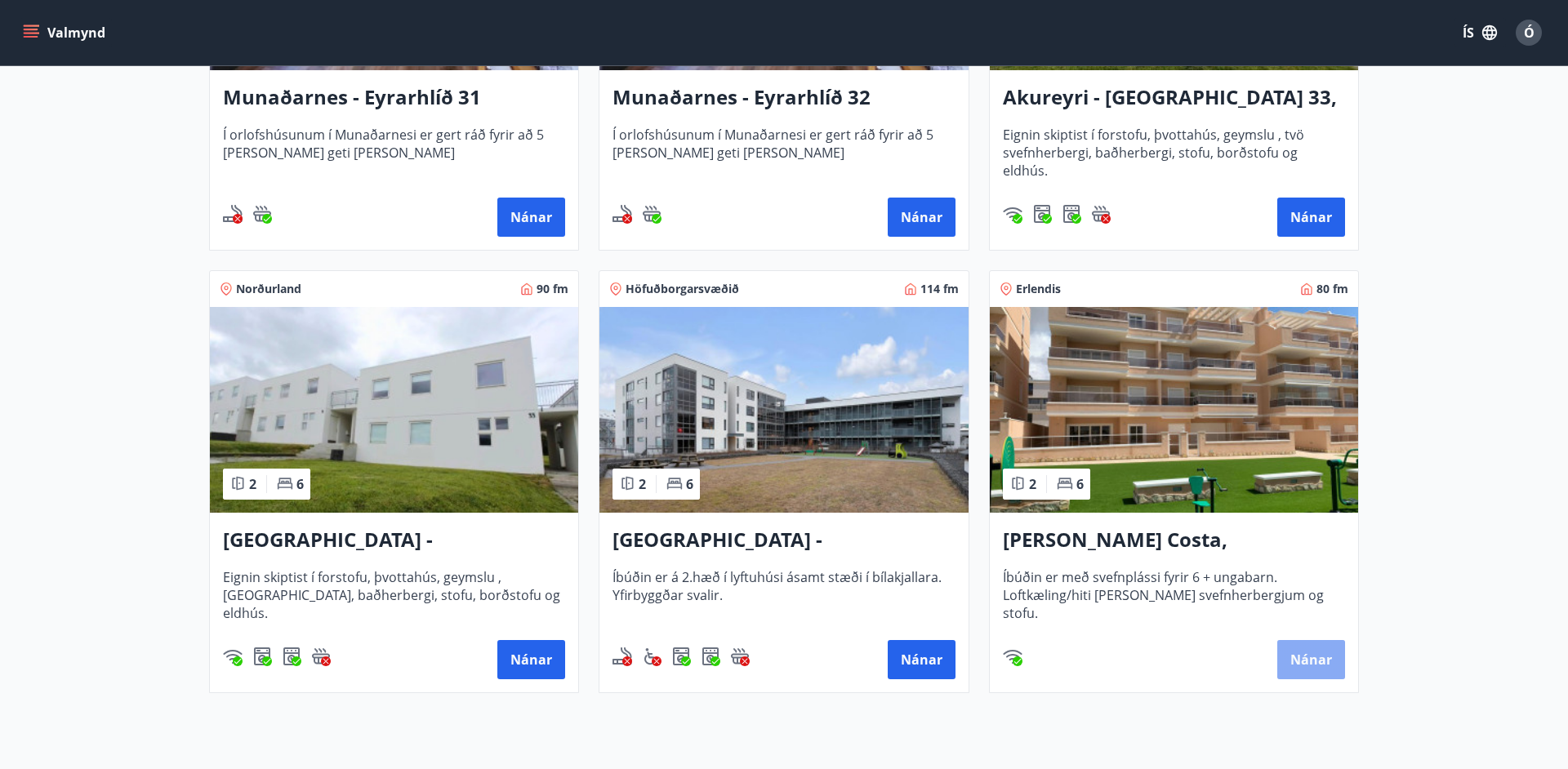
click at [1314, 664] on button "Nánar" at bounding box center [1311, 659] width 68 height 39
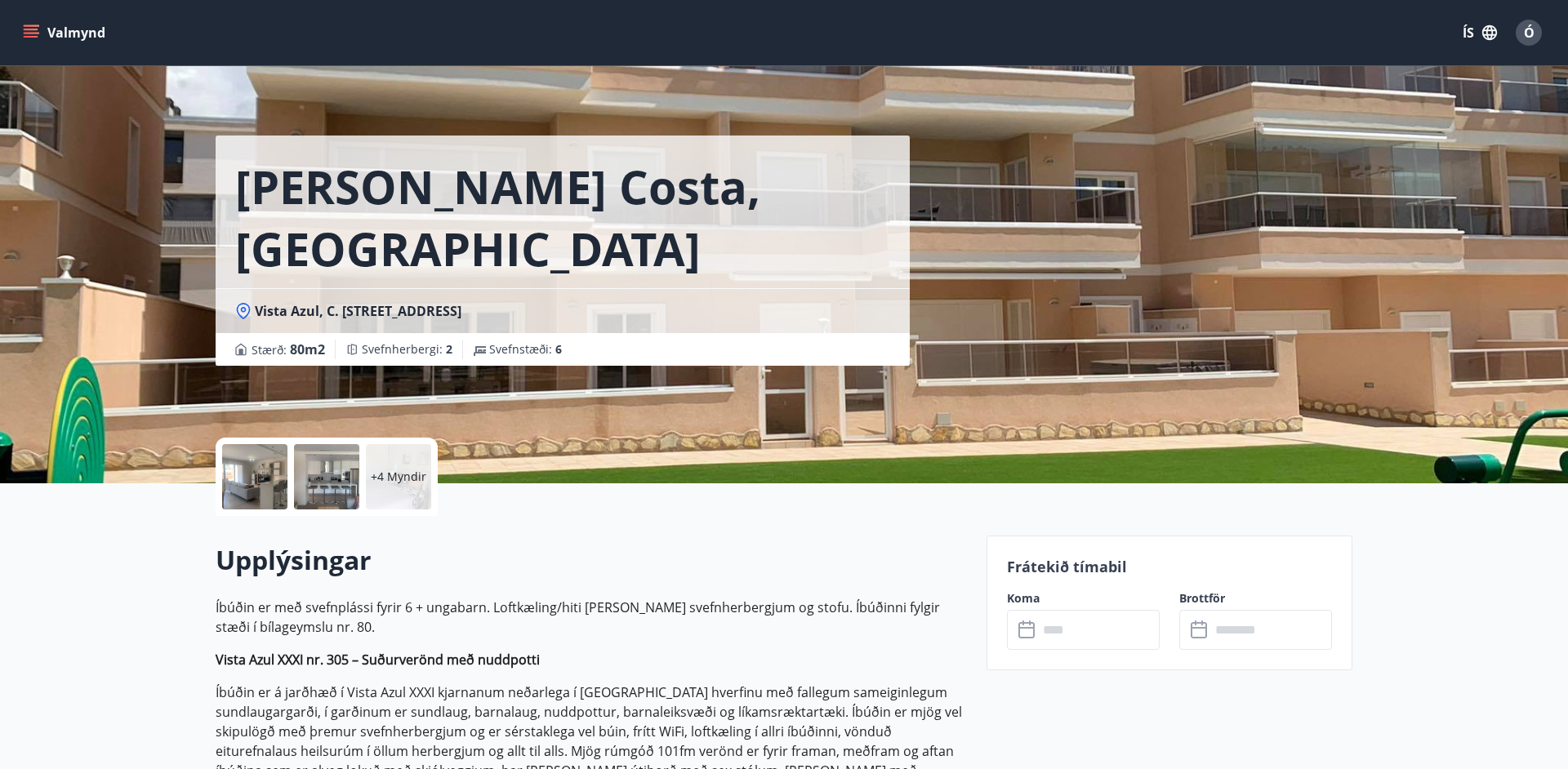
scroll to position [10, 0]
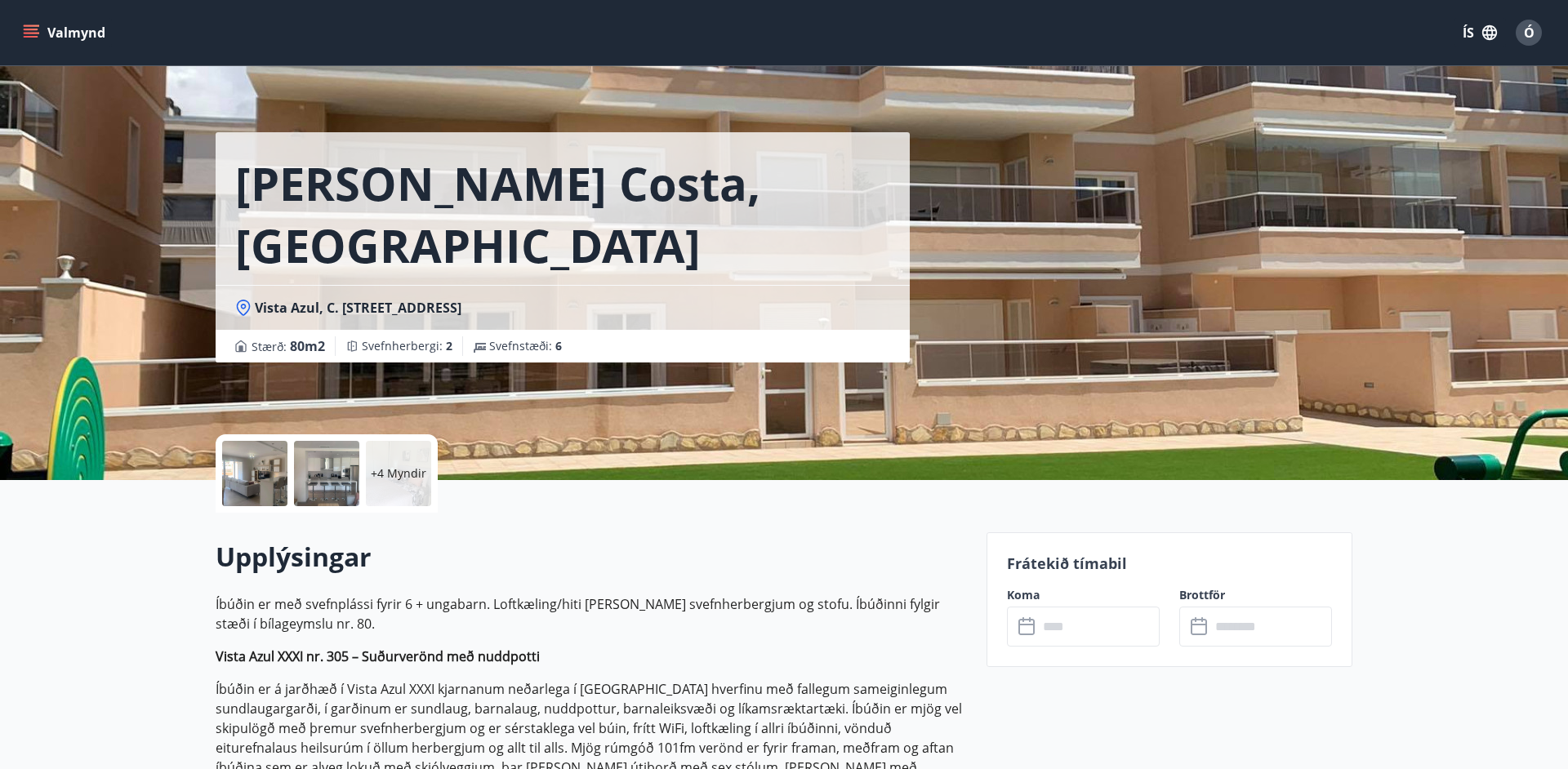
click at [382, 470] on p "+4 Myndir" at bounding box center [399, 473] width 56 height 17
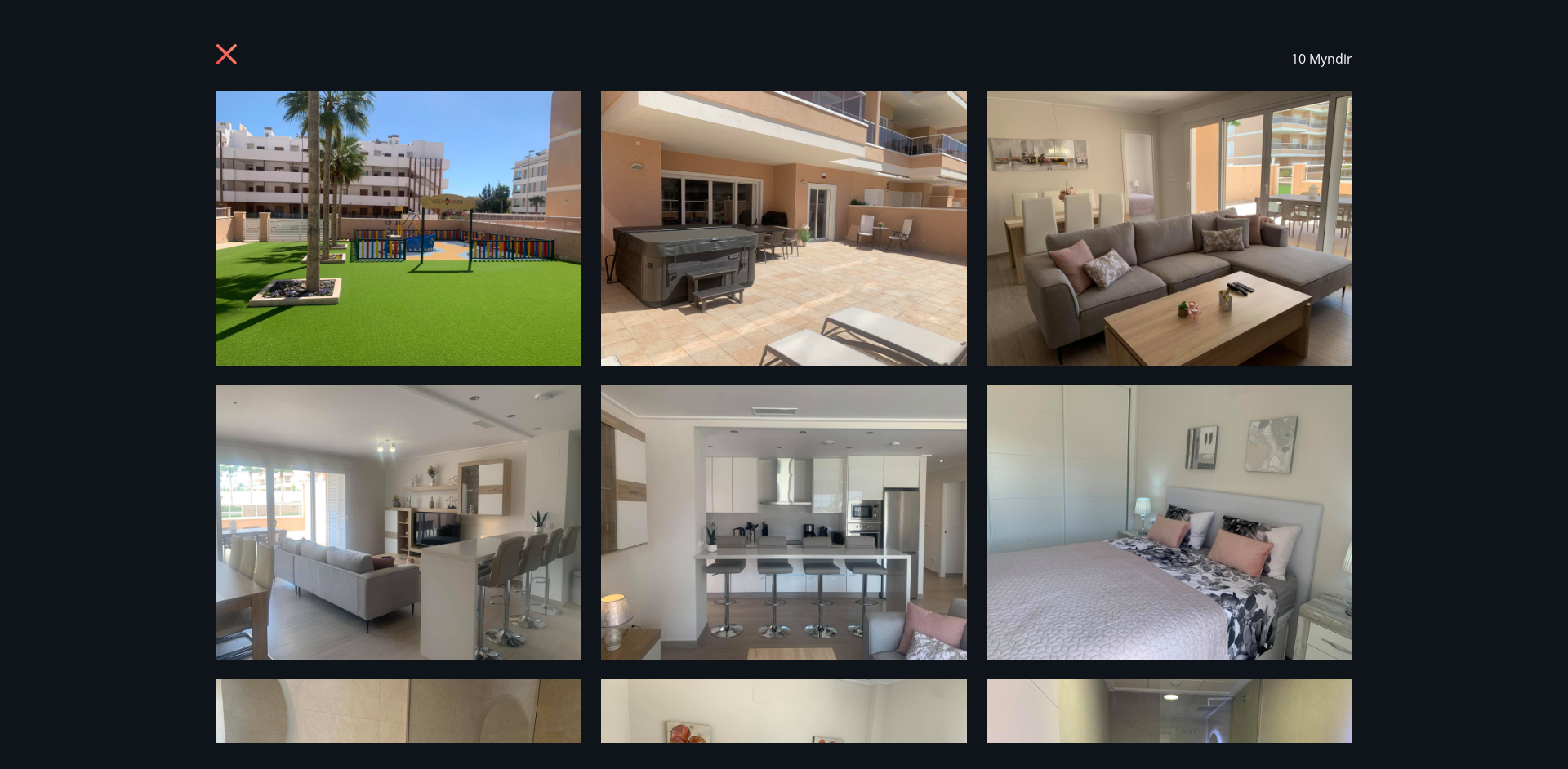
click at [468, 288] on img at bounding box center [398, 229] width 366 height 274
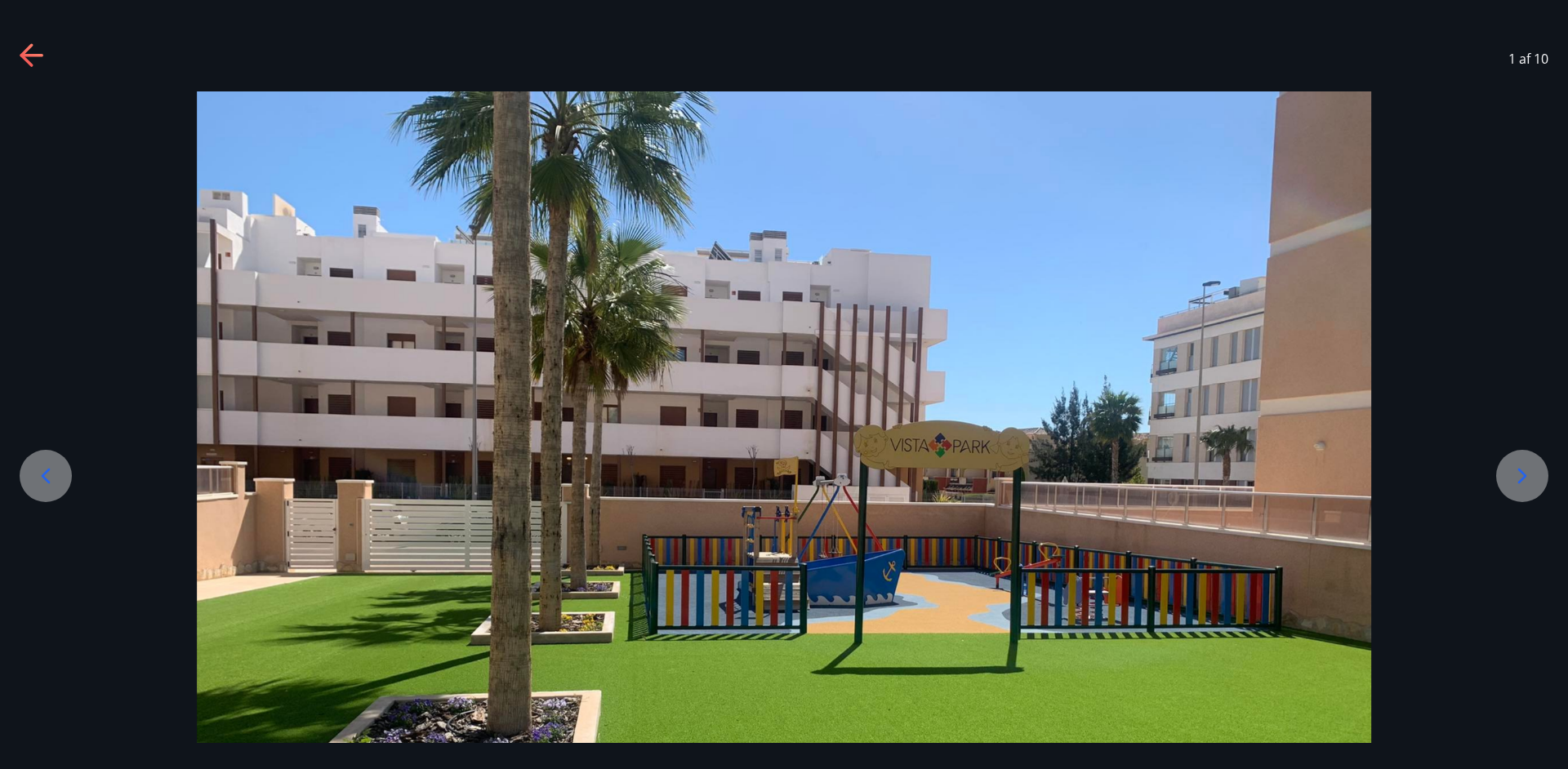
click at [1534, 477] on icon at bounding box center [1523, 476] width 26 height 26
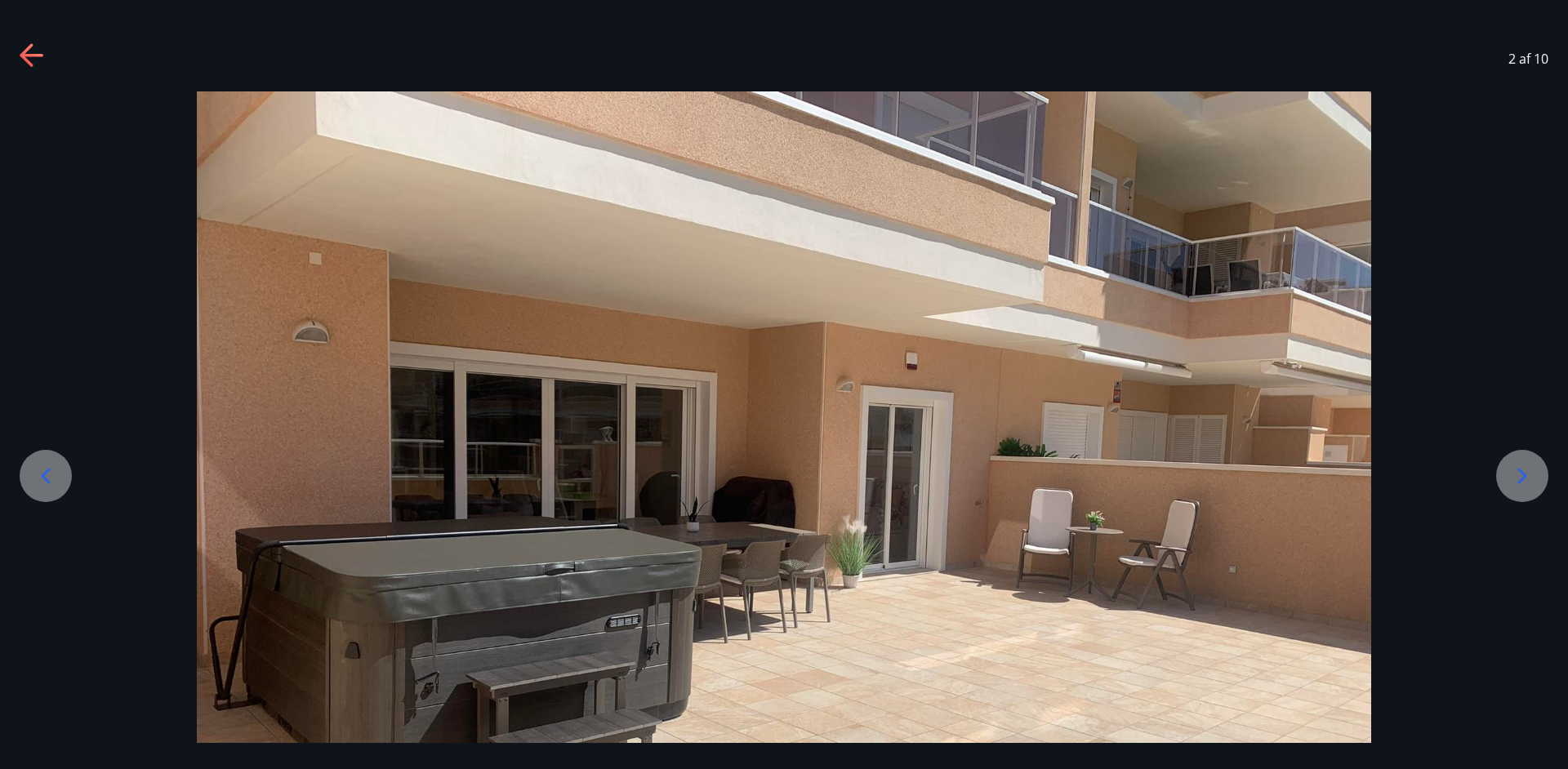
click at [1534, 478] on icon at bounding box center [1523, 476] width 26 height 26
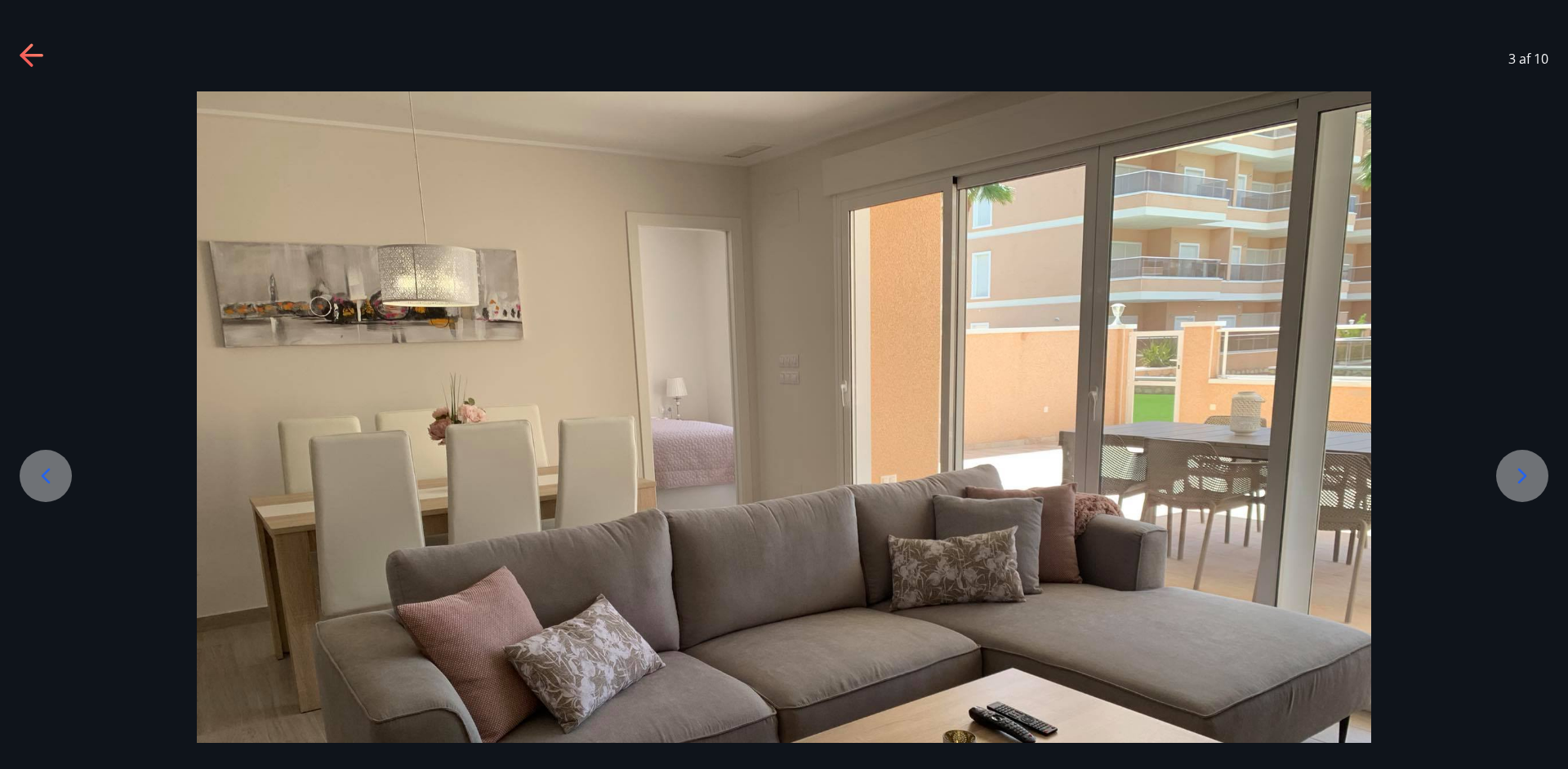
click at [1533, 478] on icon at bounding box center [1523, 476] width 26 height 26
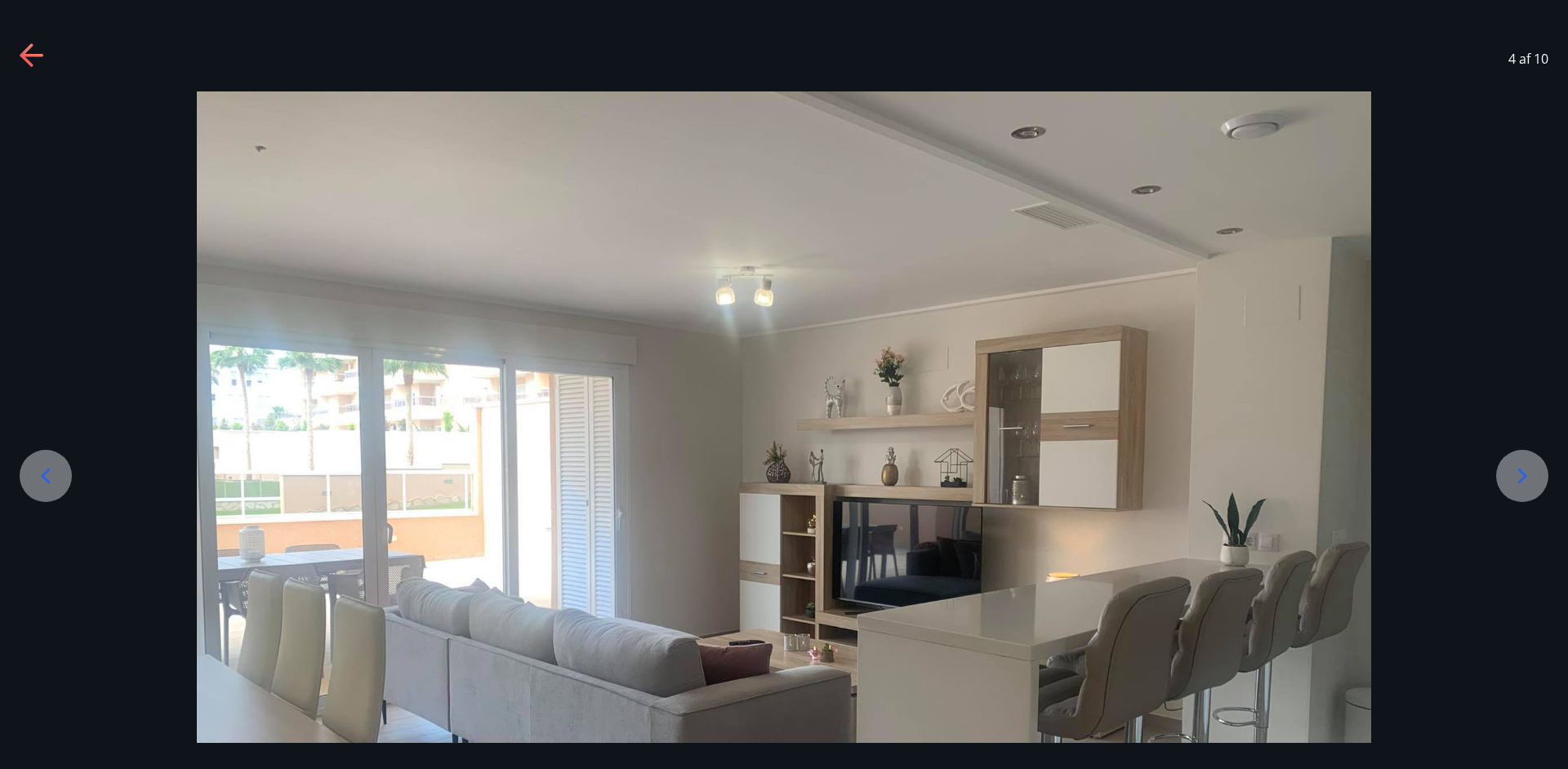
click at [1535, 477] on icon at bounding box center [1523, 476] width 26 height 26
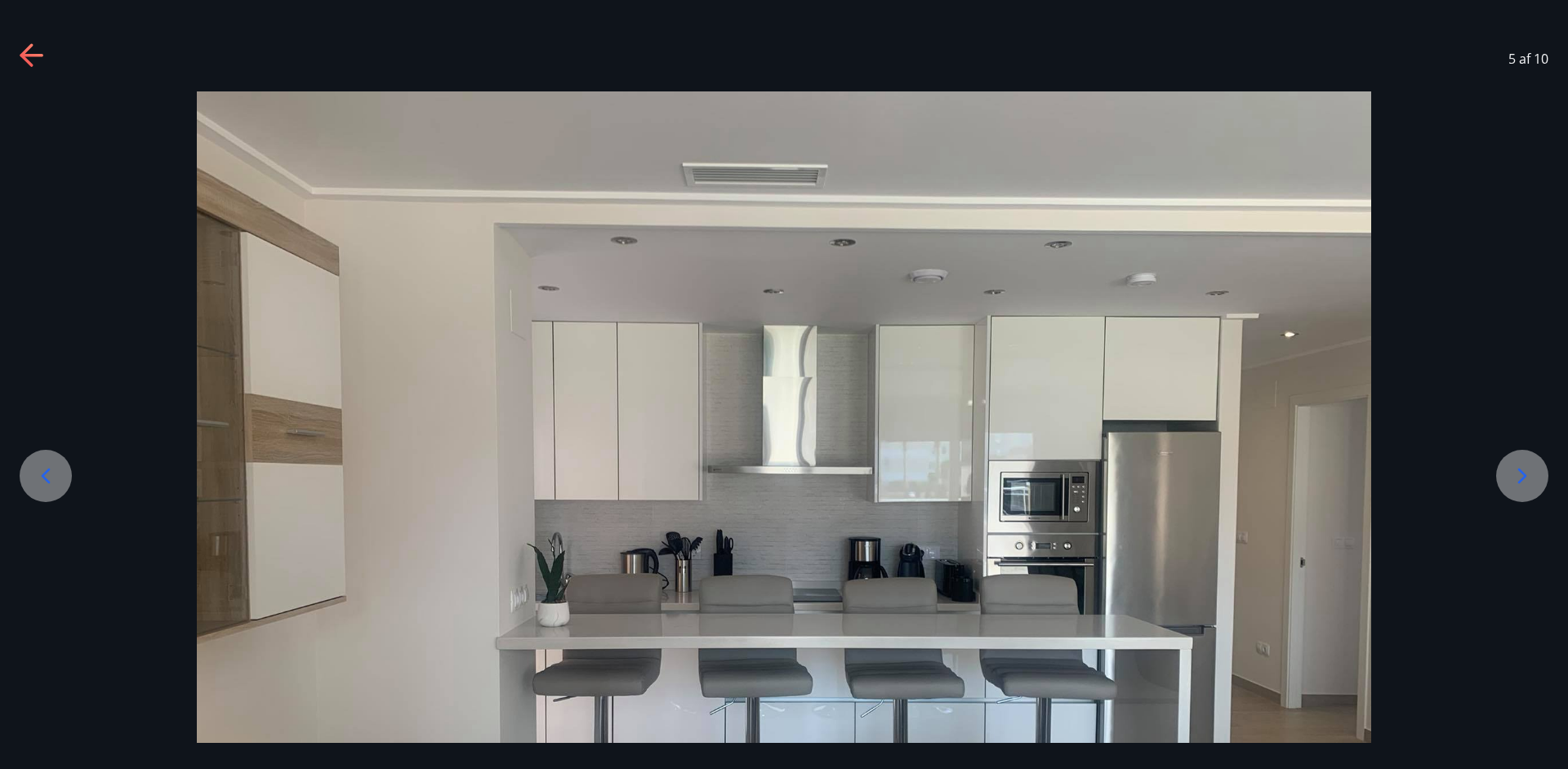
click at [1535, 477] on icon at bounding box center [1523, 476] width 26 height 26
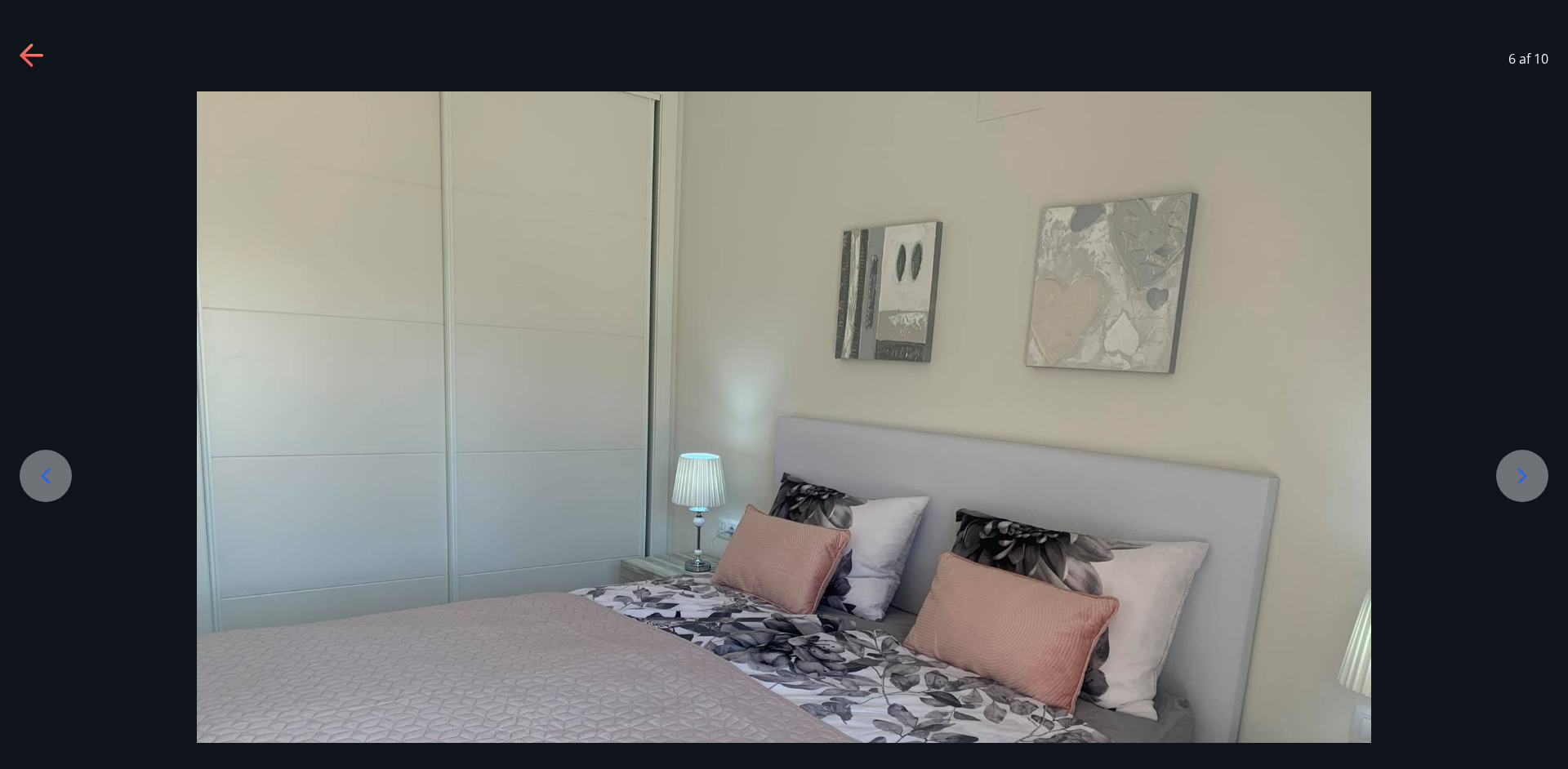
click at [1535, 477] on icon at bounding box center [1523, 476] width 26 height 26
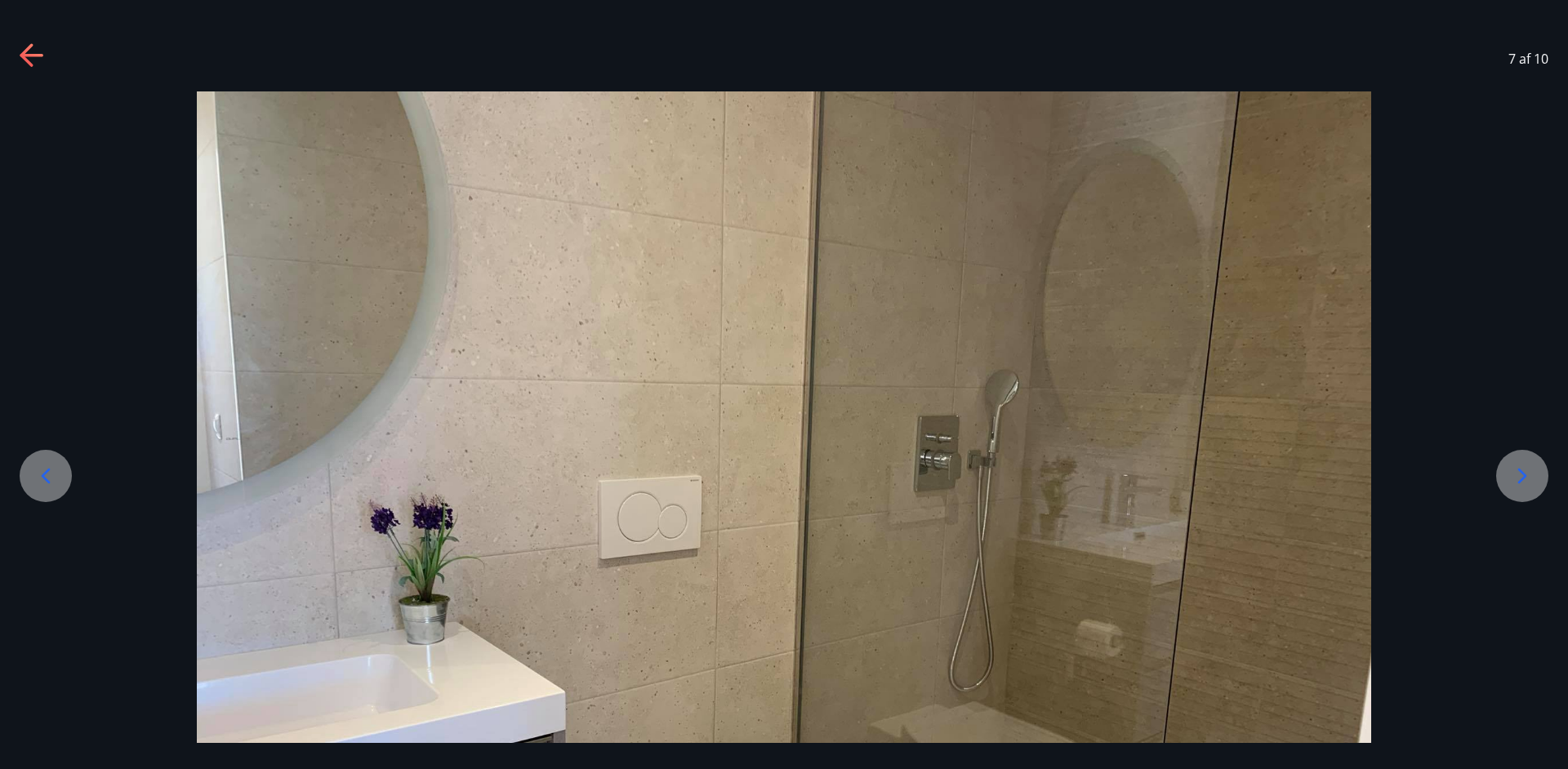
click at [1535, 477] on icon at bounding box center [1523, 476] width 26 height 26
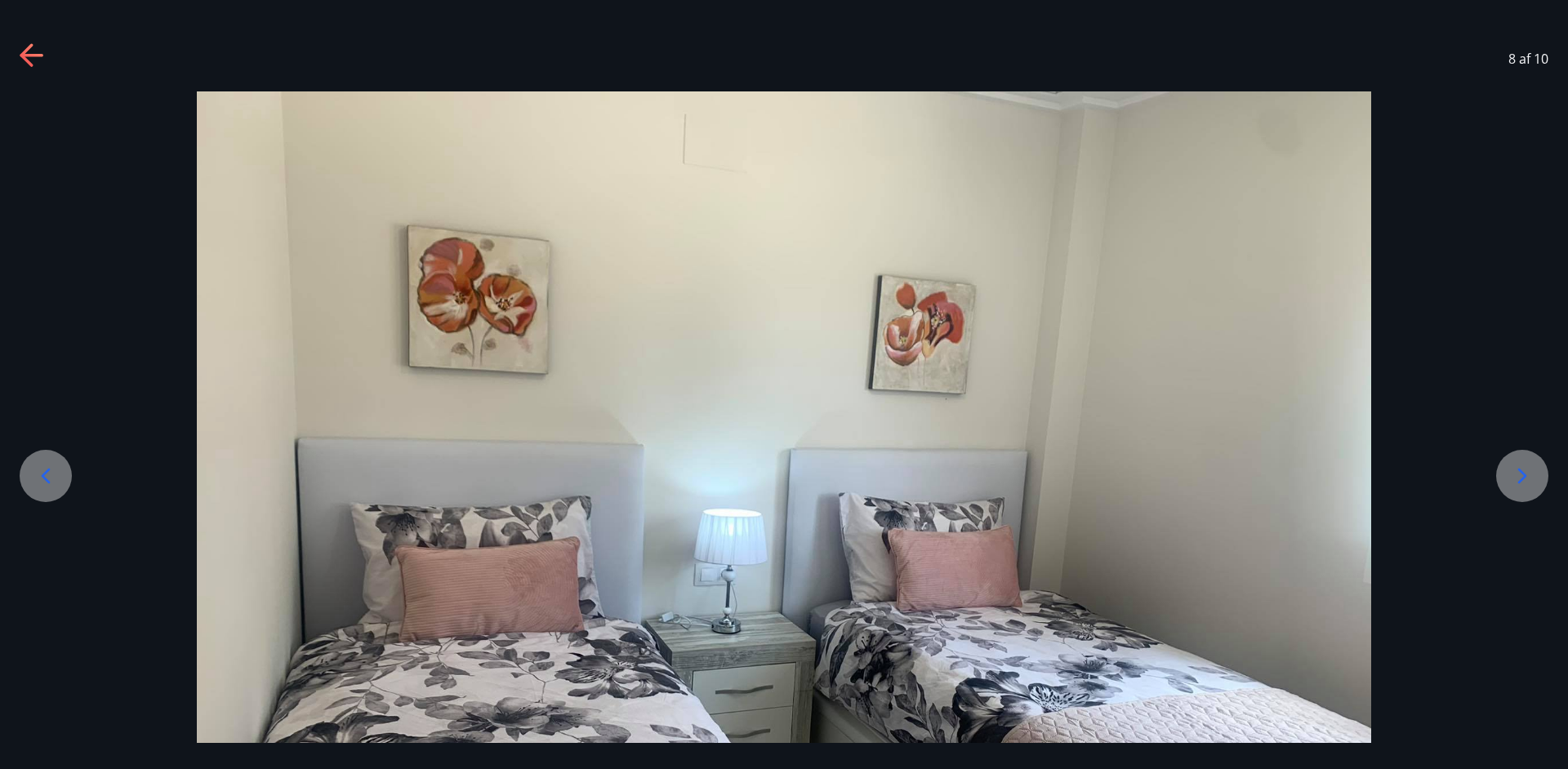
click at [1535, 477] on icon at bounding box center [1523, 476] width 26 height 26
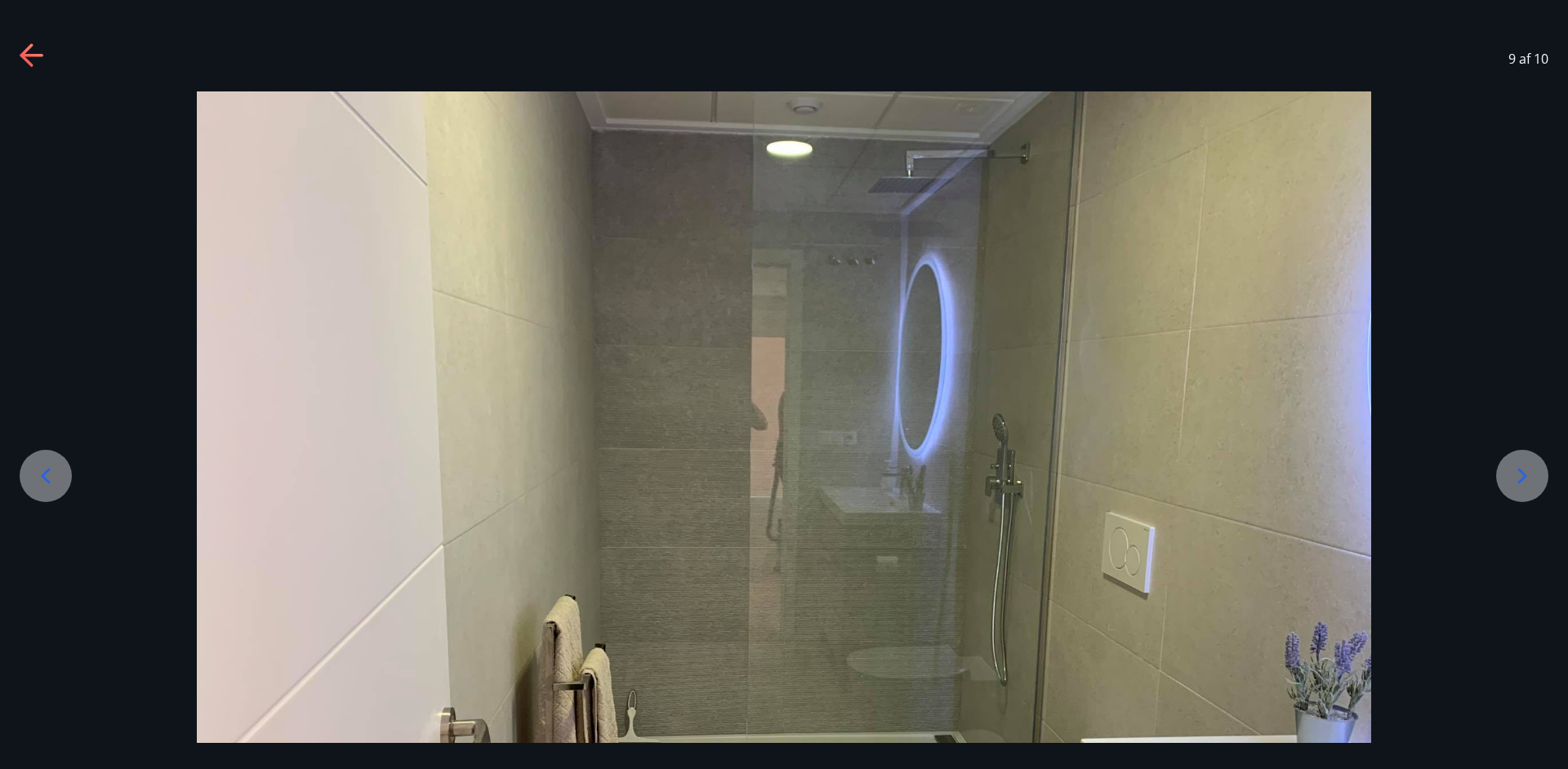
click at [1535, 477] on icon at bounding box center [1523, 476] width 26 height 26
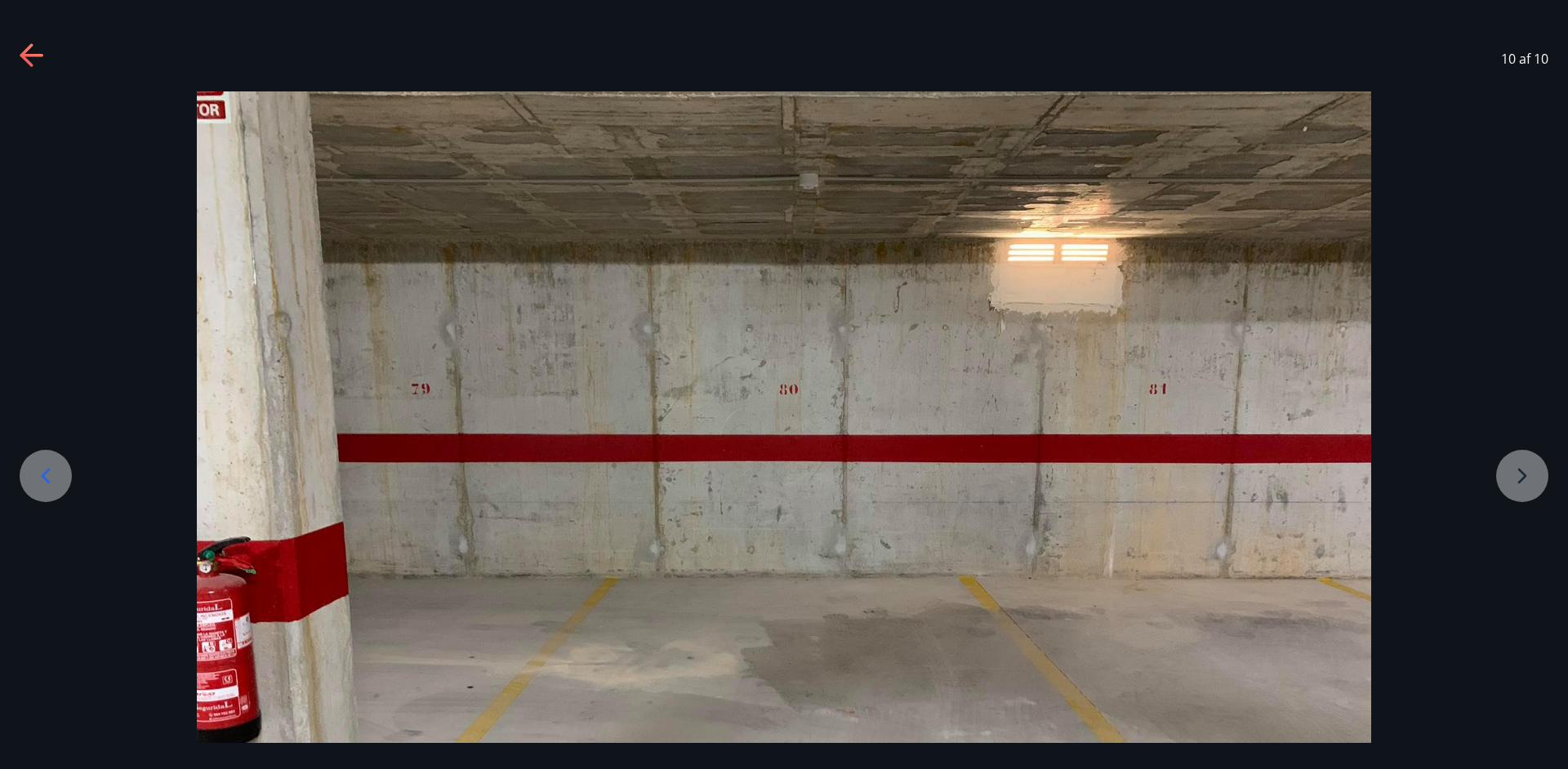
click at [1535, 478] on div at bounding box center [784, 532] width 1568 height 881
click at [31, 58] on icon at bounding box center [32, 57] width 26 height 26
